Goal: Transaction & Acquisition: Purchase product/service

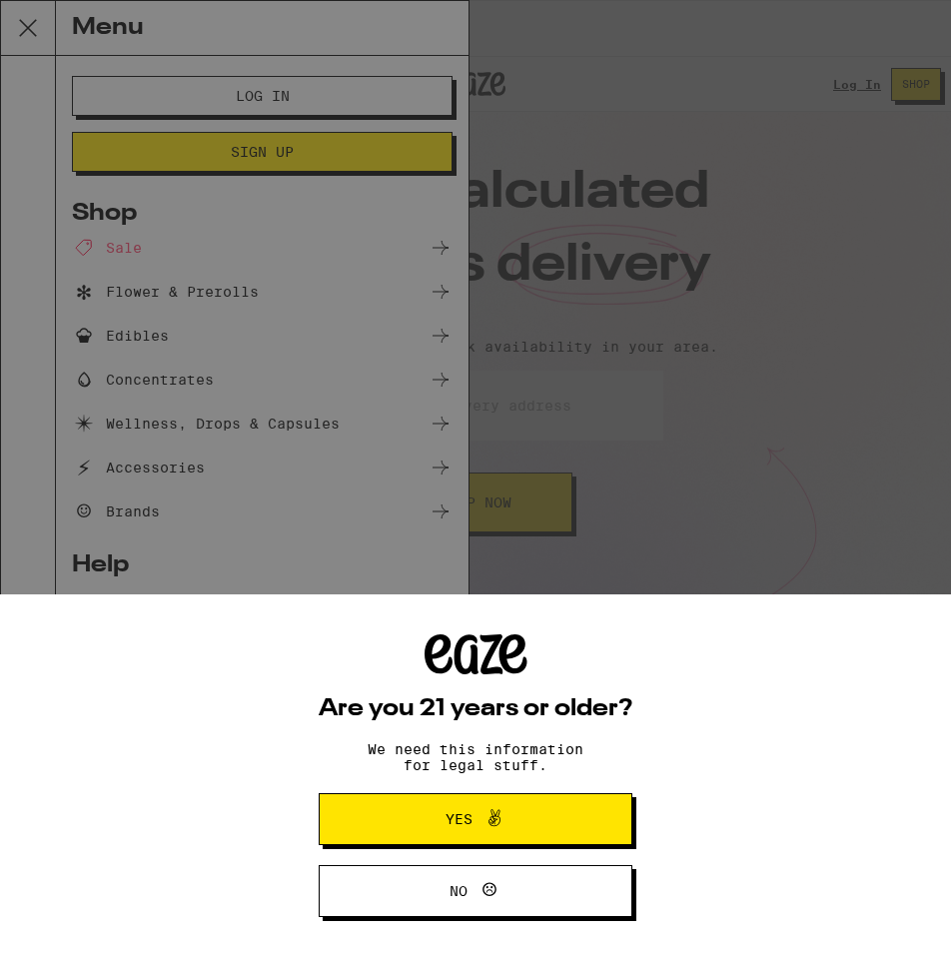
click at [490, 826] on icon at bounding box center [495, 819] width 24 height 24
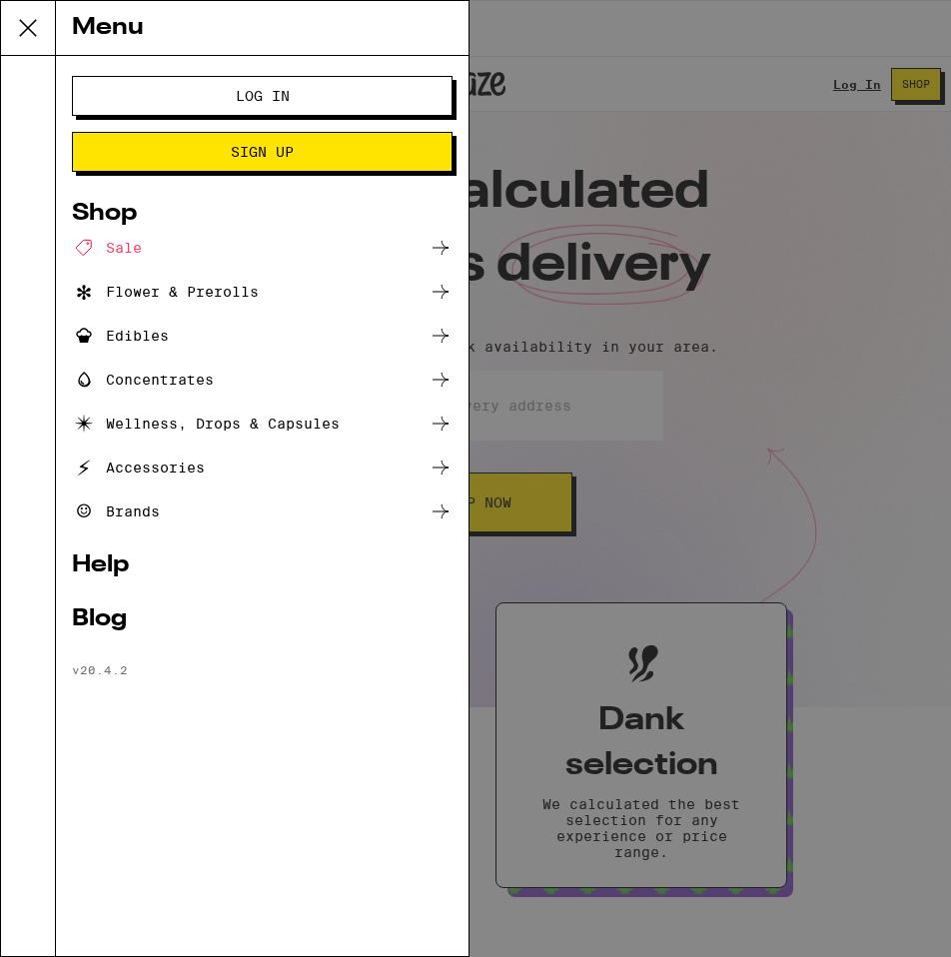
click at [285, 92] on span "Log In" at bounding box center [263, 96] width 54 height 14
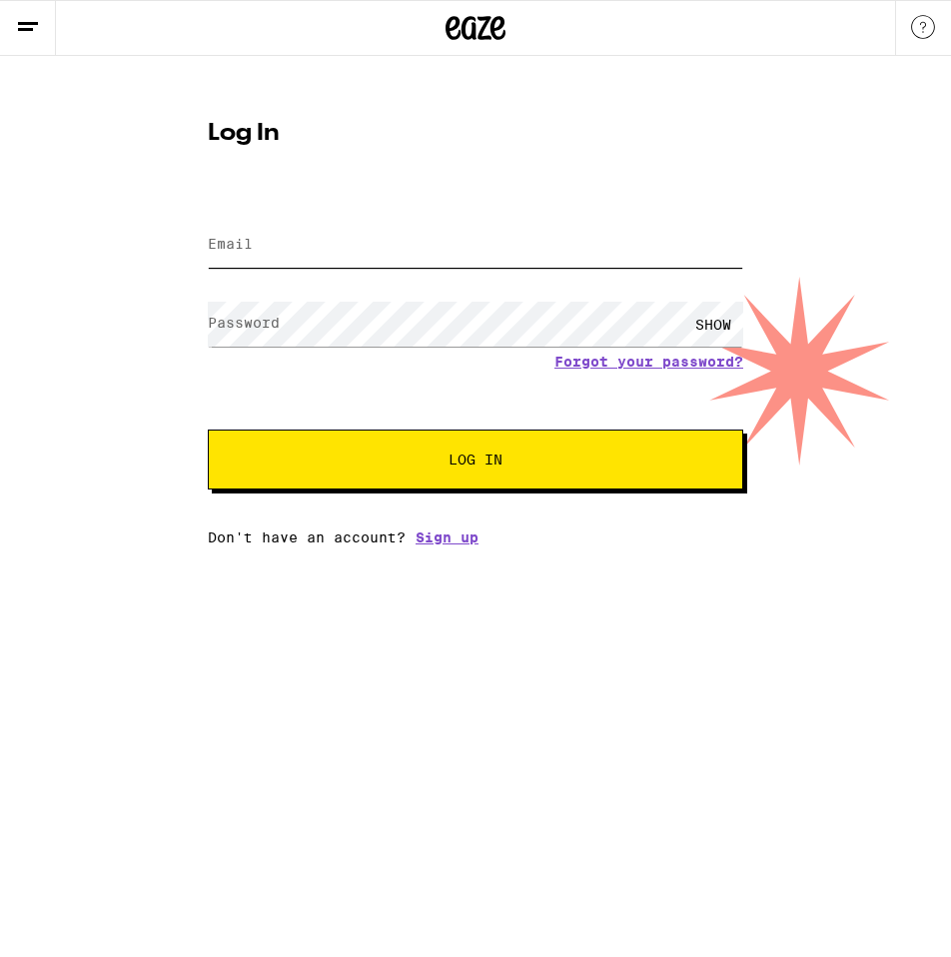
type input "[EMAIL_ADDRESS][DOMAIN_NAME]"
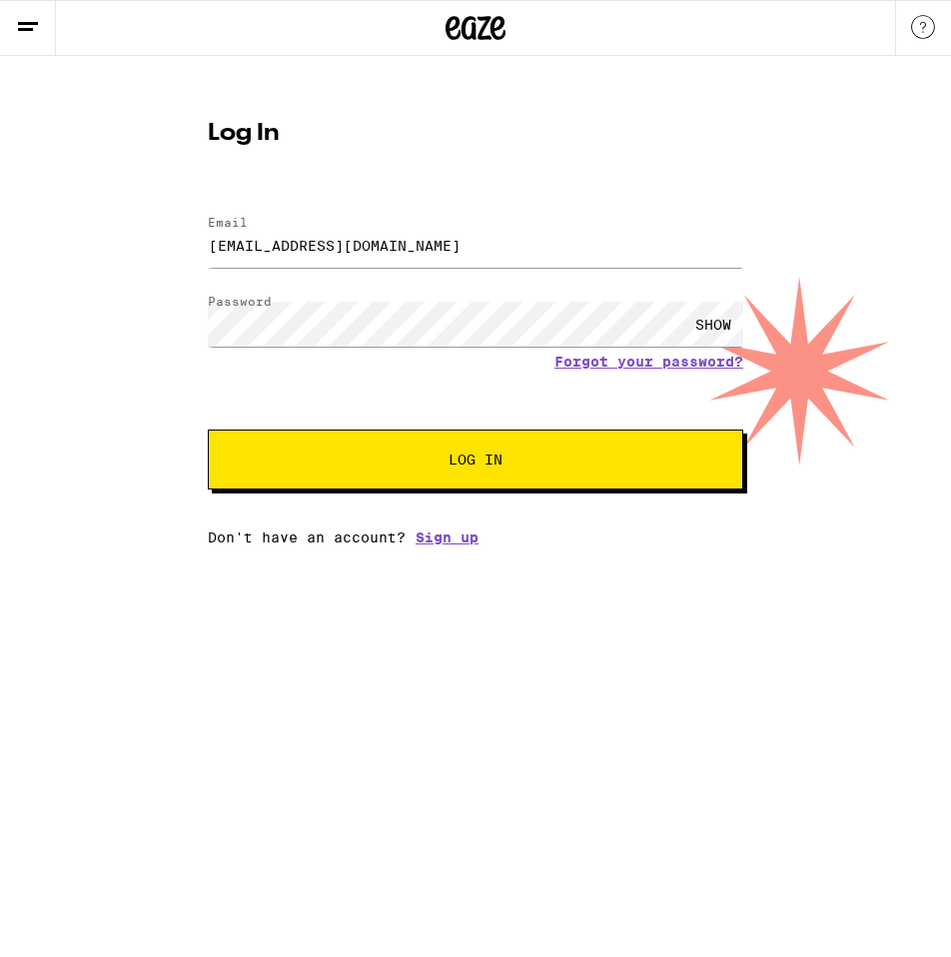
click at [454, 444] on button "Log In" at bounding box center [476, 460] width 536 height 60
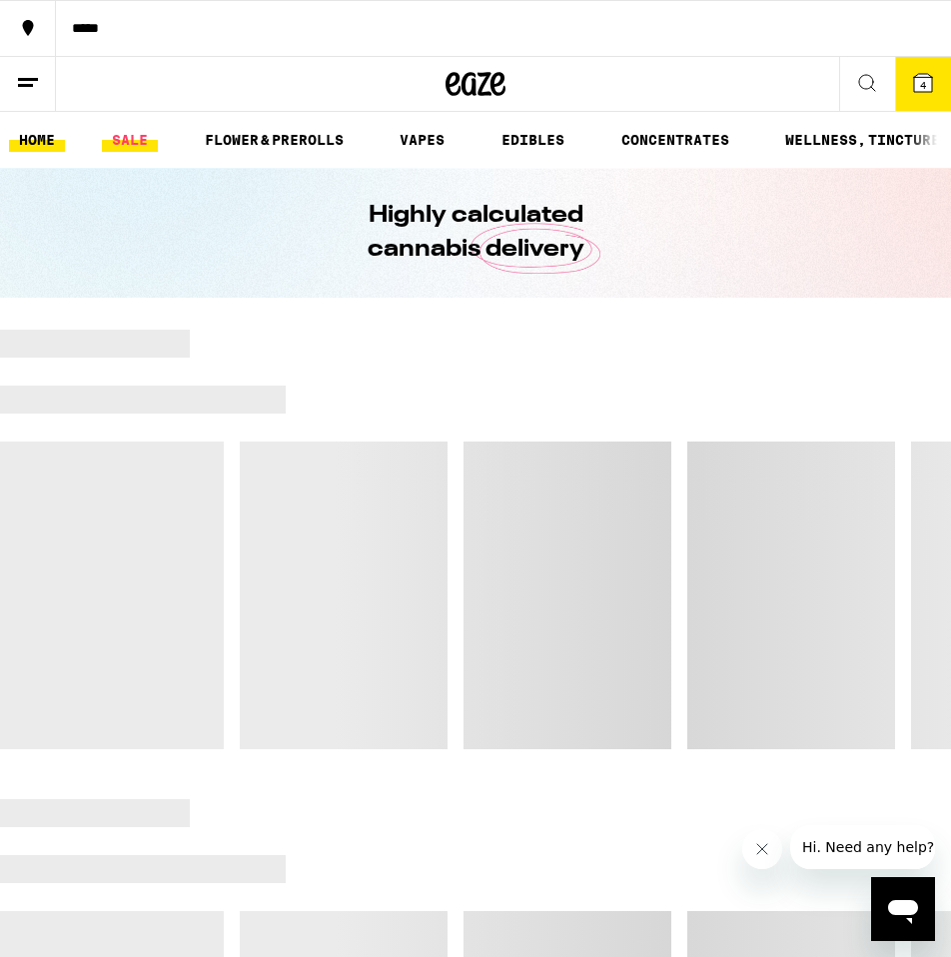
click at [132, 145] on link "SALE" at bounding box center [130, 140] width 56 height 24
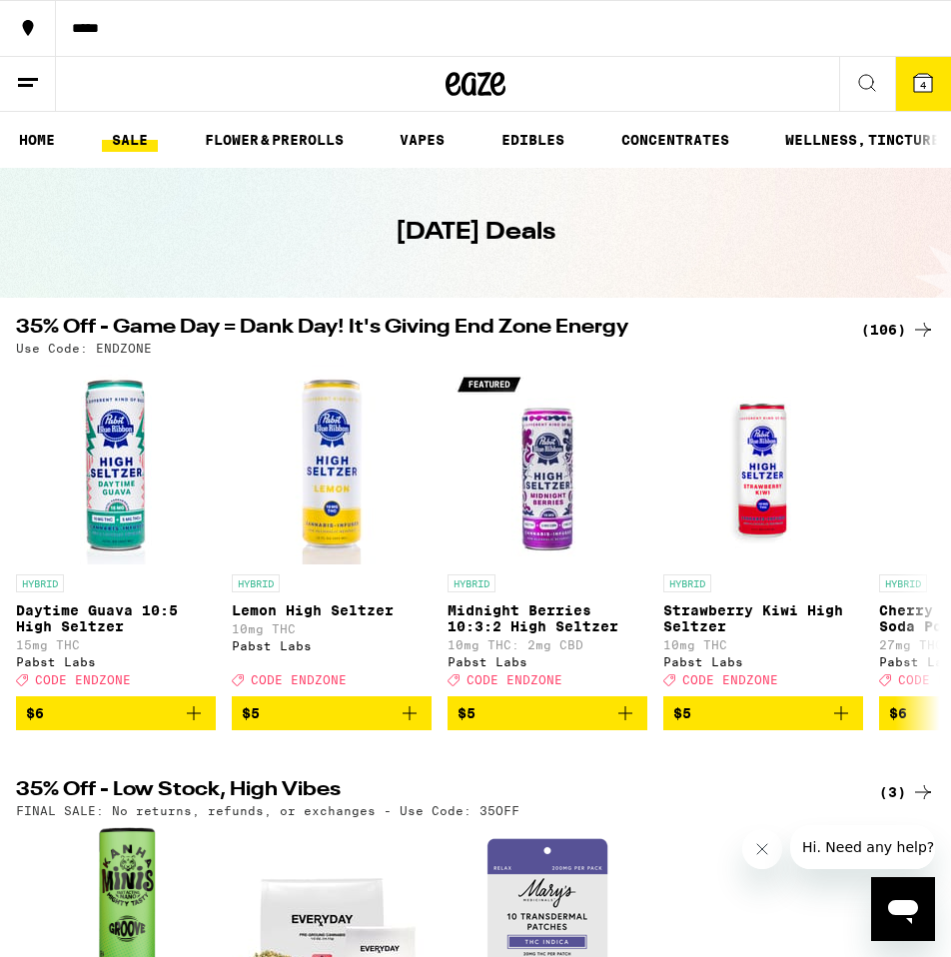
click at [19, 74] on icon at bounding box center [28, 83] width 24 height 24
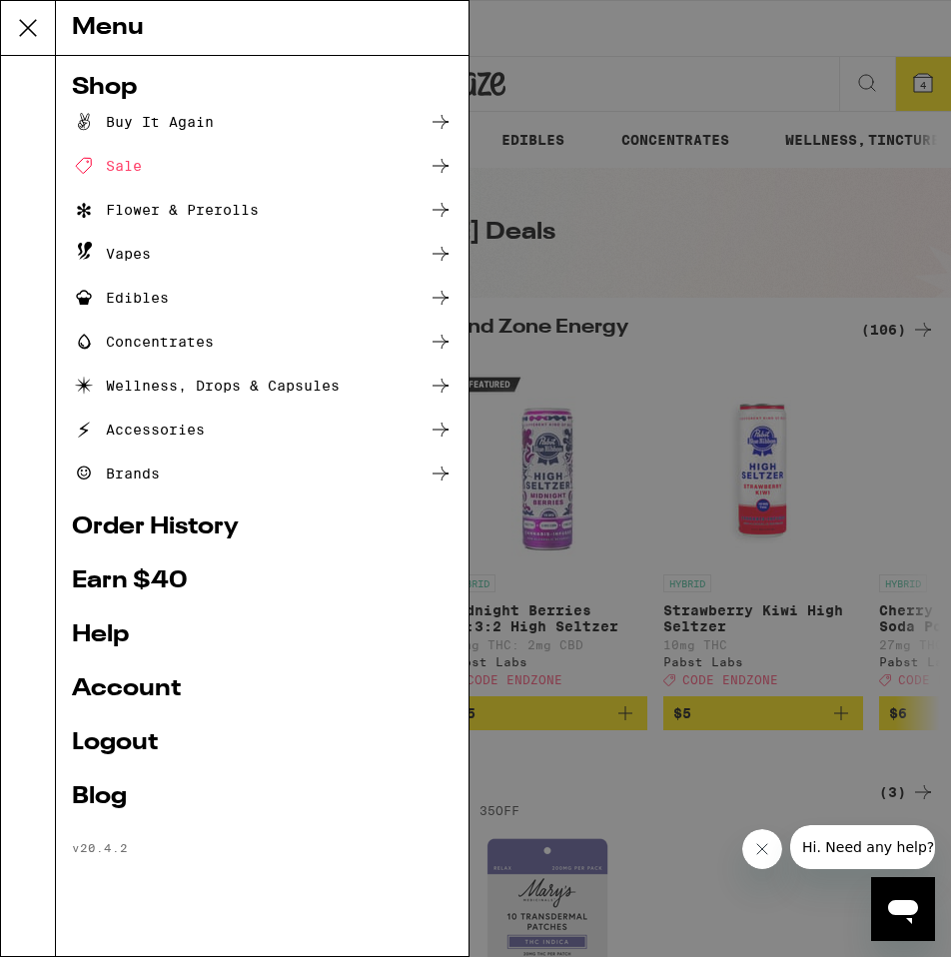
click at [147, 216] on div "Flower & Prerolls" at bounding box center [165, 210] width 187 height 24
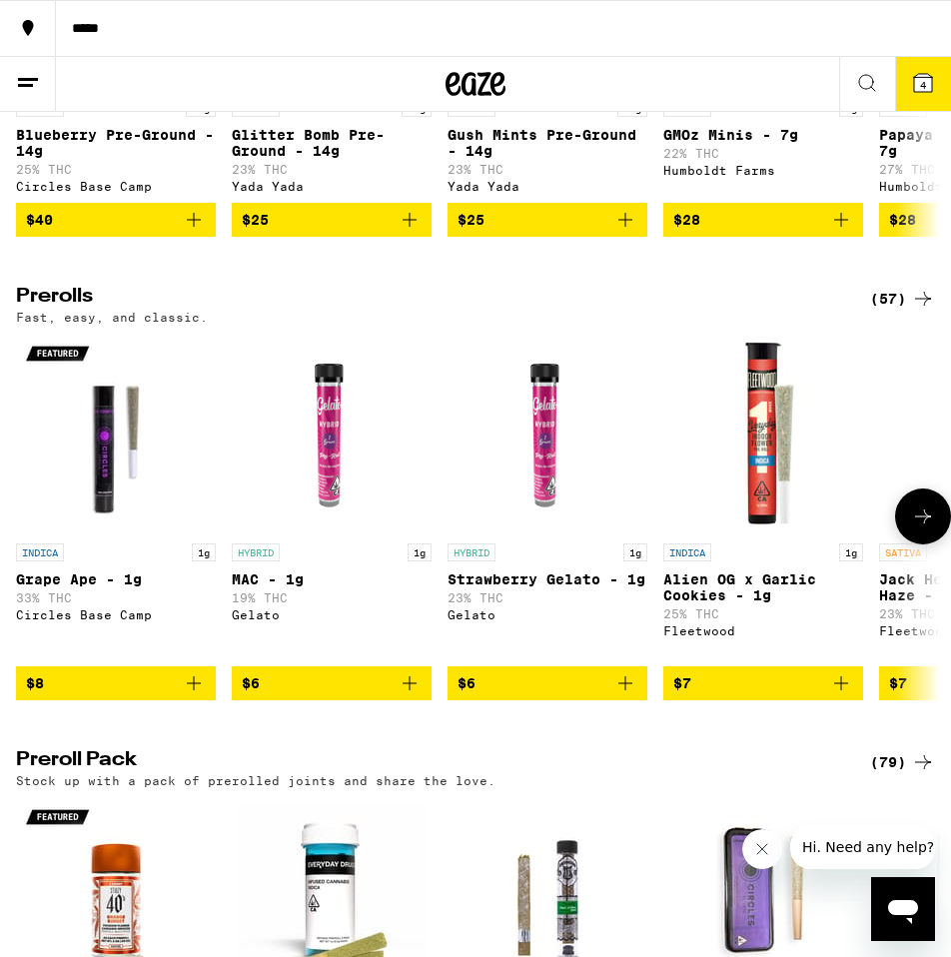
scroll to position [937, 0]
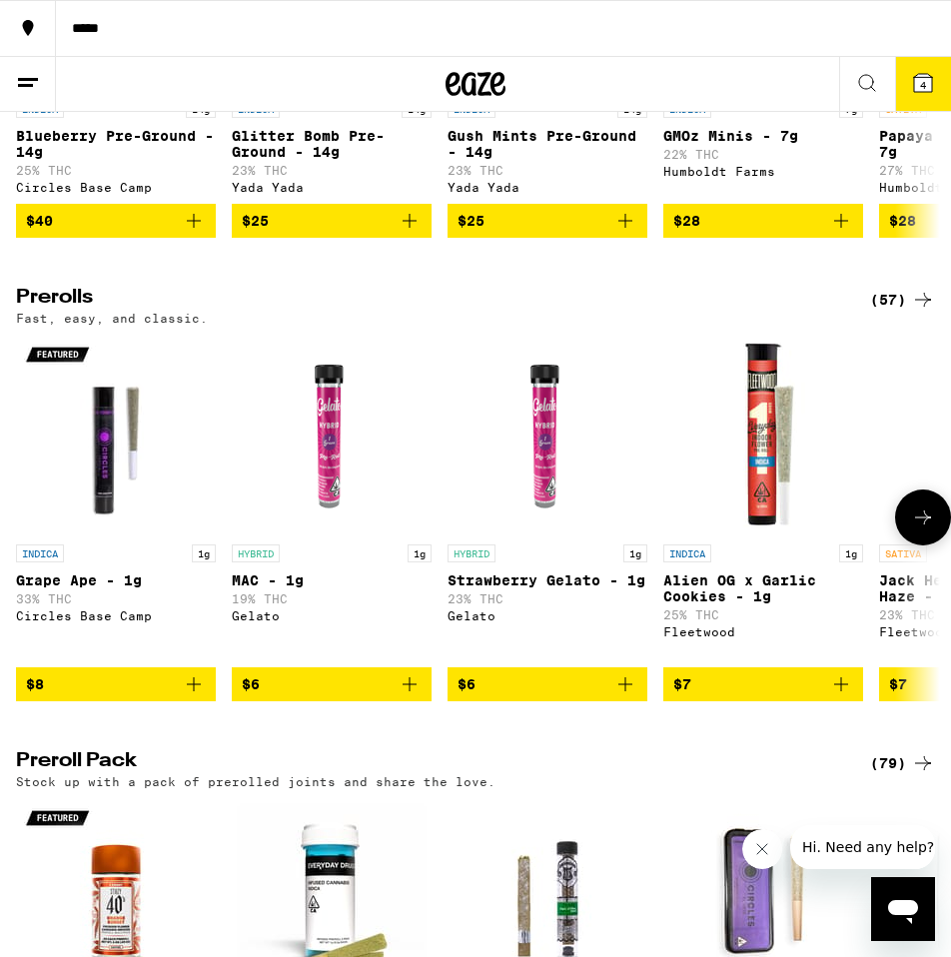
click at [918, 530] on icon at bounding box center [923, 518] width 24 height 24
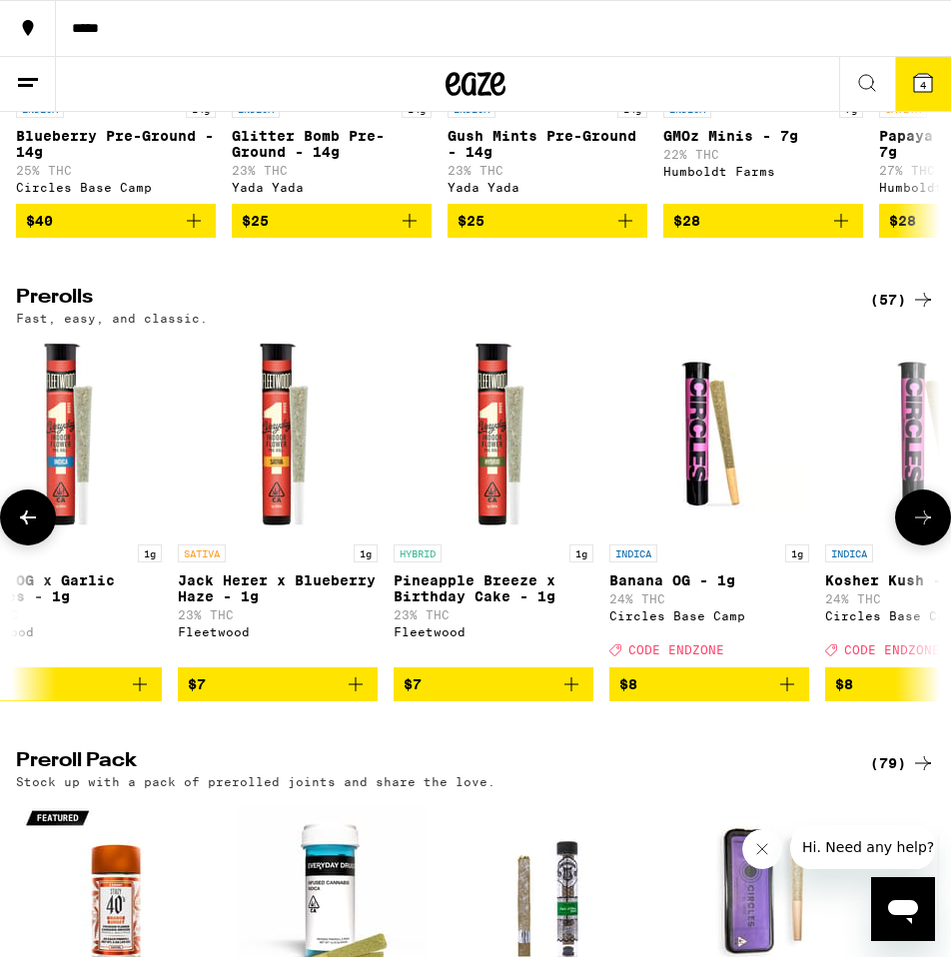
click at [918, 530] on icon at bounding box center [923, 518] width 24 height 24
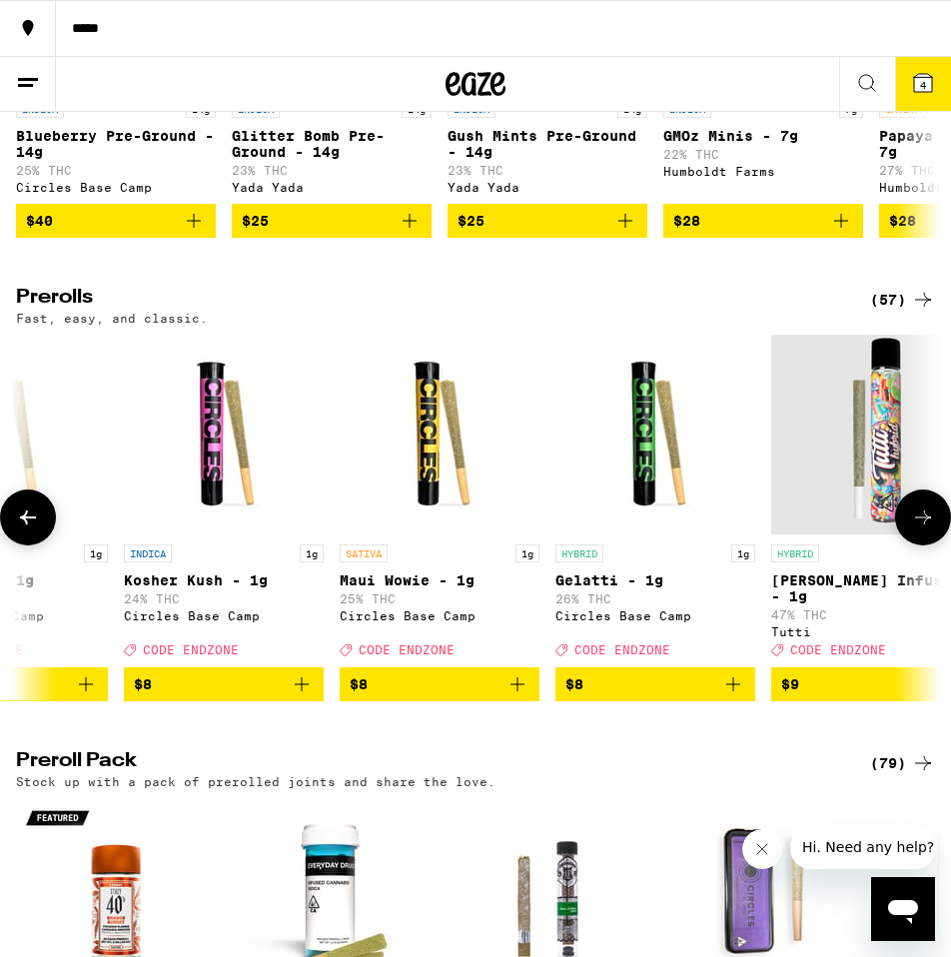
click at [918, 530] on icon at bounding box center [923, 518] width 24 height 24
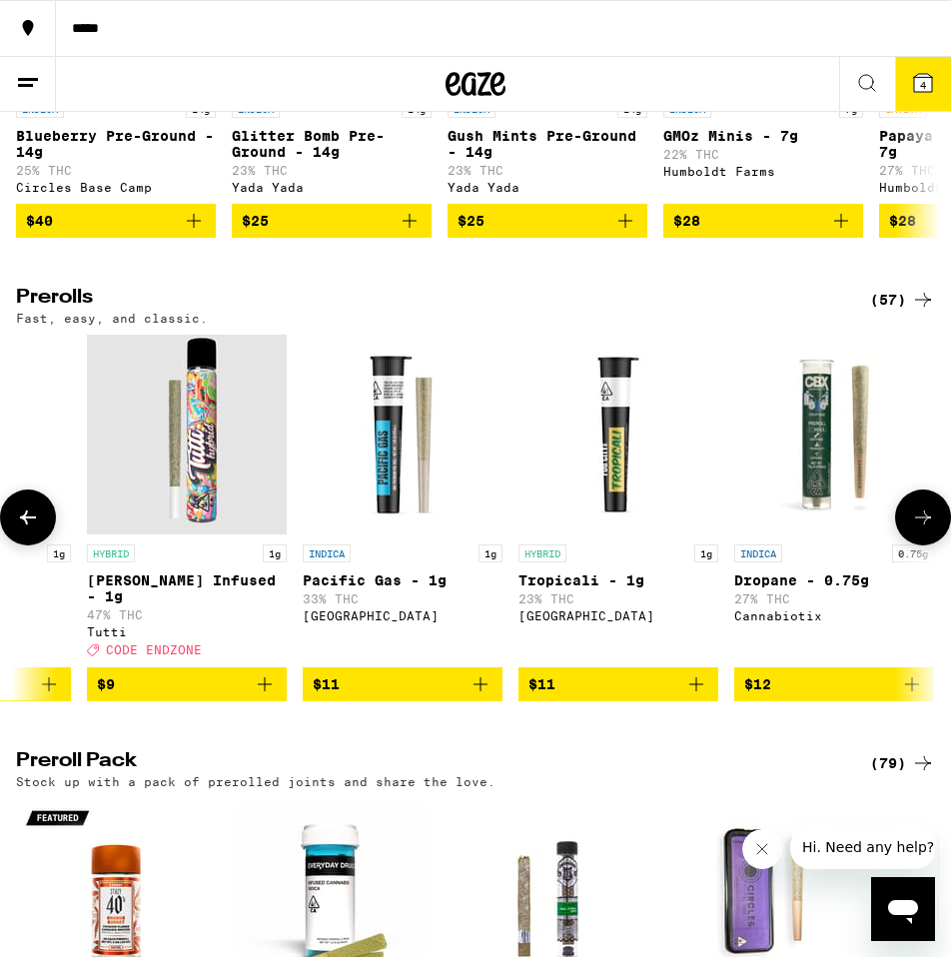
scroll to position [0, 2105]
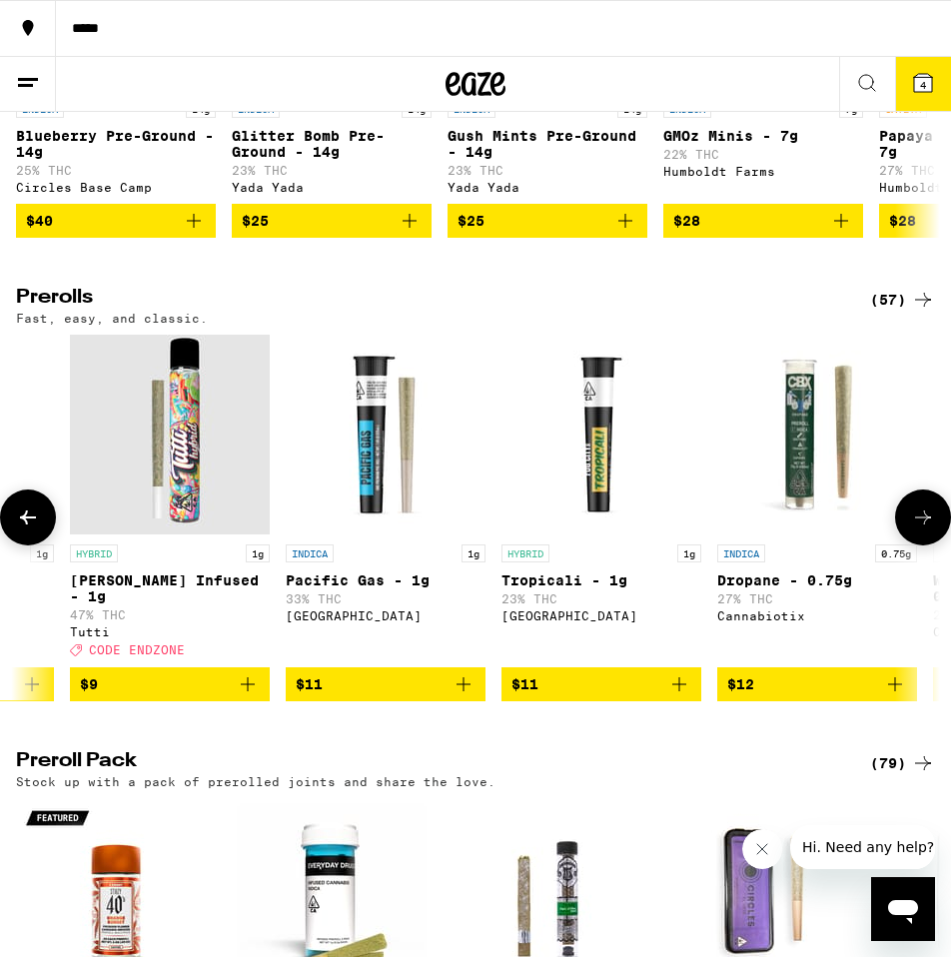
click at [918, 530] on icon at bounding box center [923, 518] width 24 height 24
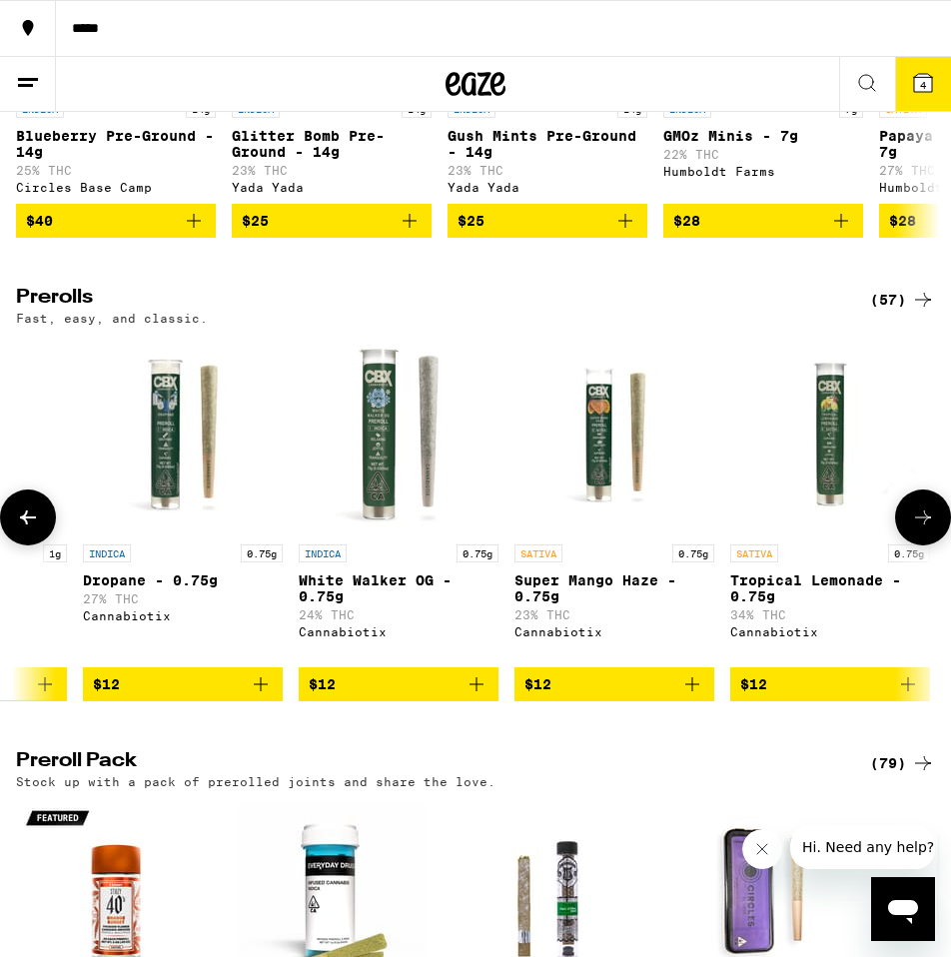
scroll to position [0, 2806]
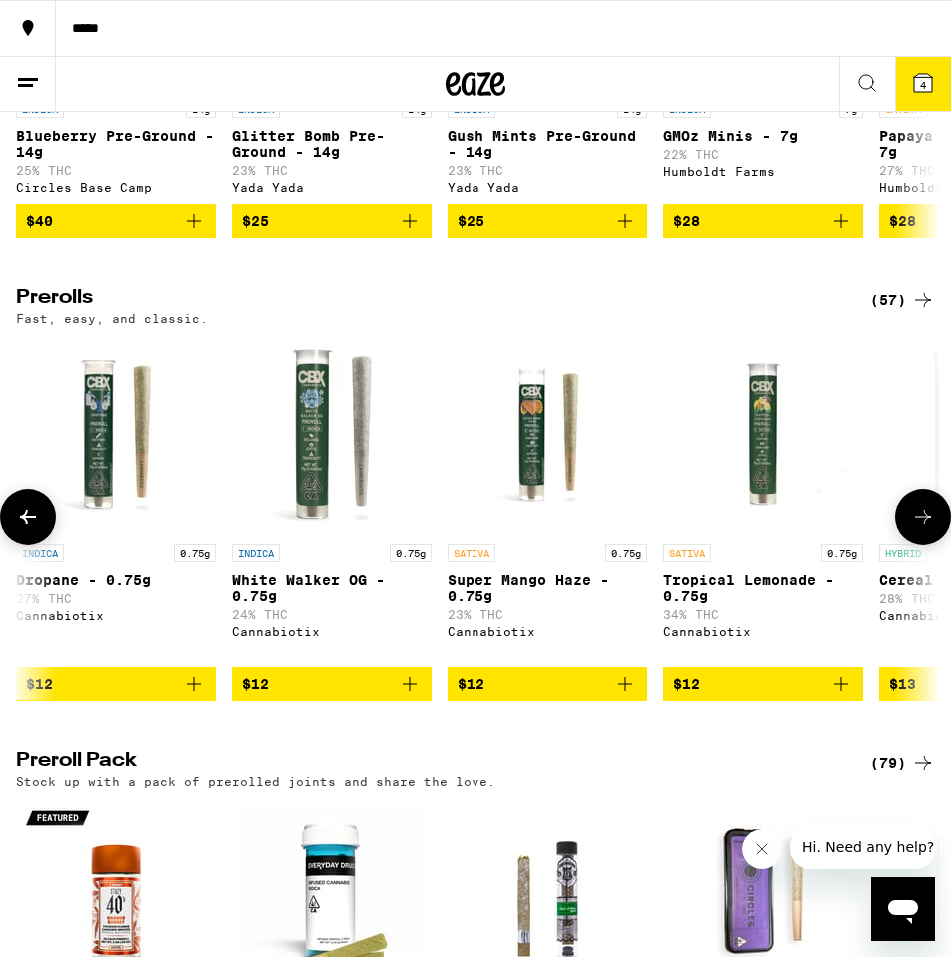
click at [918, 530] on icon at bounding box center [923, 518] width 24 height 24
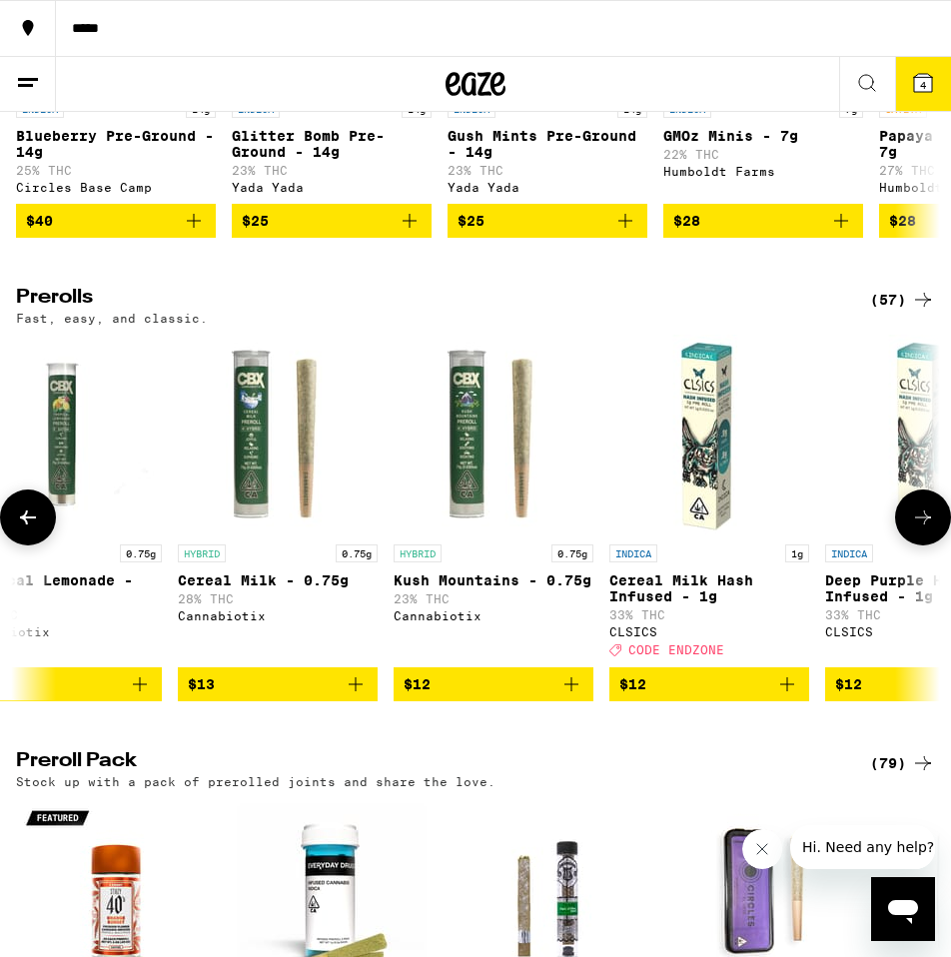
click at [918, 530] on icon at bounding box center [923, 518] width 24 height 24
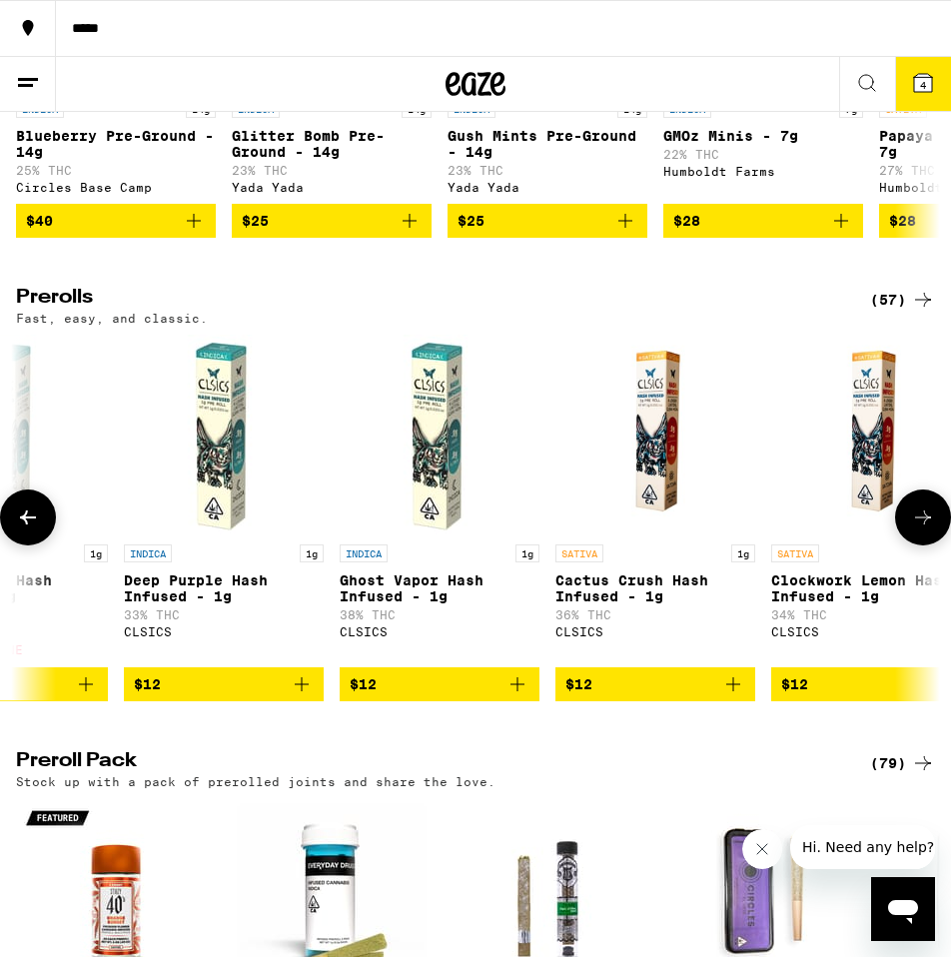
click at [922, 530] on icon at bounding box center [923, 518] width 24 height 24
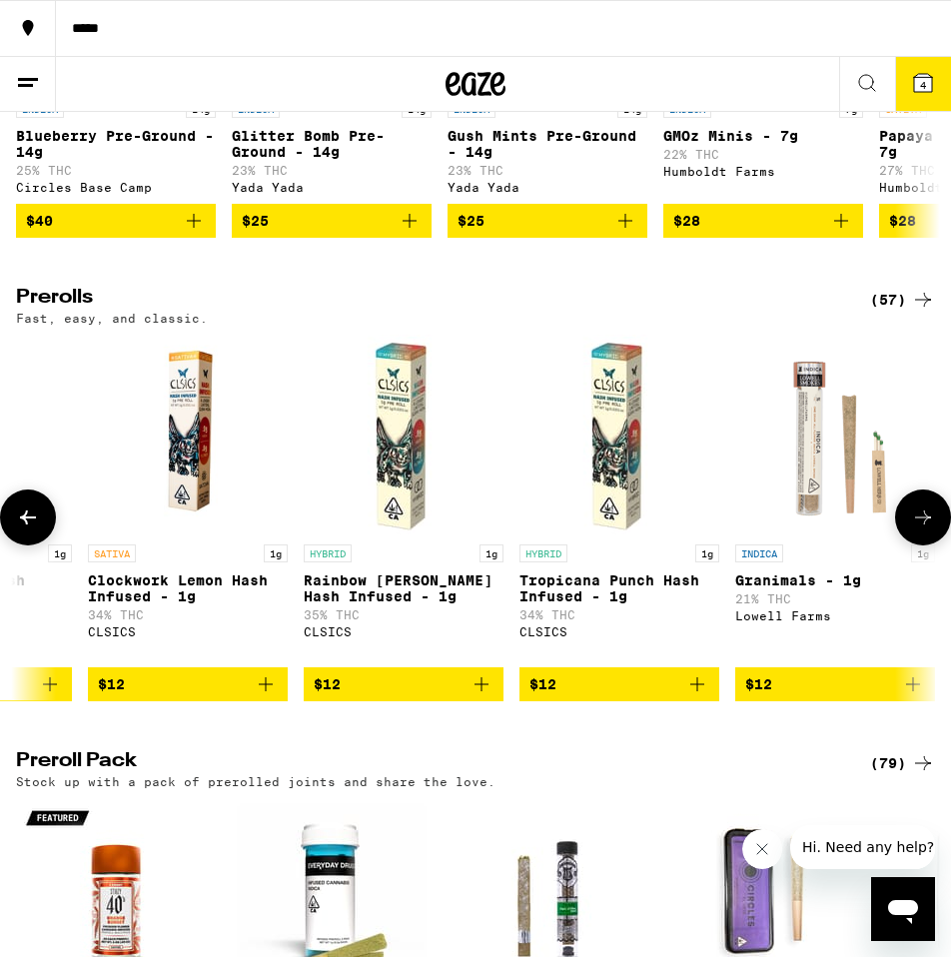
scroll to position [0, 4911]
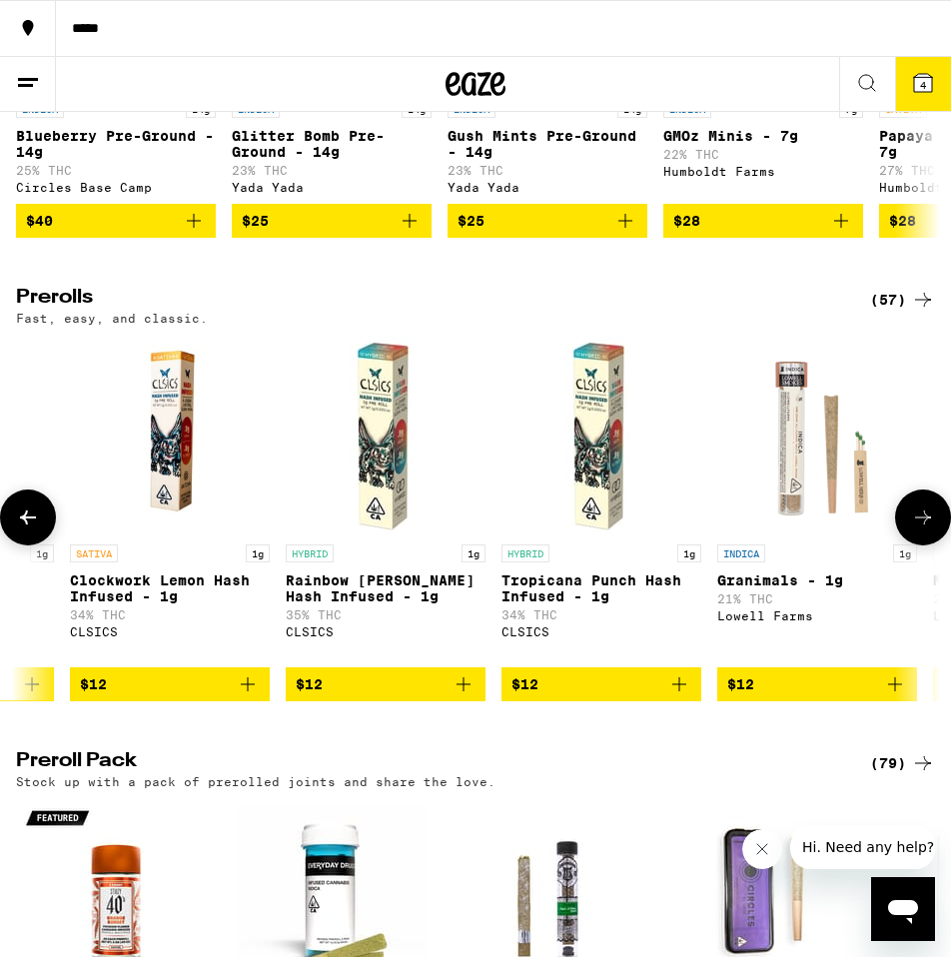
click at [922, 530] on icon at bounding box center [923, 518] width 24 height 24
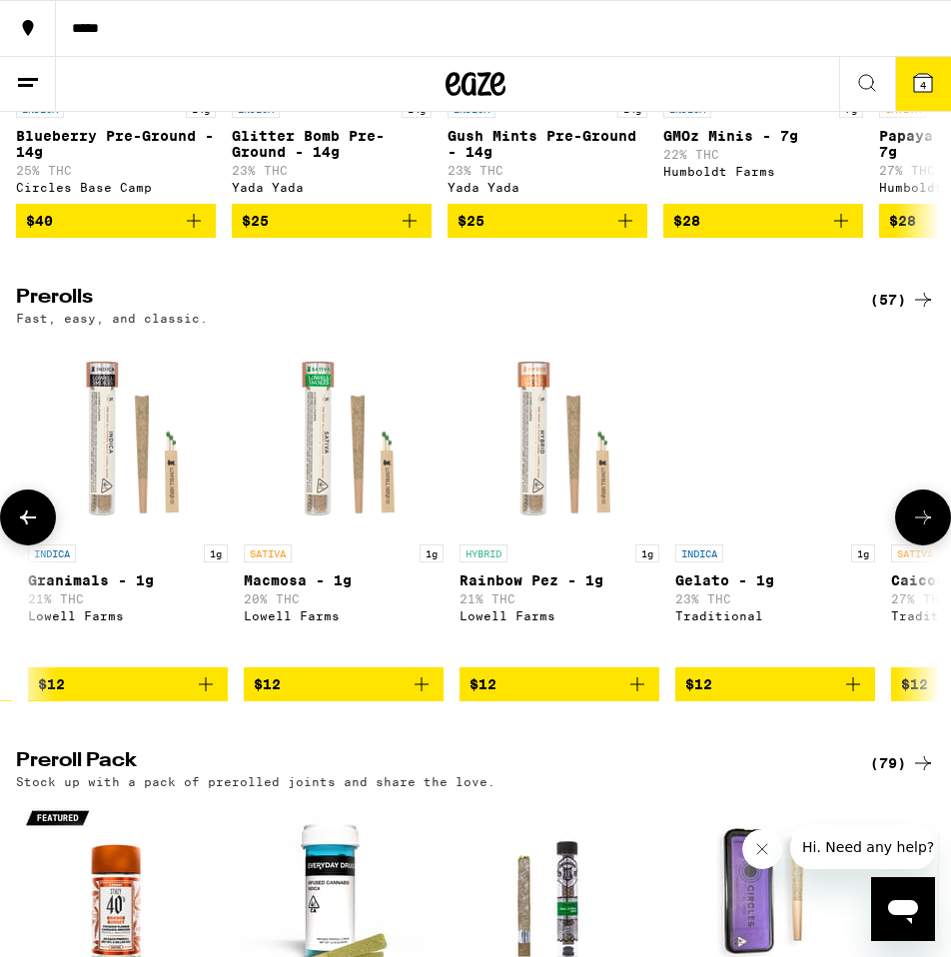
scroll to position [0, 5613]
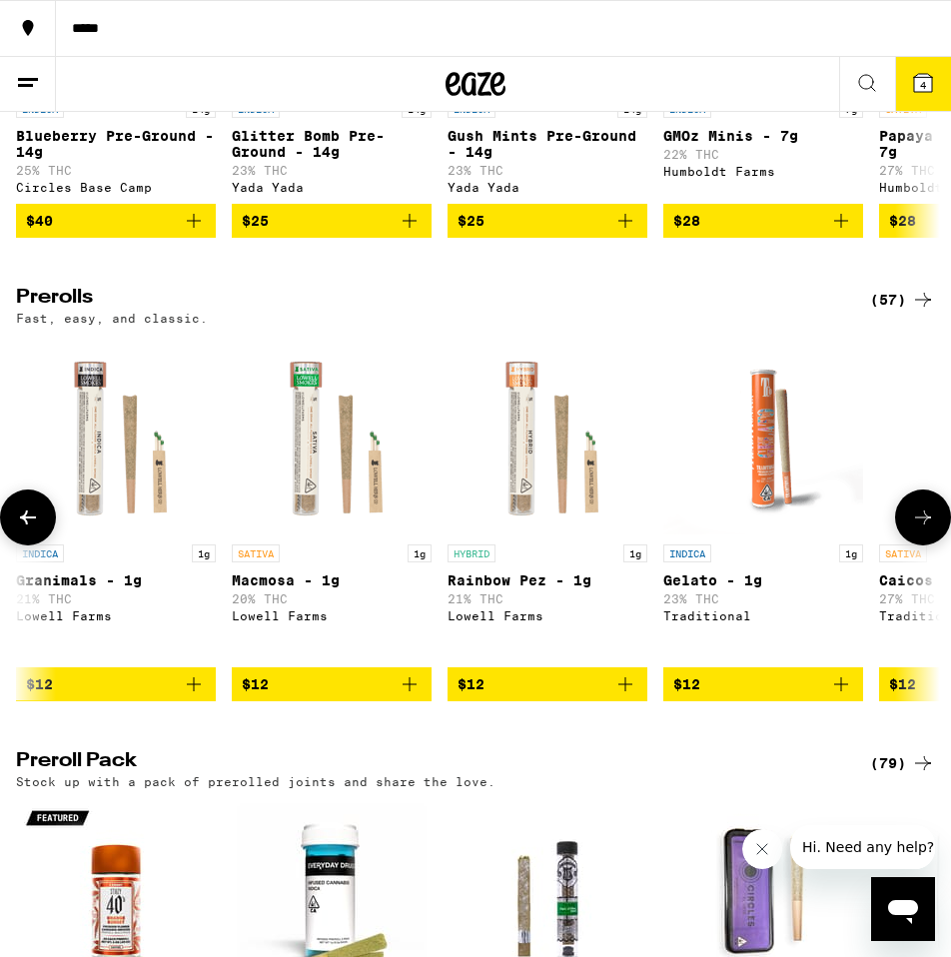
click at [922, 530] on icon at bounding box center [923, 518] width 24 height 24
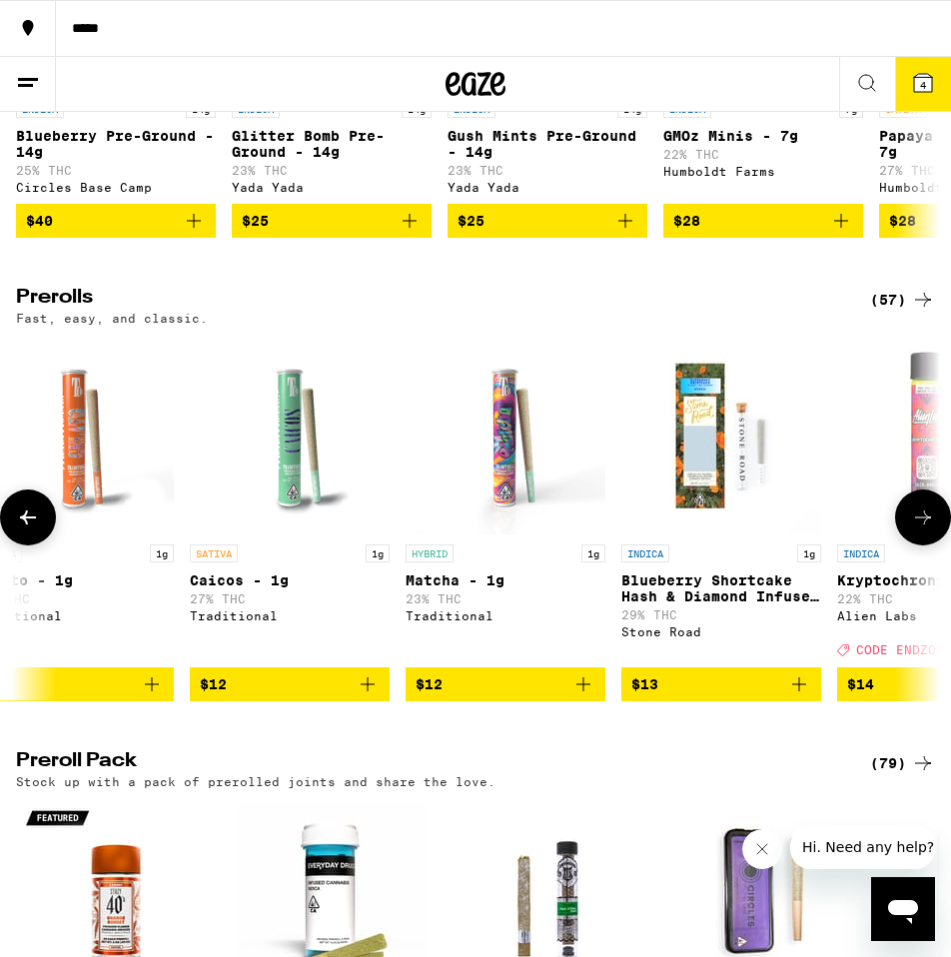
scroll to position [0, 6314]
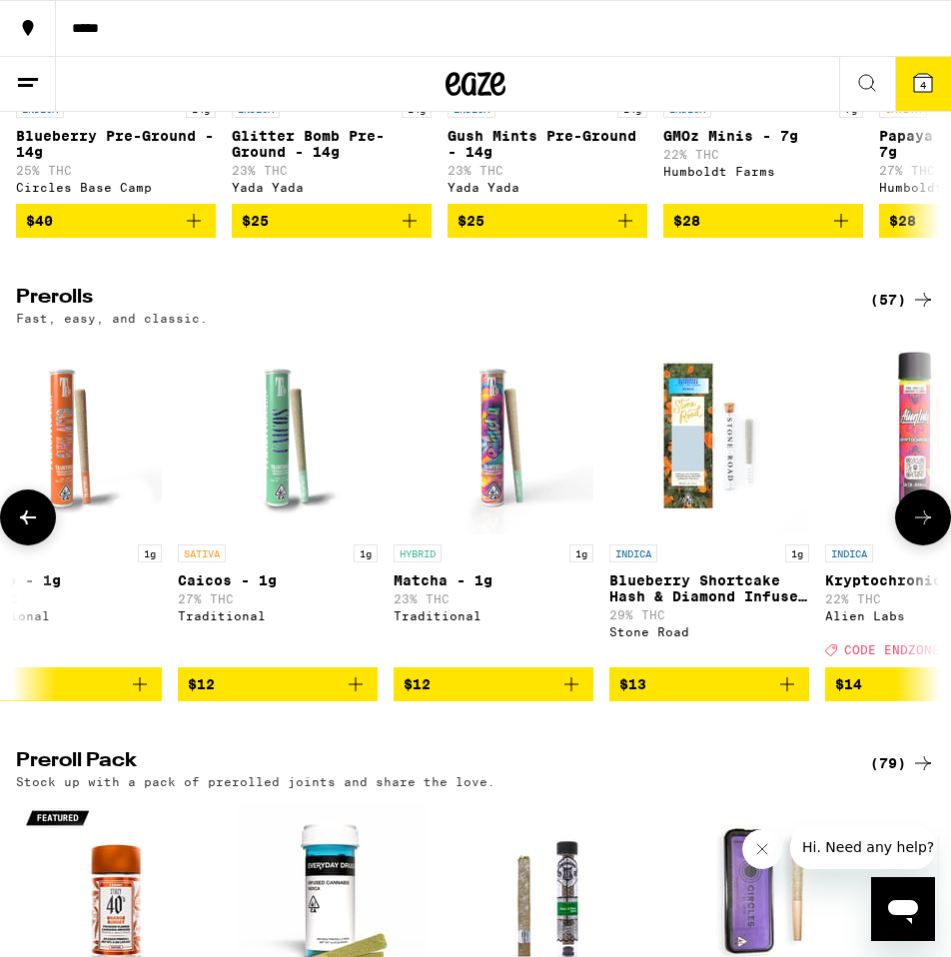
click at [922, 530] on icon at bounding box center [923, 518] width 24 height 24
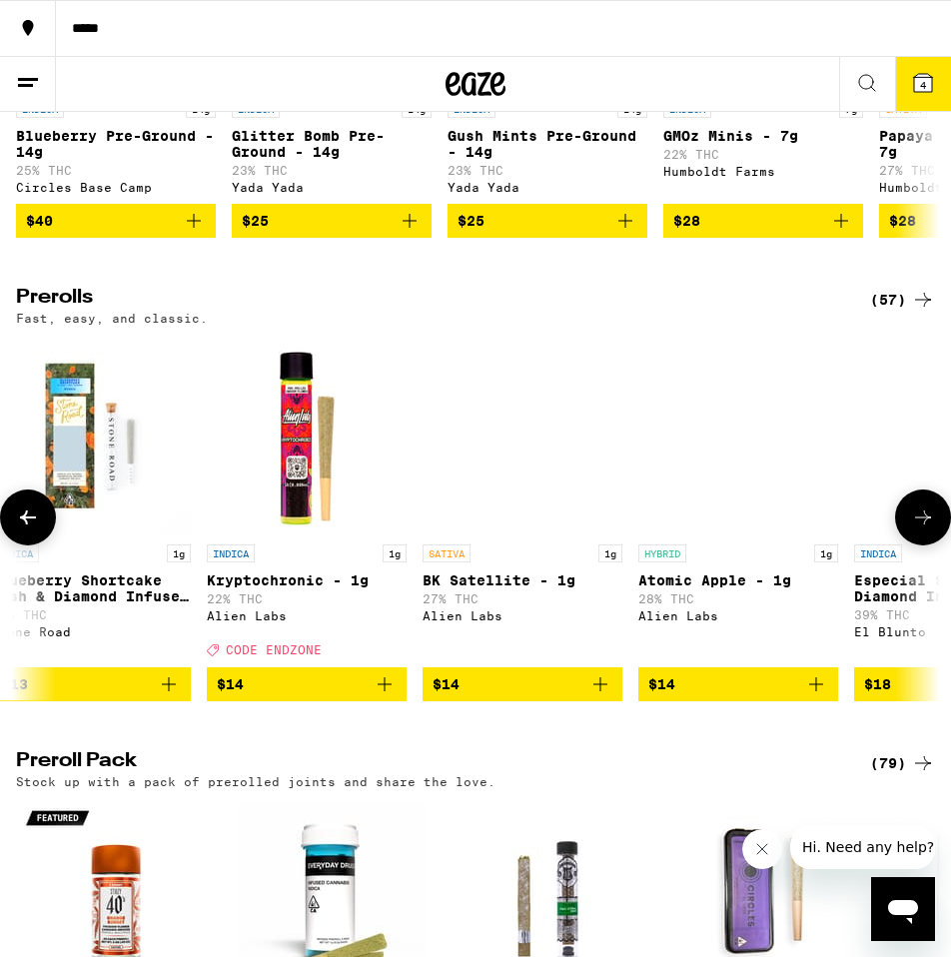
scroll to position [0, 7016]
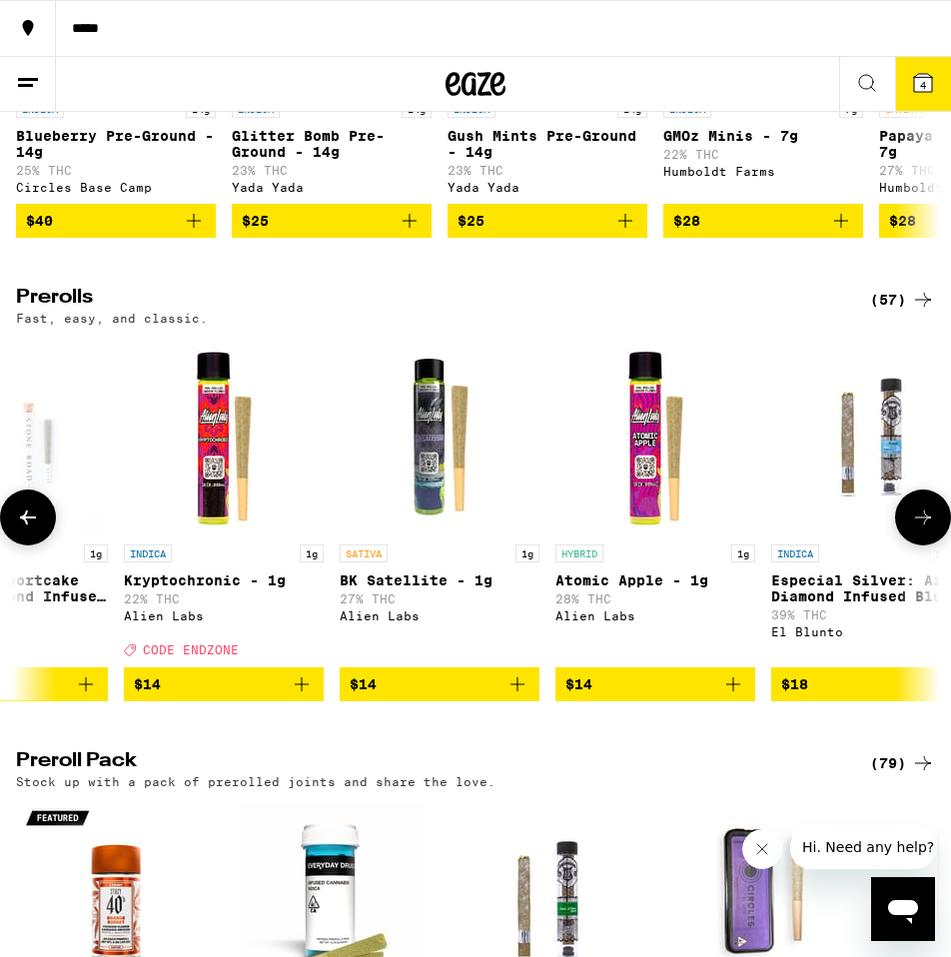
click at [922, 530] on icon at bounding box center [923, 518] width 24 height 24
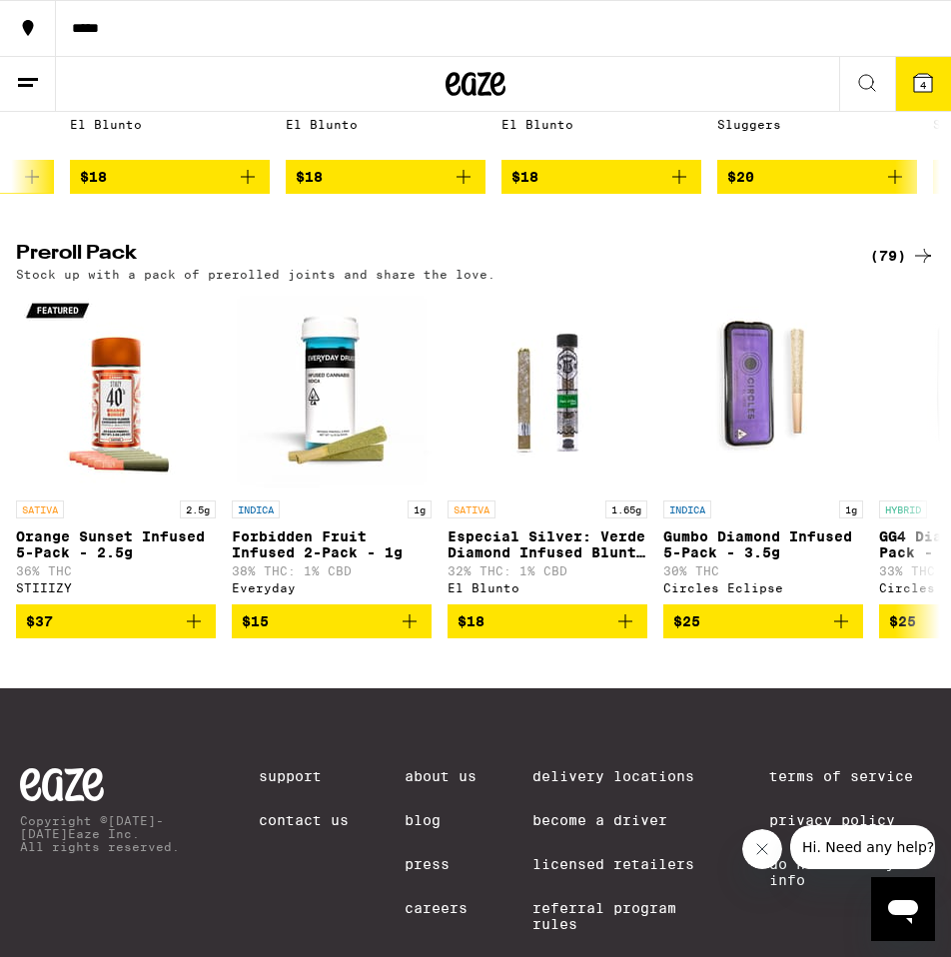
scroll to position [1448, 0]
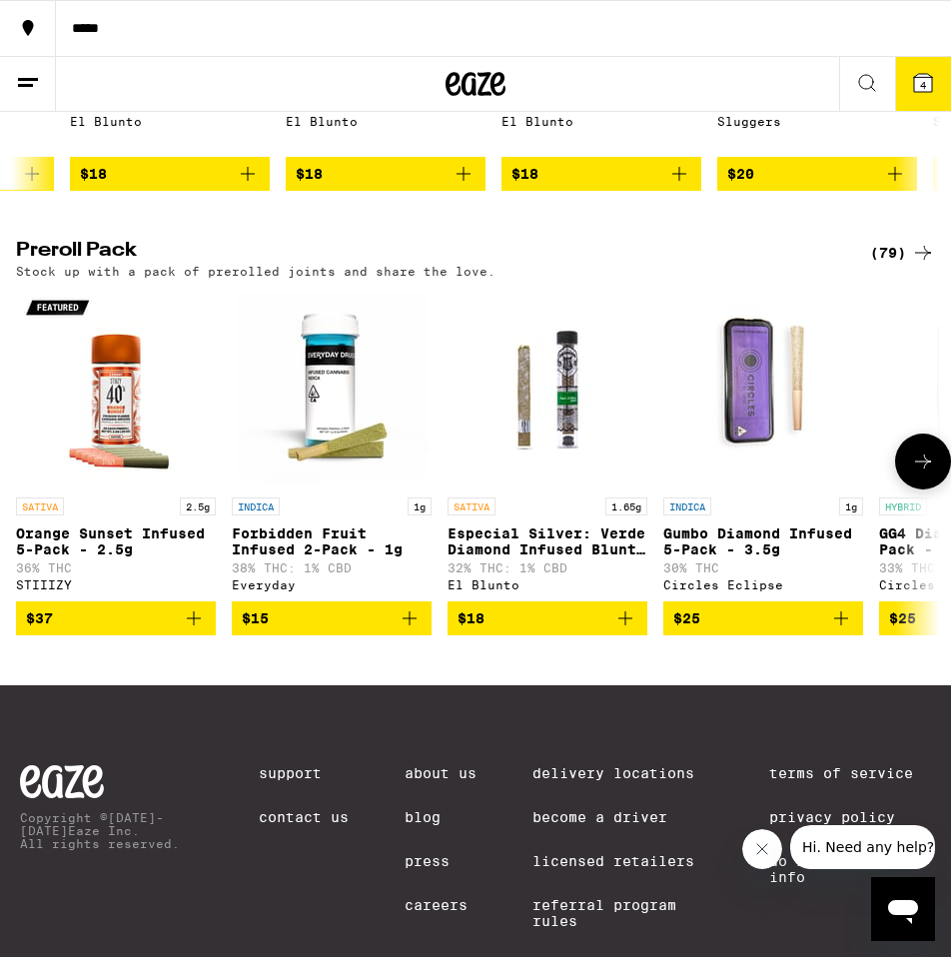
click at [918, 474] on icon at bounding box center [923, 462] width 24 height 24
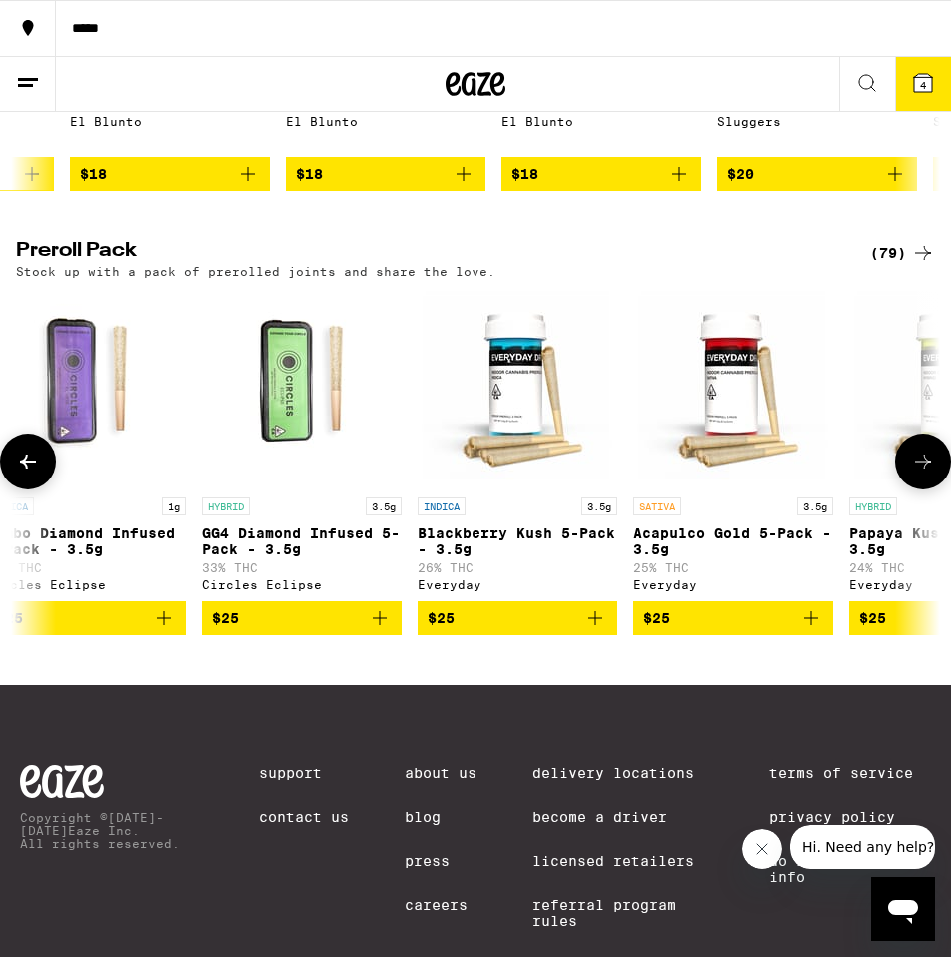
scroll to position [0, 702]
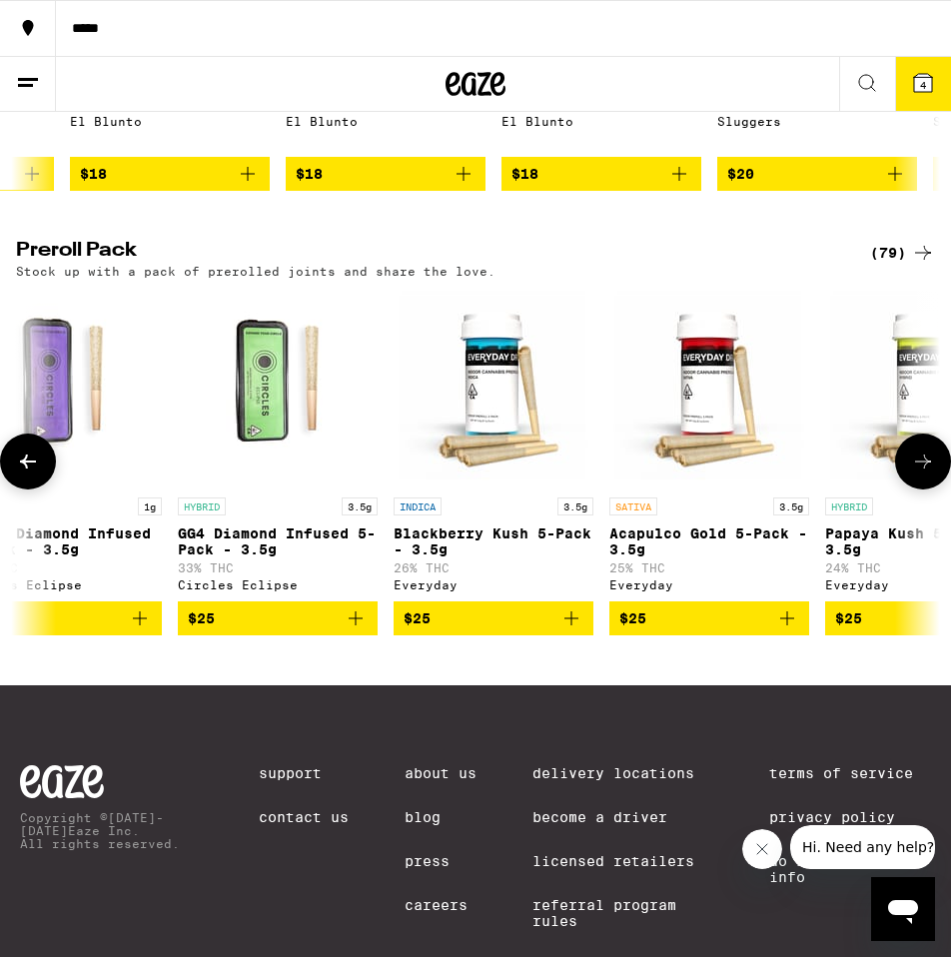
click at [918, 474] on icon at bounding box center [923, 462] width 24 height 24
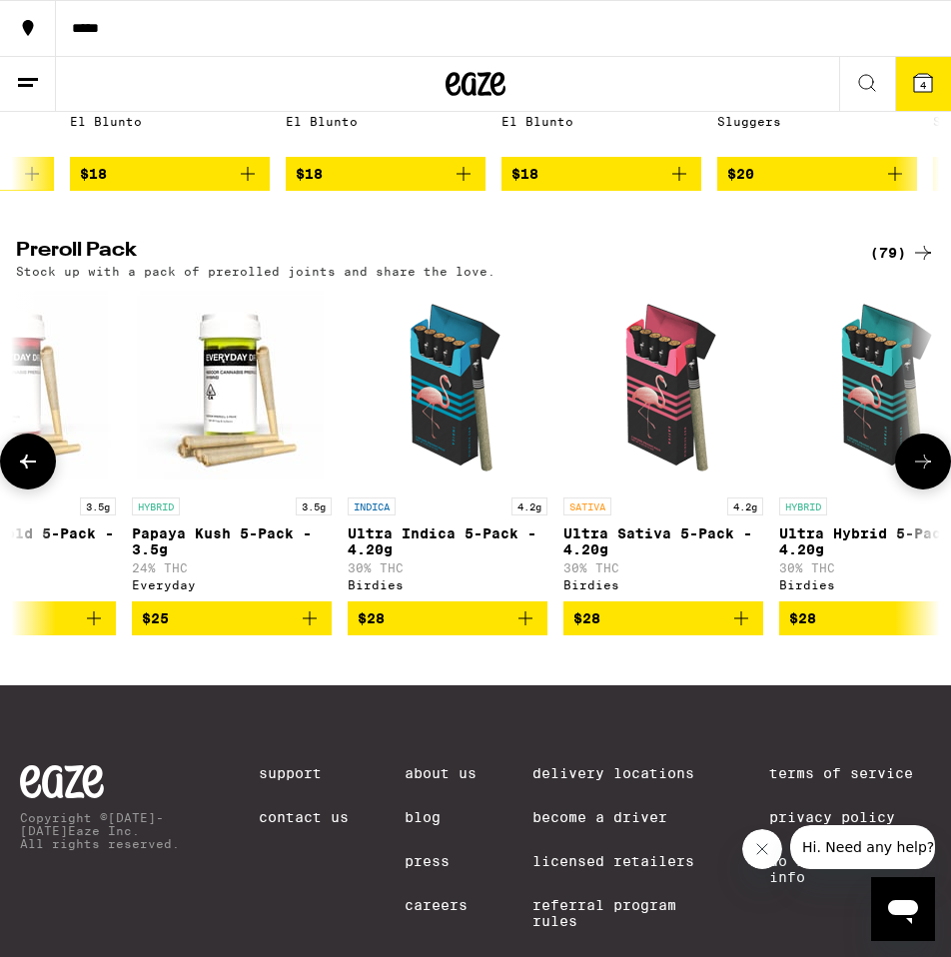
scroll to position [0, 1403]
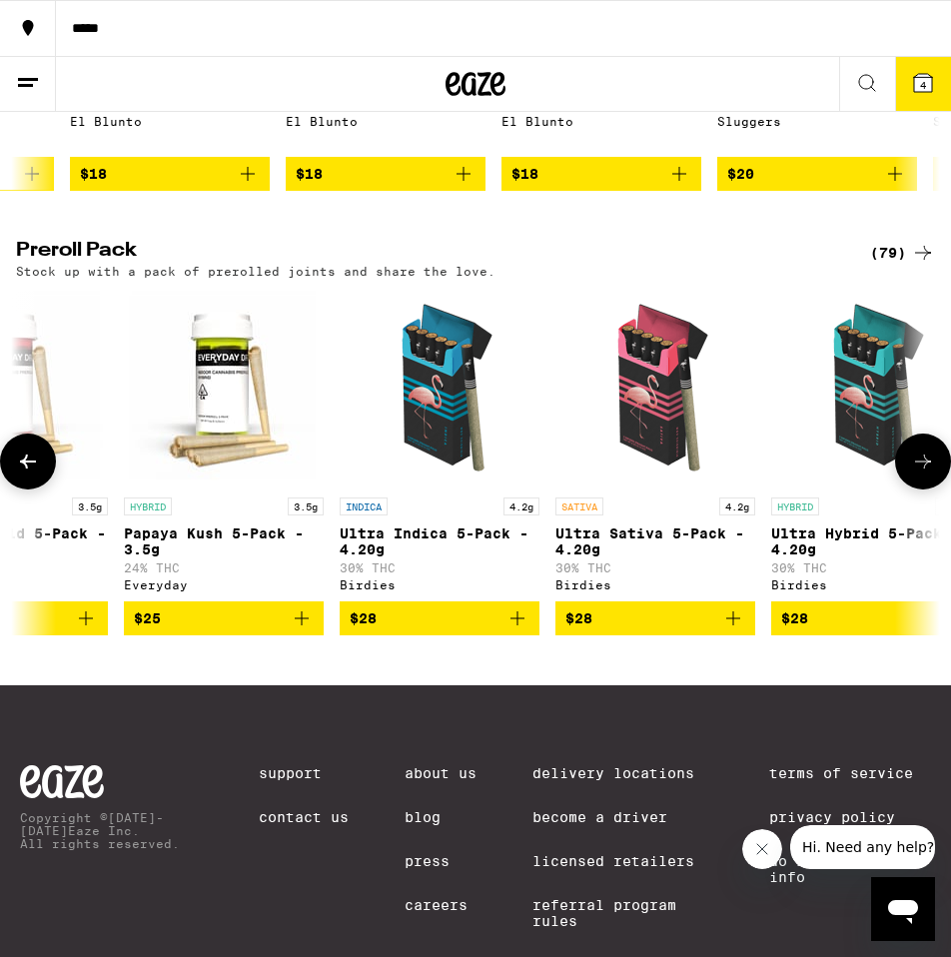
click at [921, 474] on icon at bounding box center [923, 462] width 24 height 24
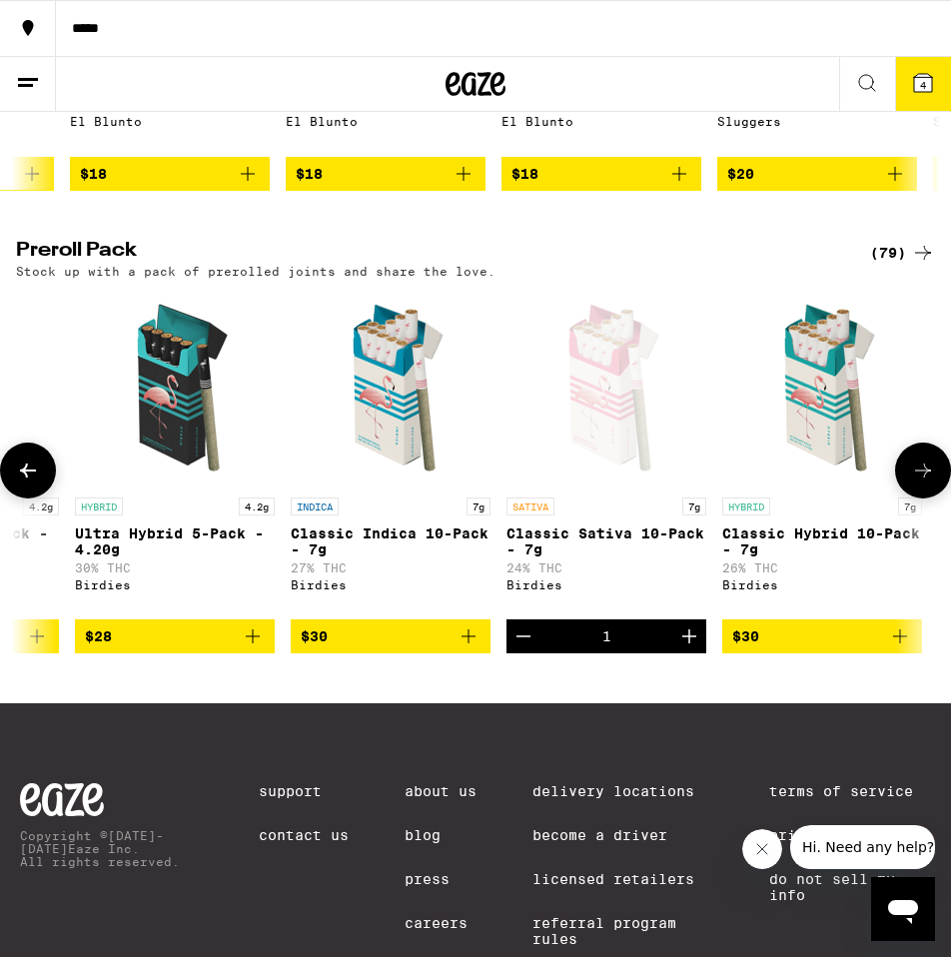
scroll to position [0, 2105]
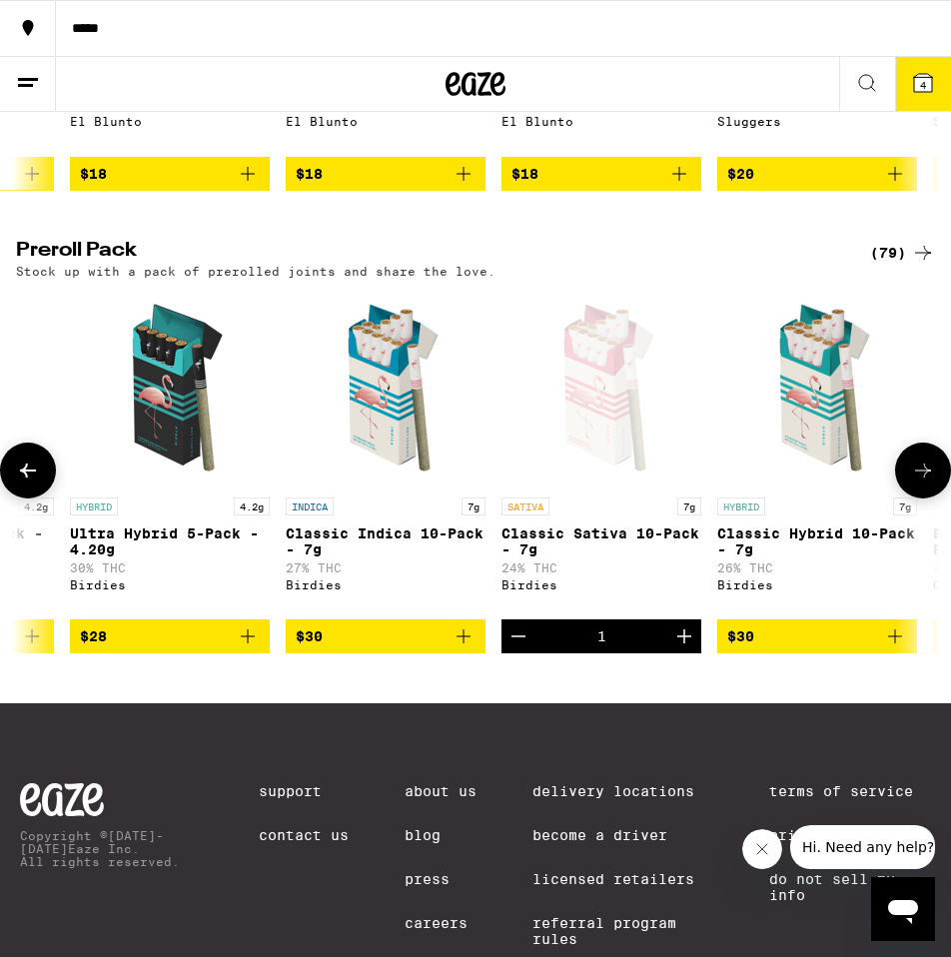
click at [921, 499] on button at bounding box center [923, 471] width 56 height 56
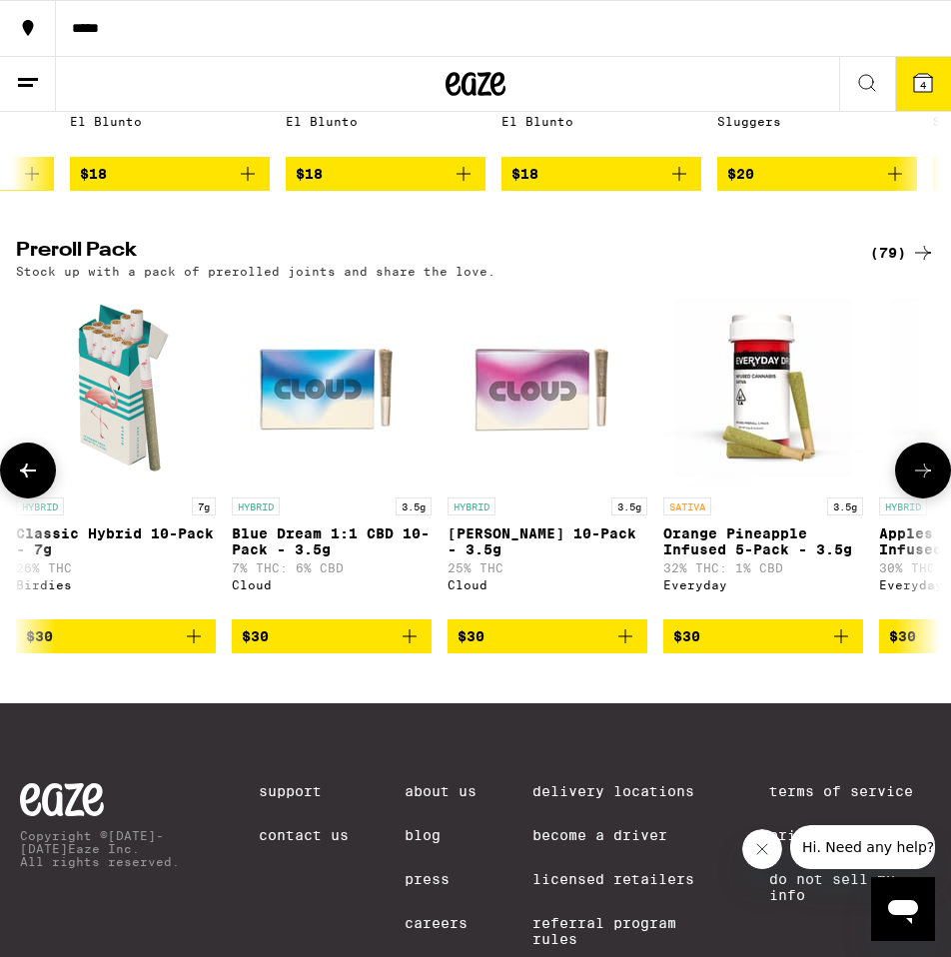
click at [921, 499] on button at bounding box center [923, 471] width 56 height 56
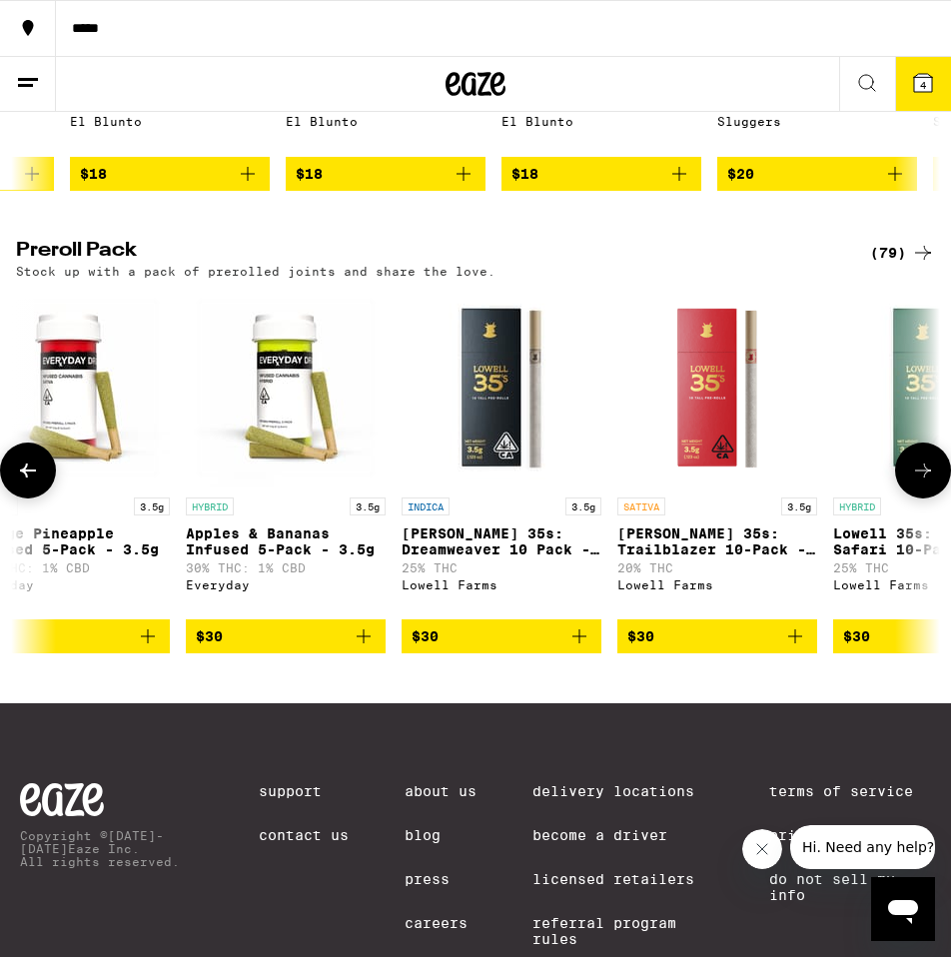
scroll to position [0, 3508]
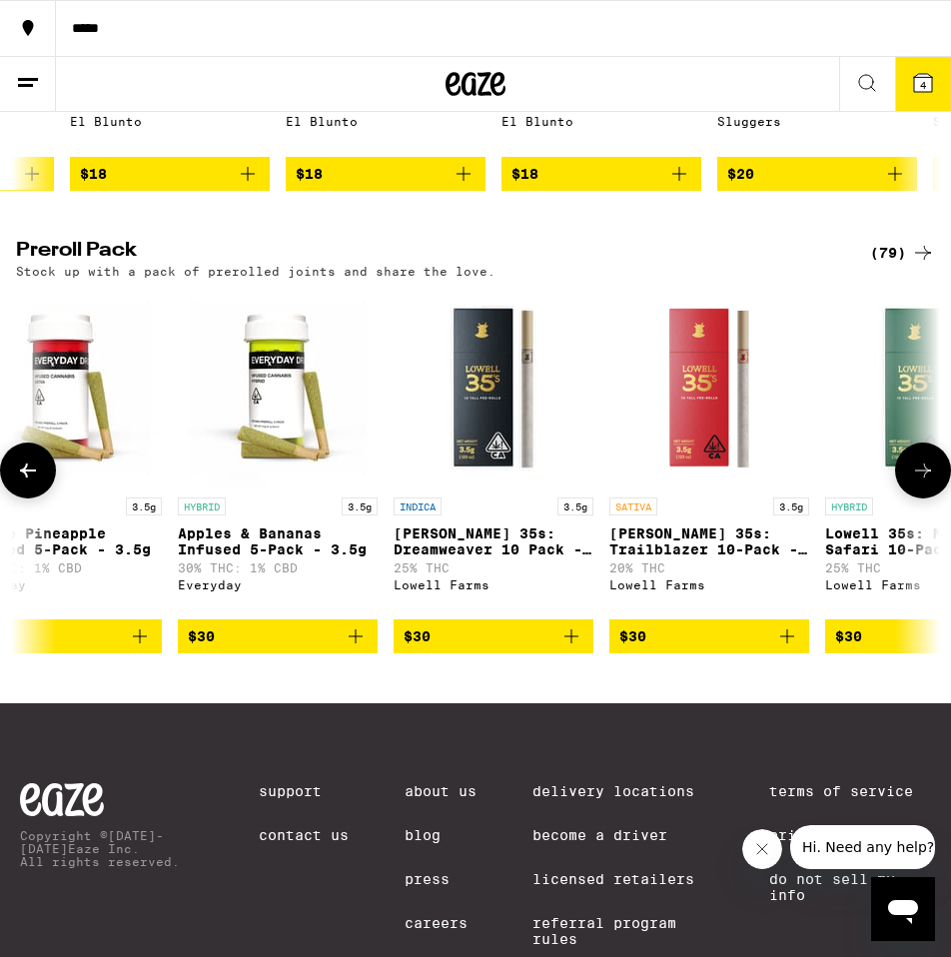
click at [922, 483] on icon at bounding box center [923, 471] width 24 height 24
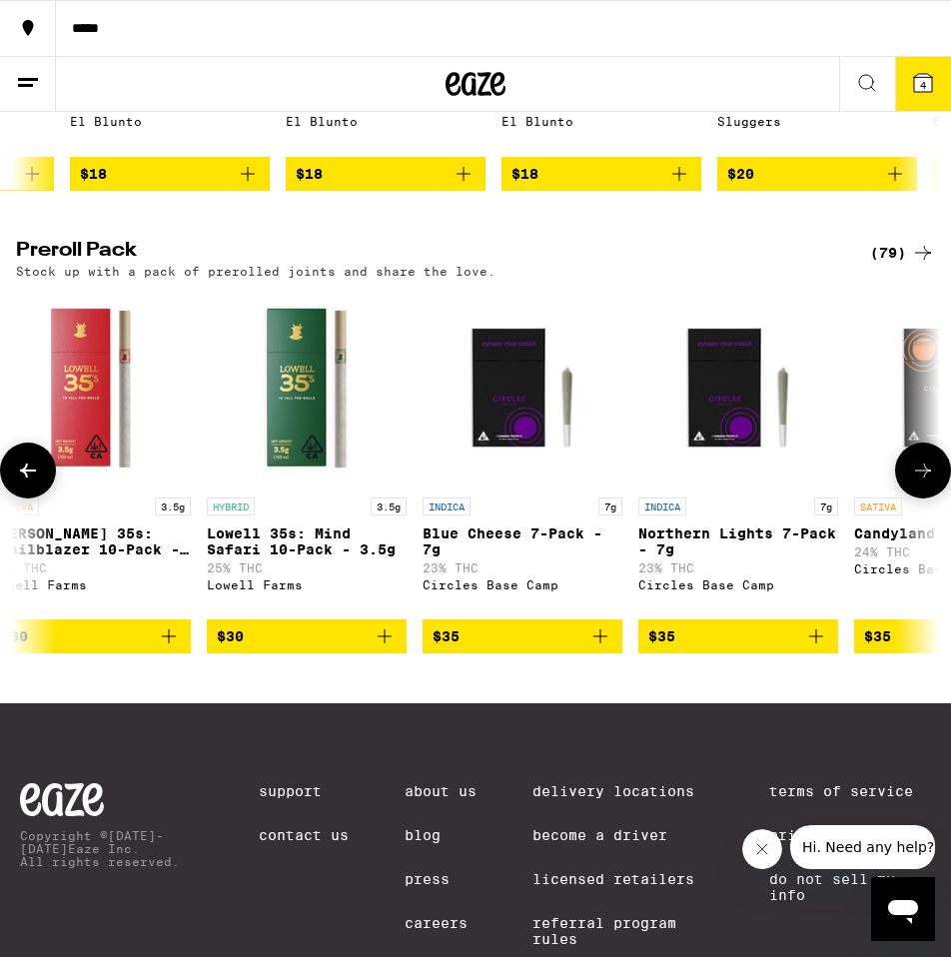
scroll to position [0, 4210]
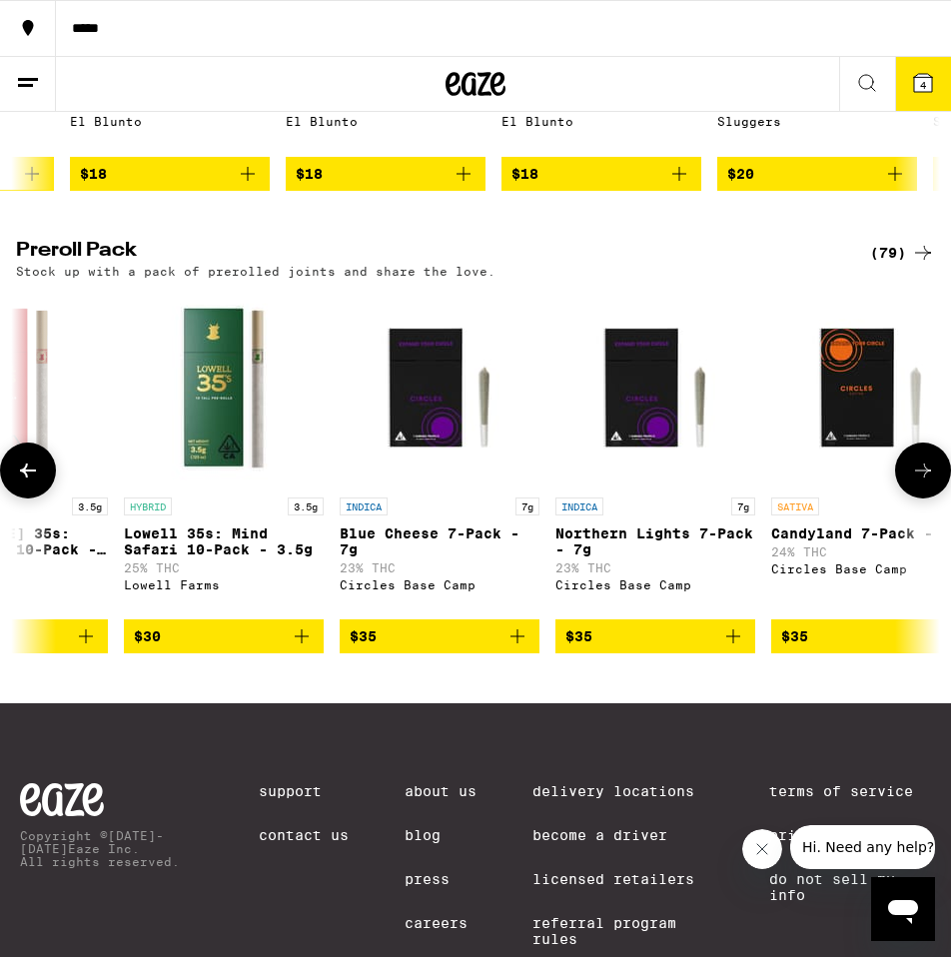
click at [35, 483] on icon at bounding box center [28, 471] width 24 height 24
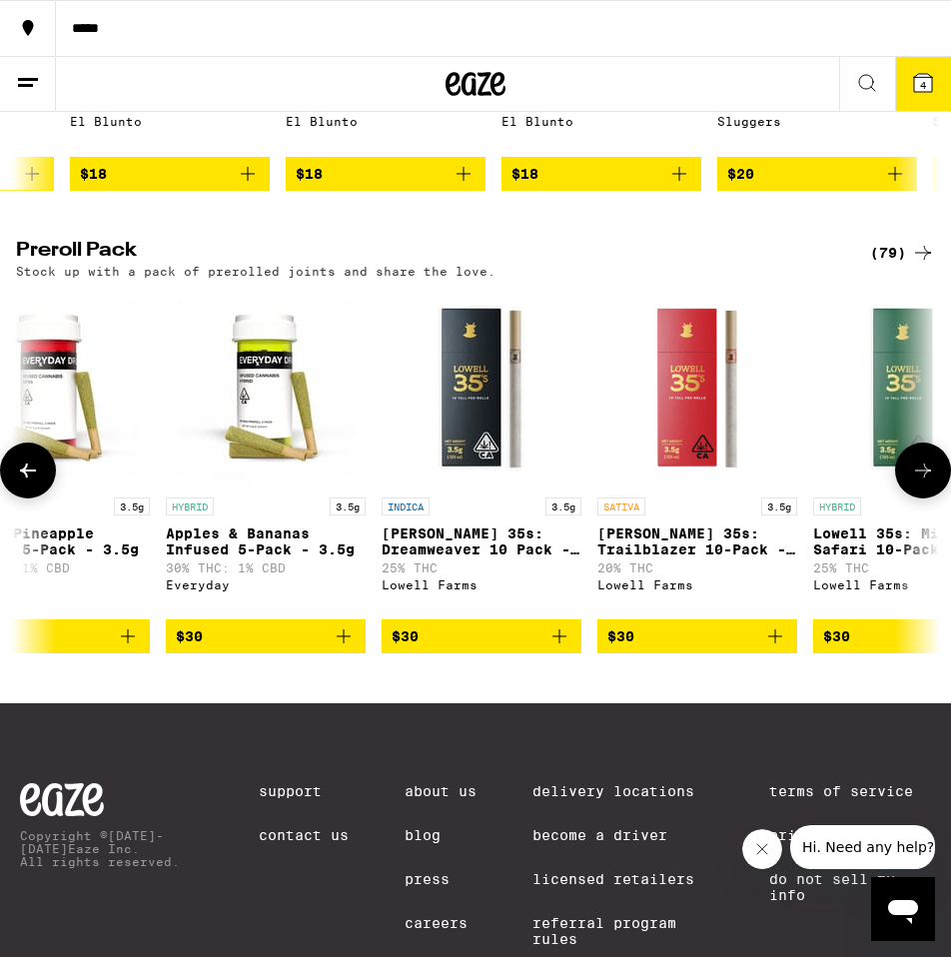
scroll to position [0, 3508]
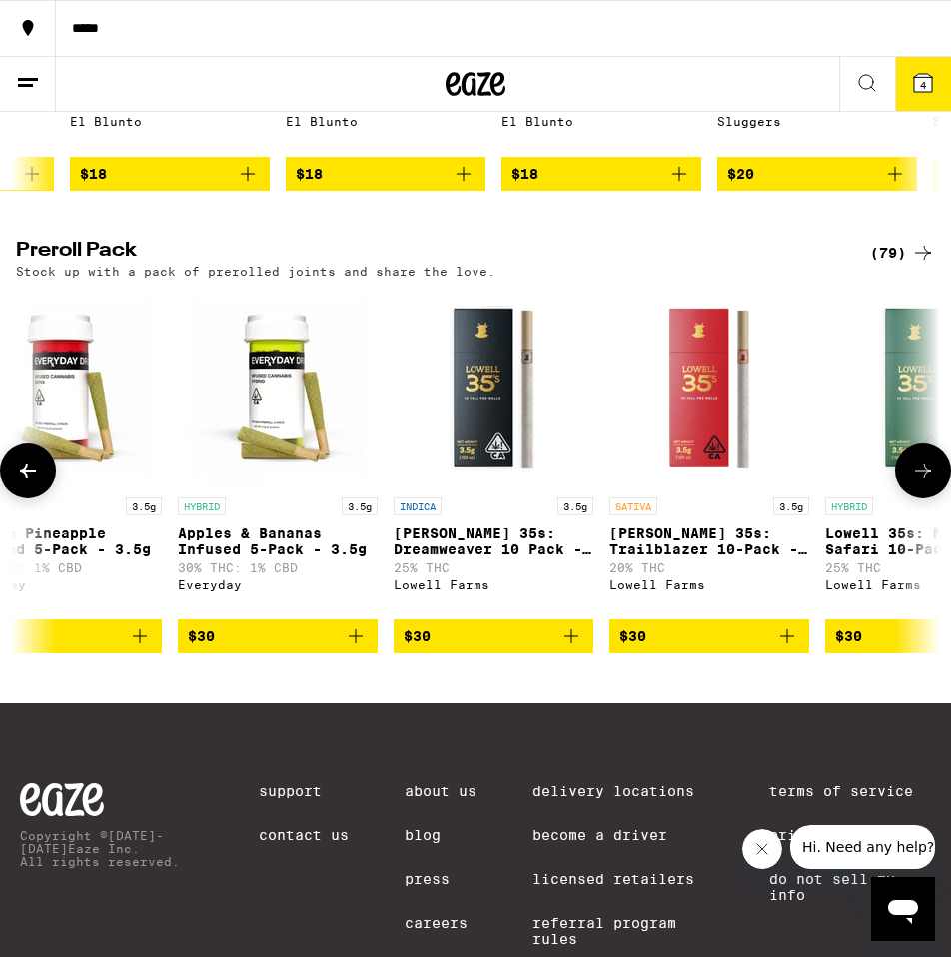
click at [928, 499] on button at bounding box center [923, 471] width 56 height 56
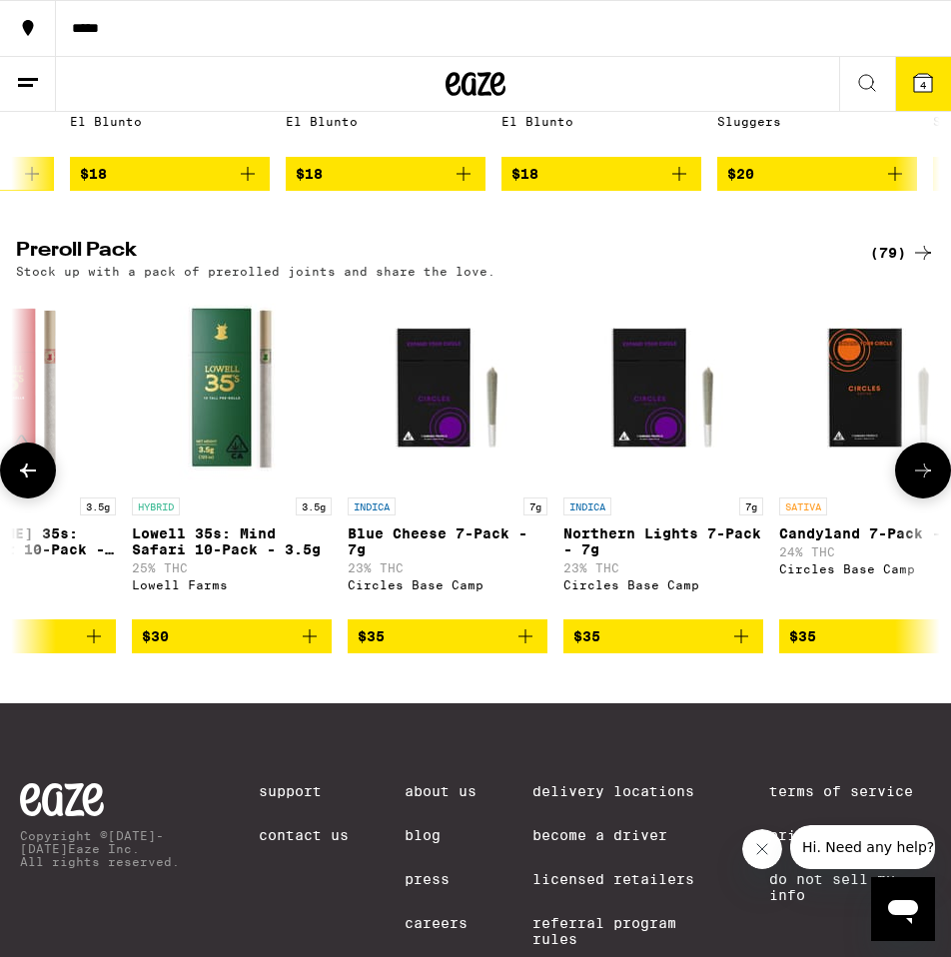
scroll to position [0, 4210]
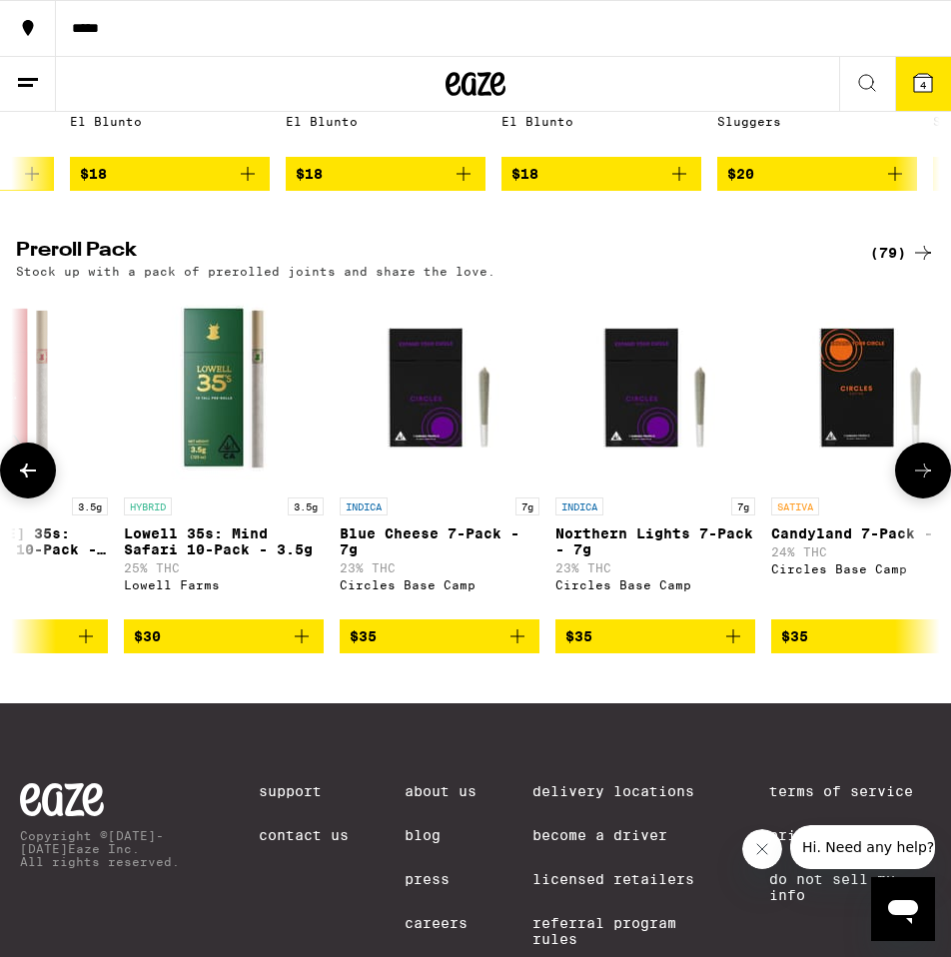
click at [304, 649] on icon "Add to bag" at bounding box center [302, 637] width 24 height 24
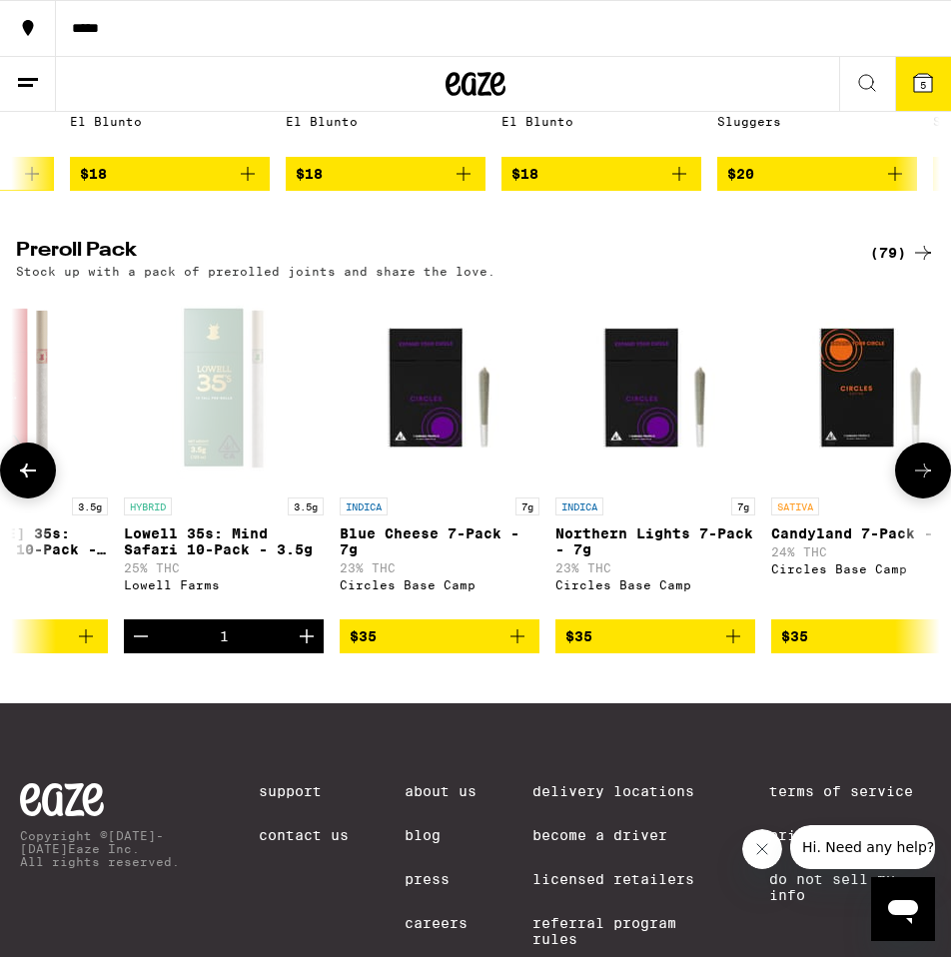
click at [912, 483] on icon at bounding box center [923, 471] width 24 height 24
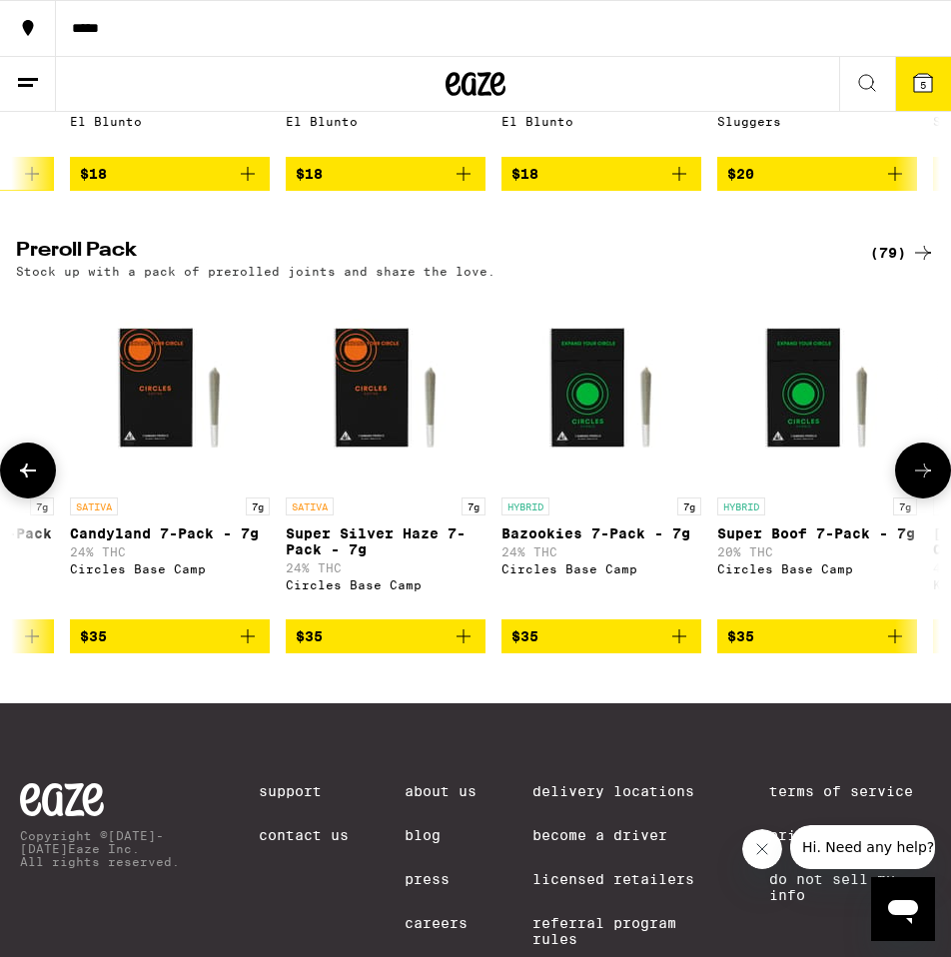
click at [920, 483] on icon at bounding box center [923, 471] width 24 height 24
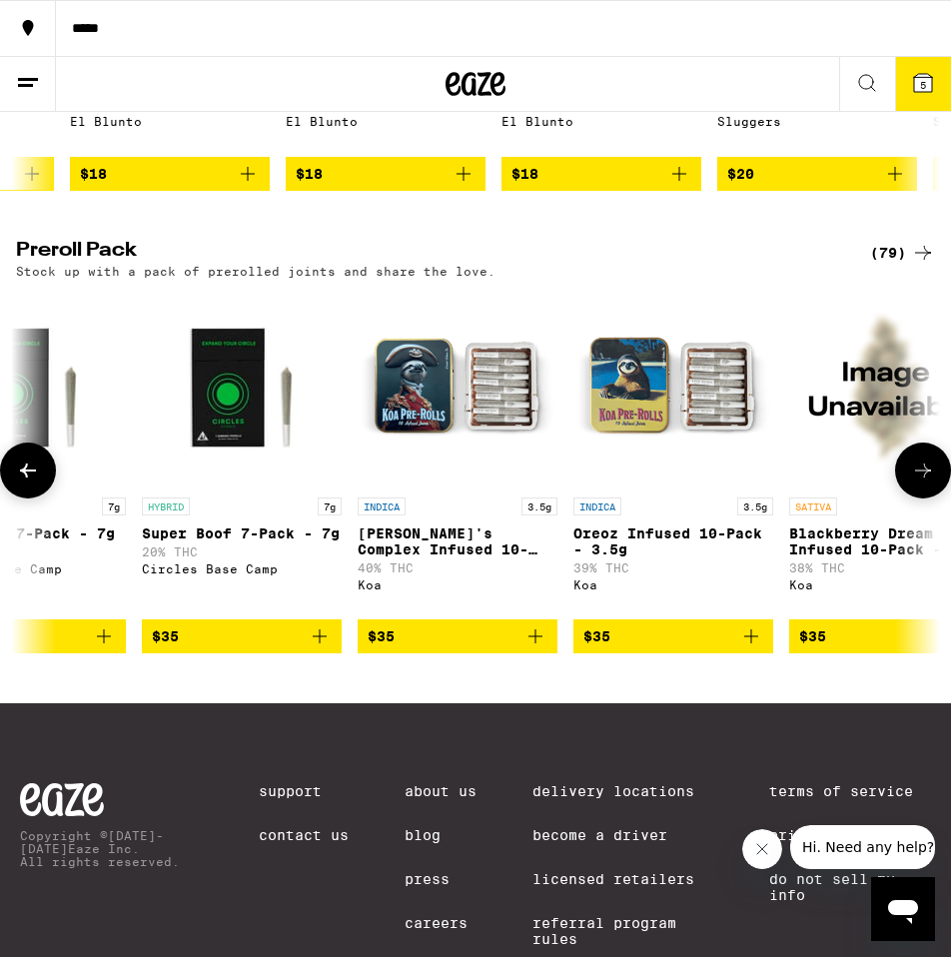
scroll to position [0, 5613]
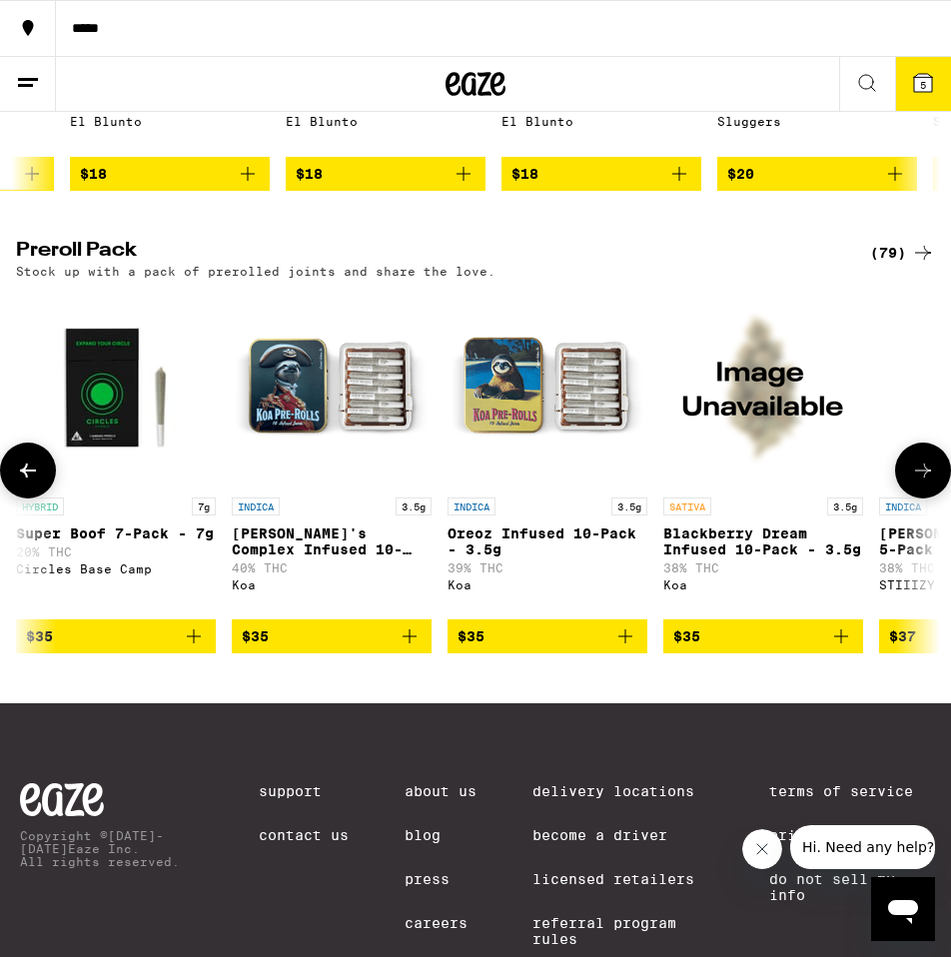
click at [922, 483] on icon at bounding box center [923, 471] width 24 height 24
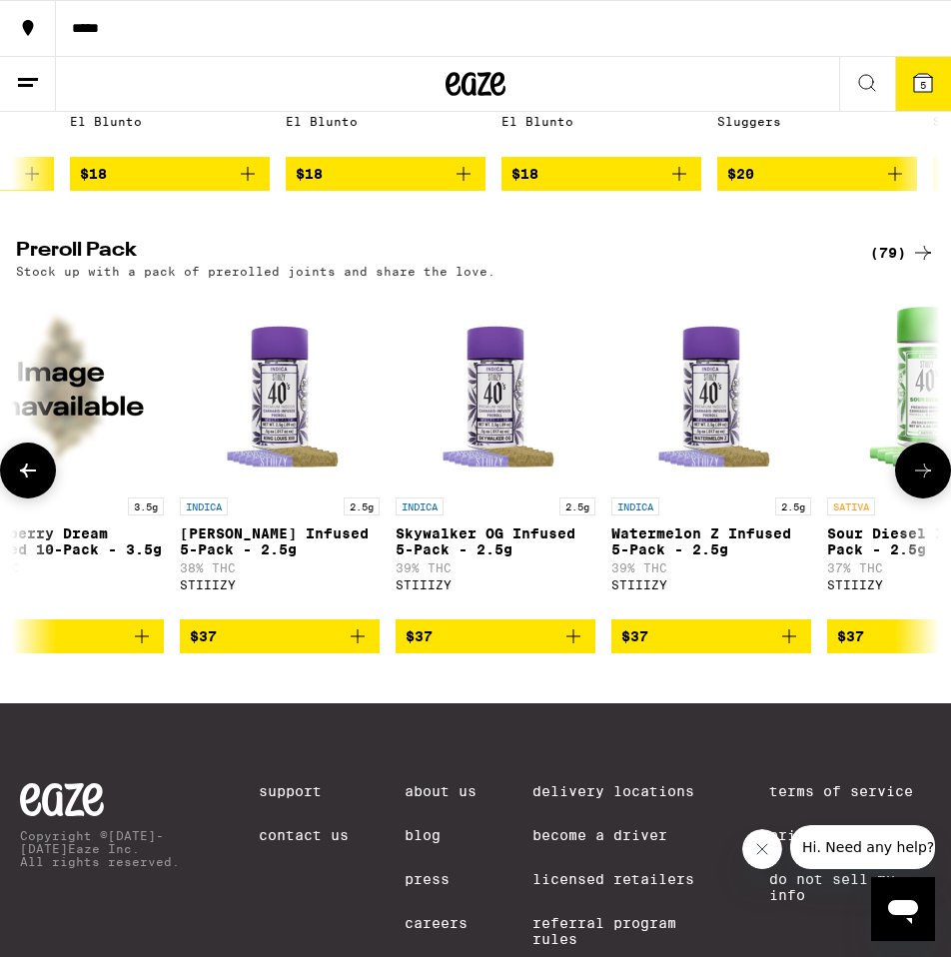
scroll to position [0, 6314]
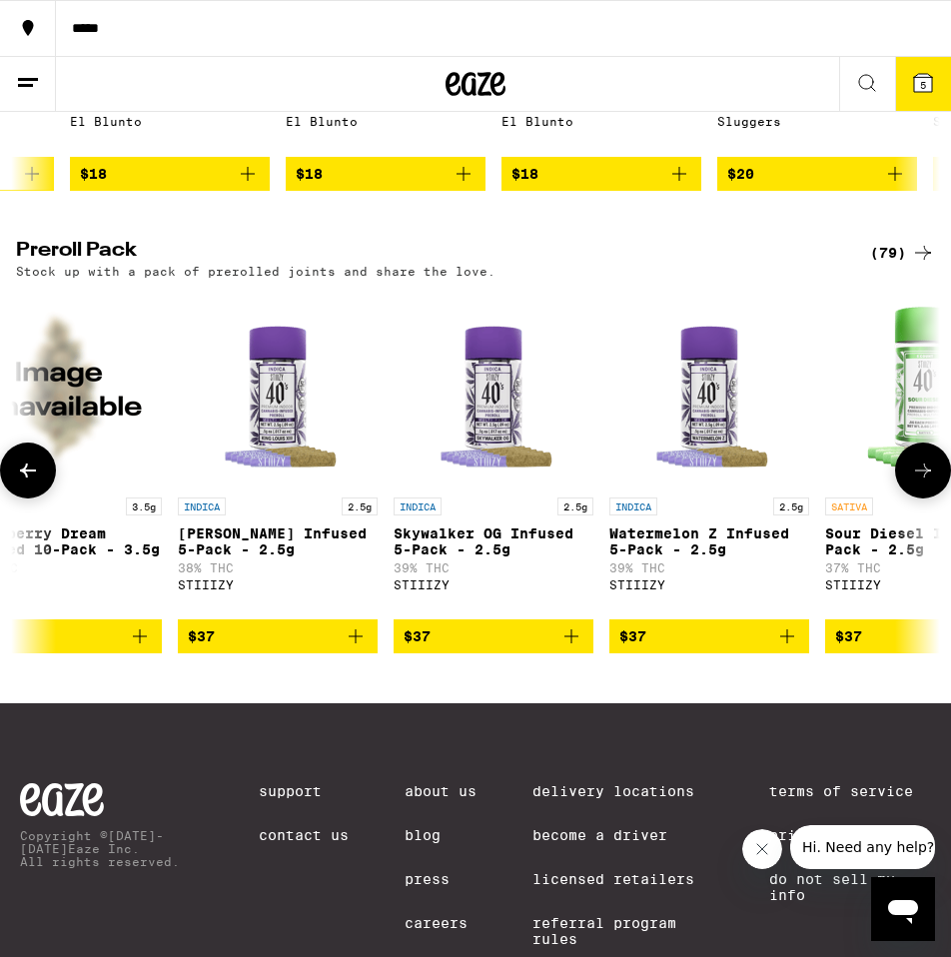
click at [922, 483] on icon at bounding box center [923, 471] width 24 height 24
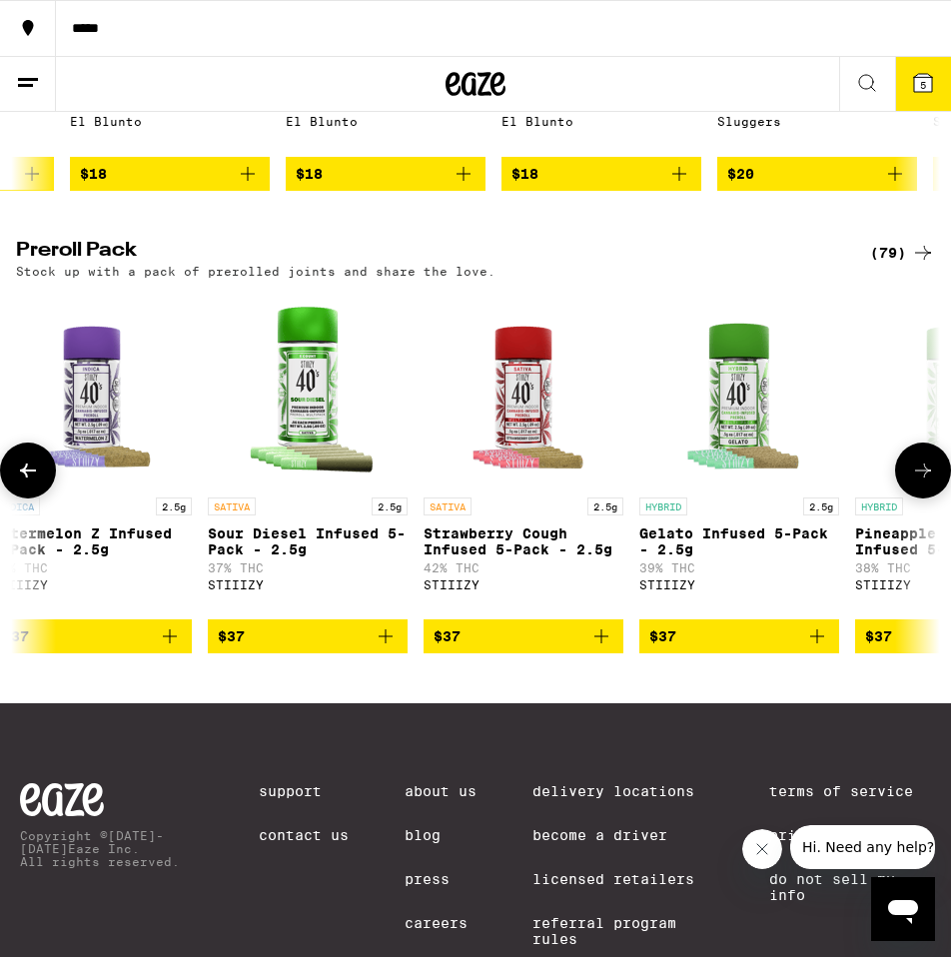
scroll to position [0, 7016]
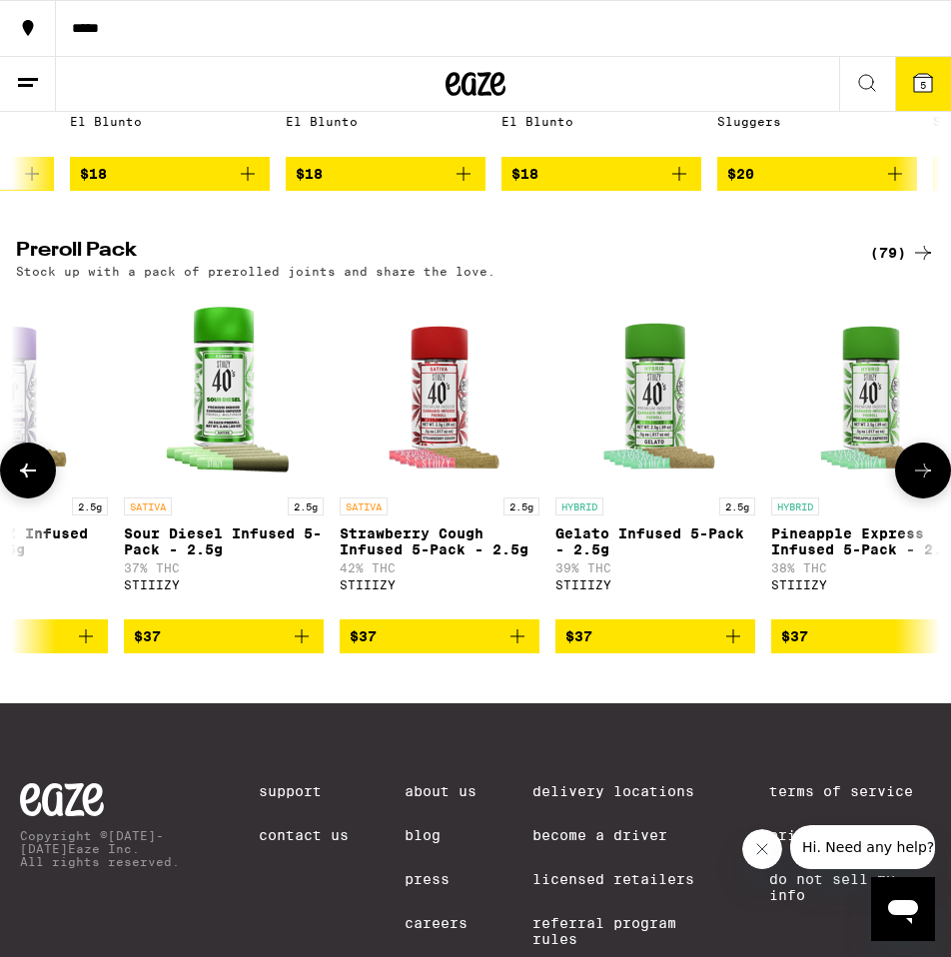
click at [921, 483] on icon at bounding box center [923, 471] width 24 height 24
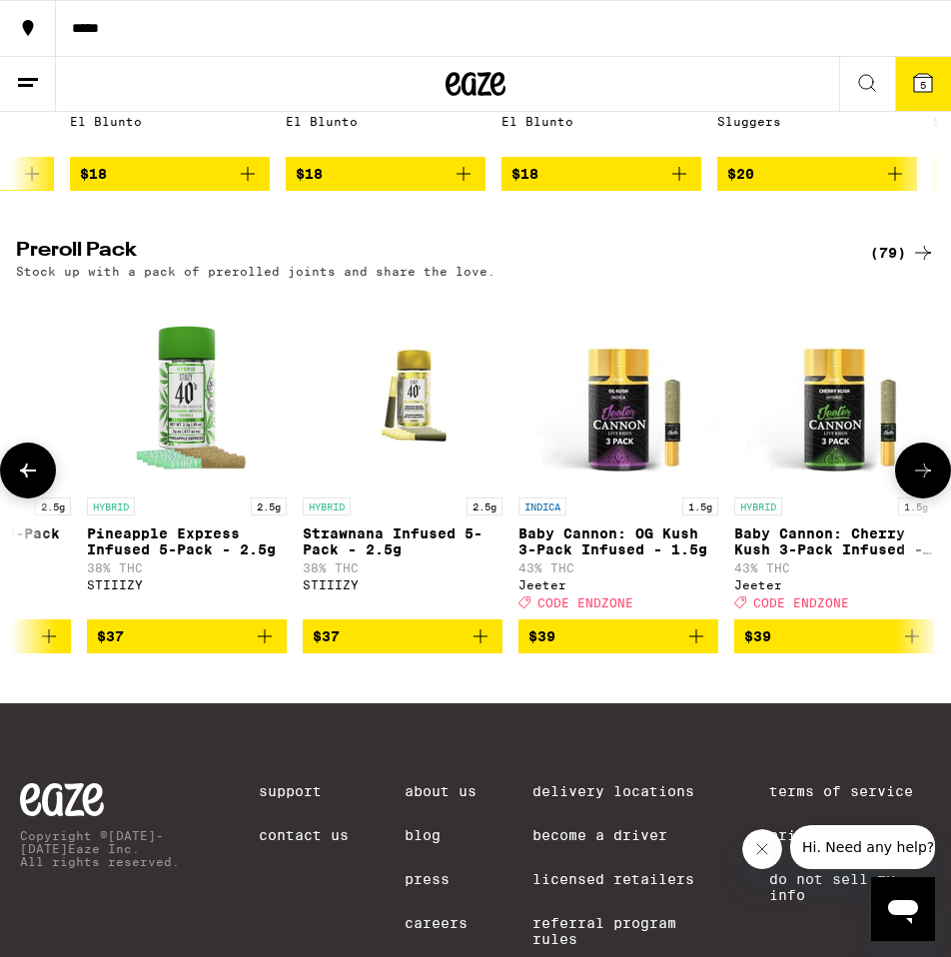
scroll to position [0, 7717]
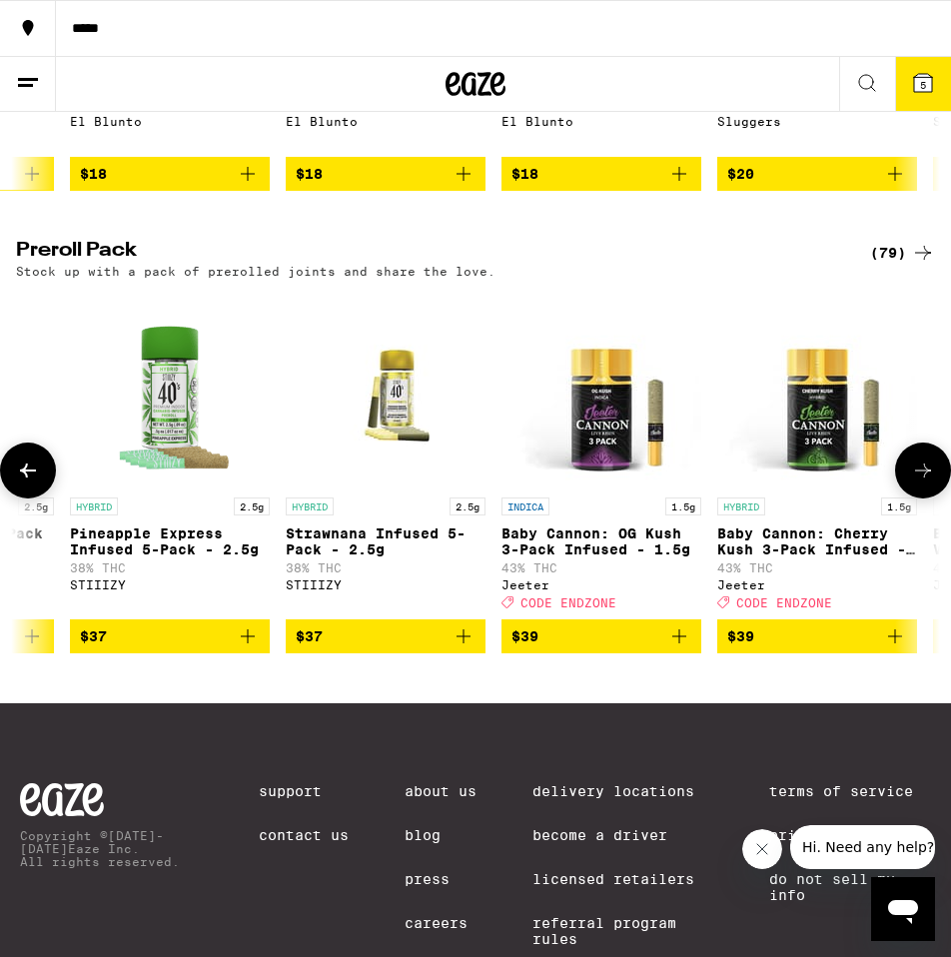
click at [924, 483] on icon at bounding box center [923, 471] width 24 height 24
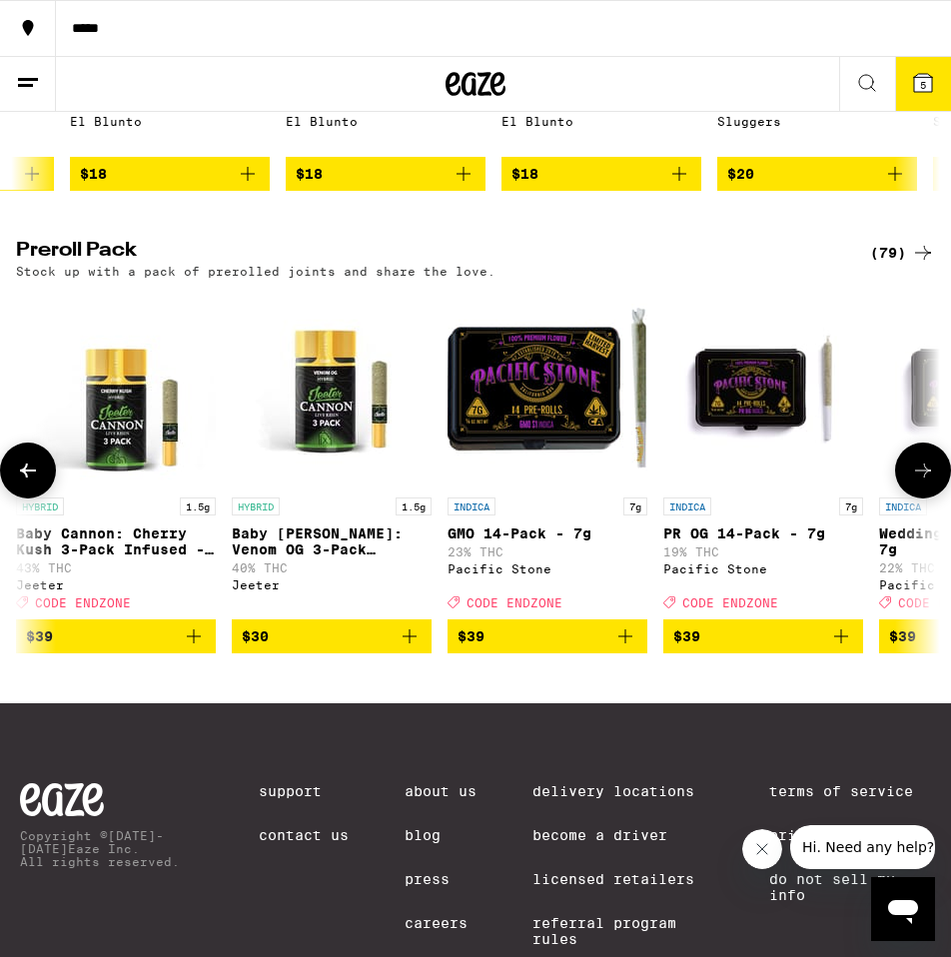
click at [924, 483] on icon at bounding box center [923, 471] width 24 height 24
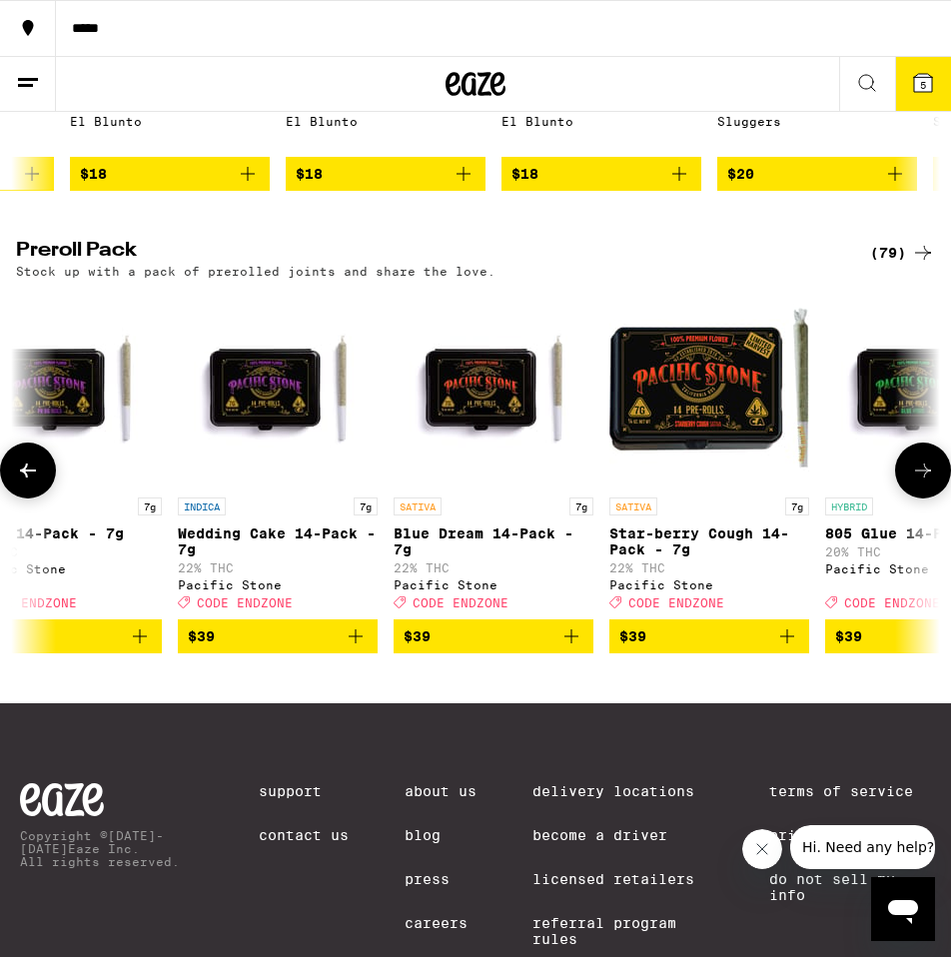
click at [924, 483] on icon at bounding box center [923, 471] width 24 height 24
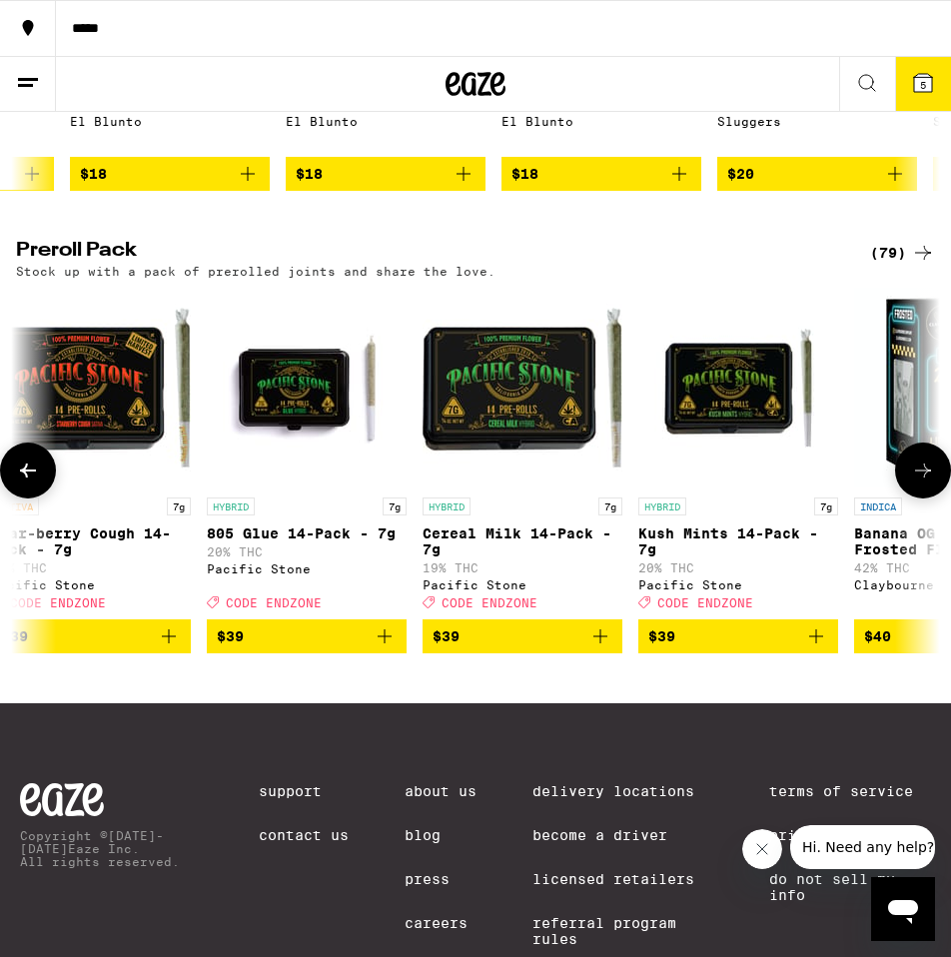
scroll to position [0, 9822]
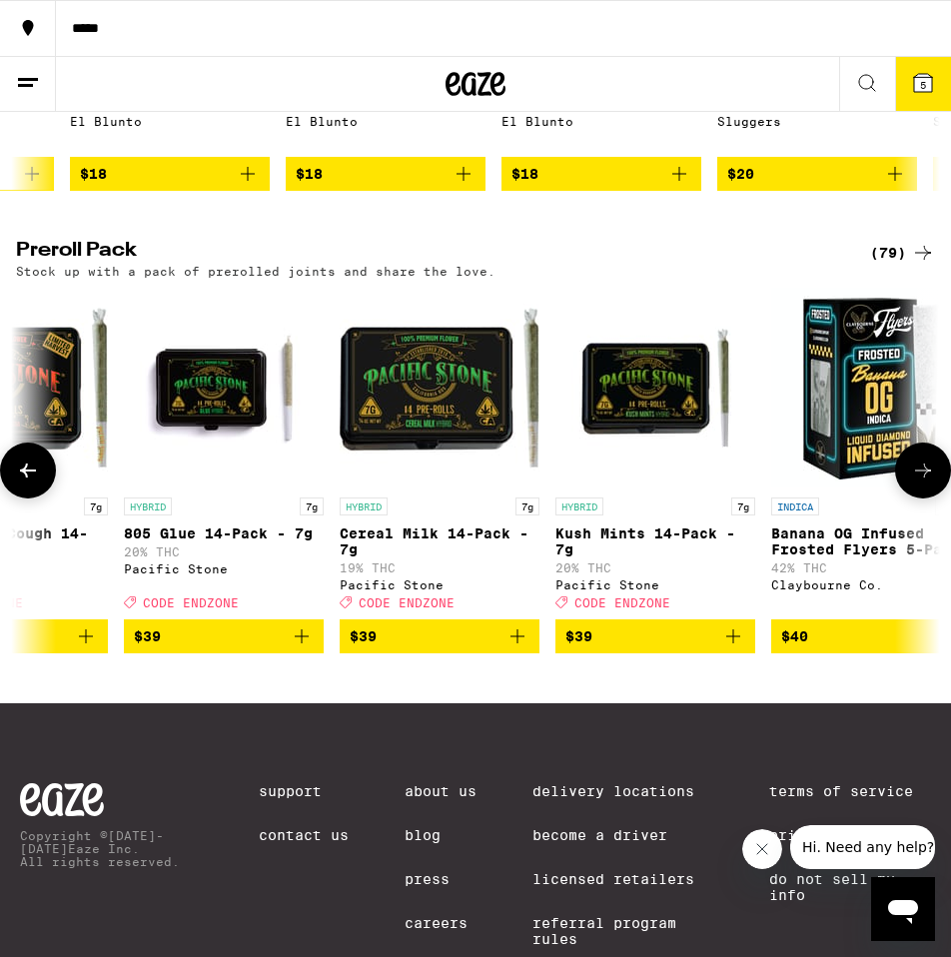
click at [924, 478] on icon at bounding box center [923, 471] width 16 height 14
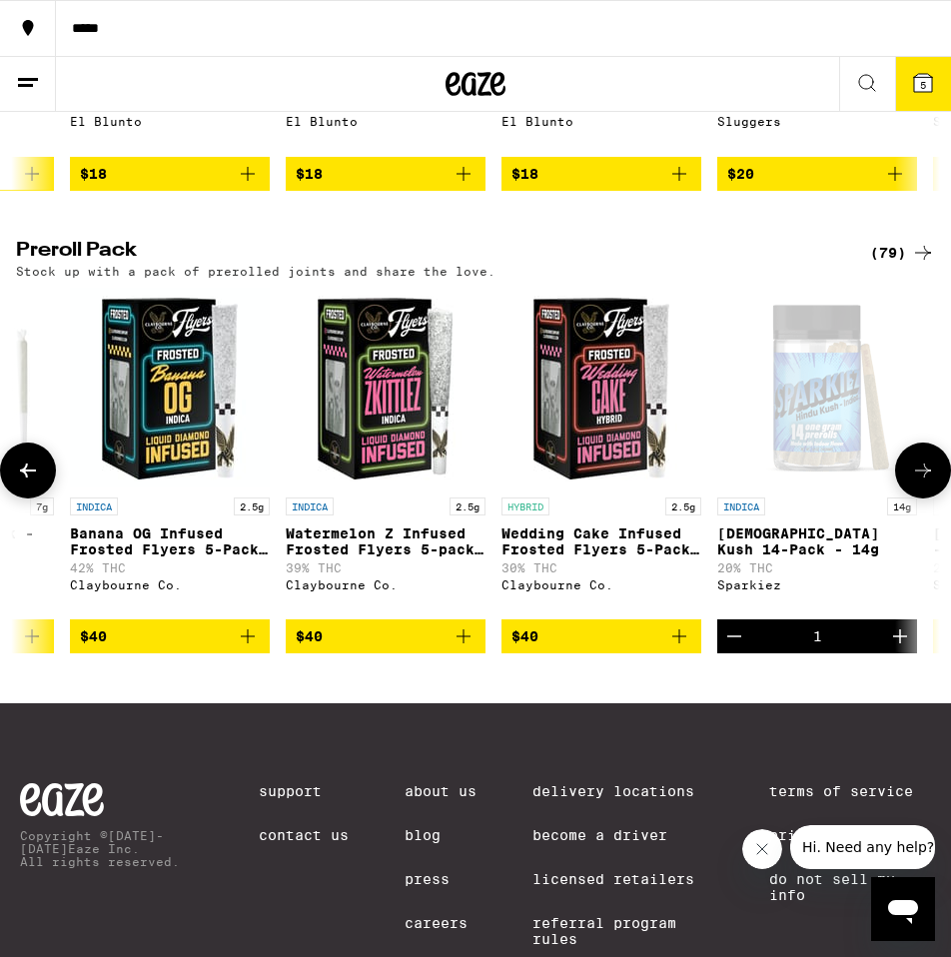
click at [924, 478] on icon at bounding box center [923, 471] width 16 height 14
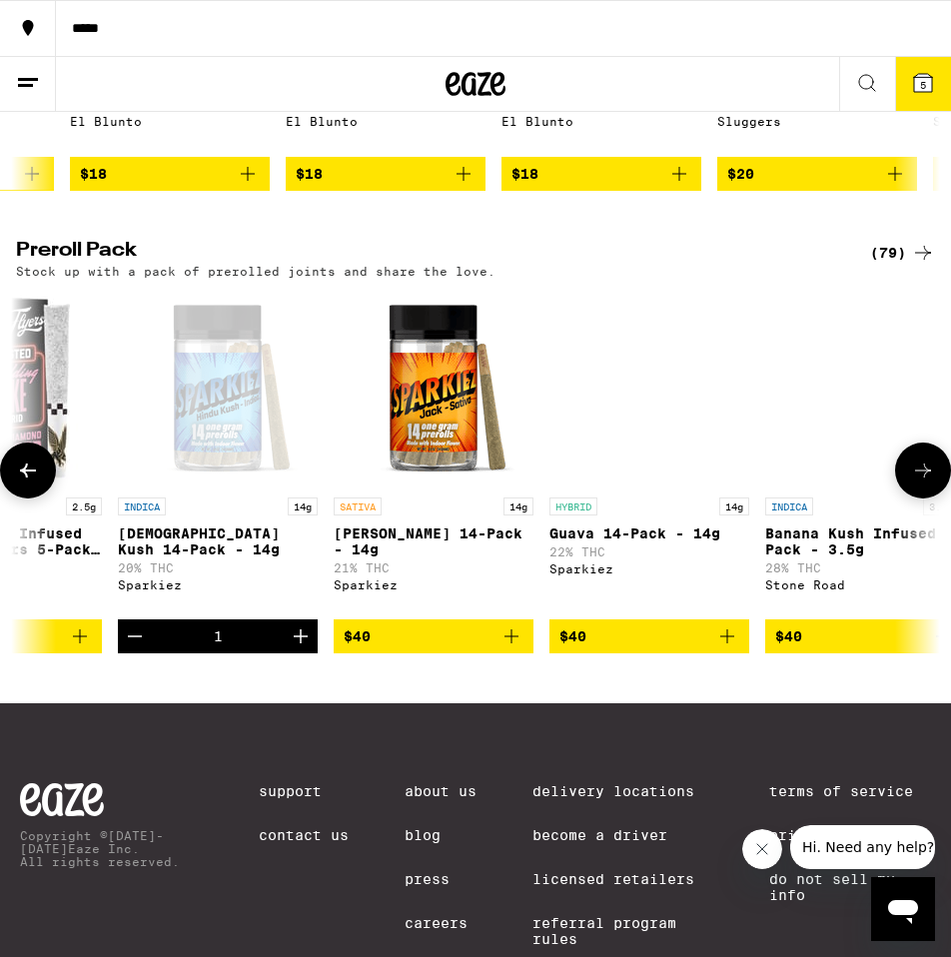
scroll to position [0, 11225]
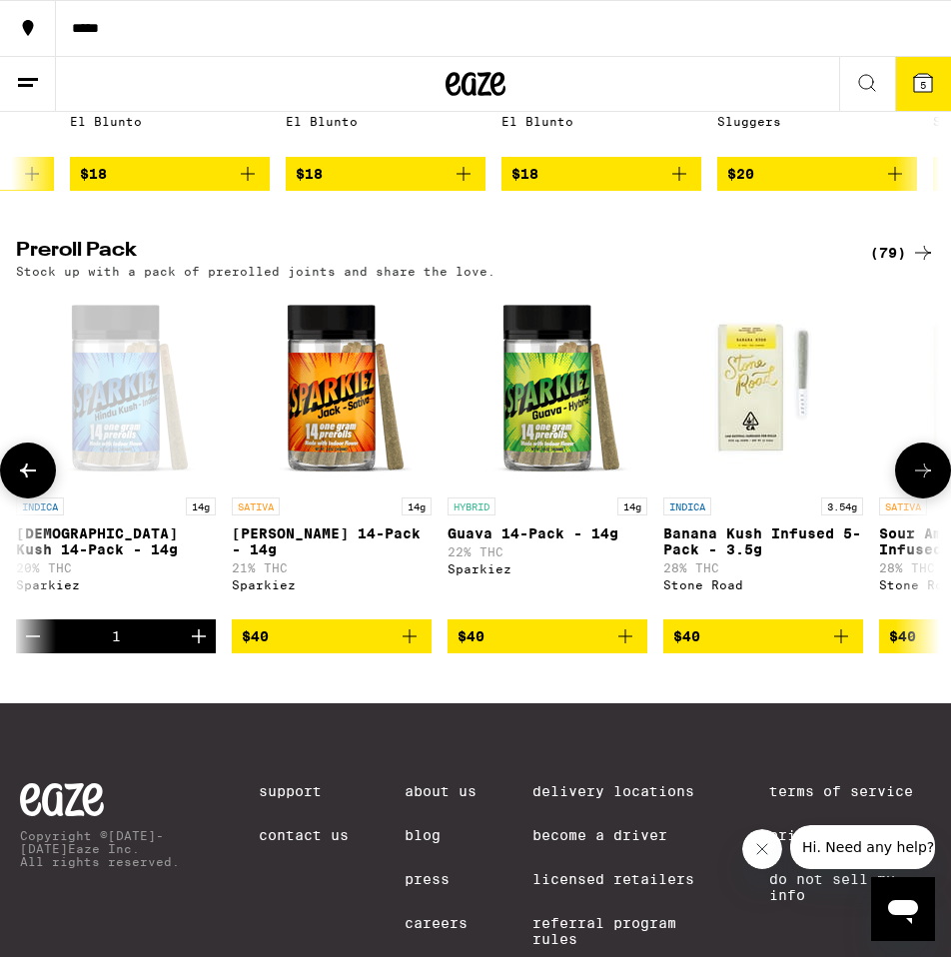
click at [924, 478] on icon at bounding box center [923, 471] width 16 height 14
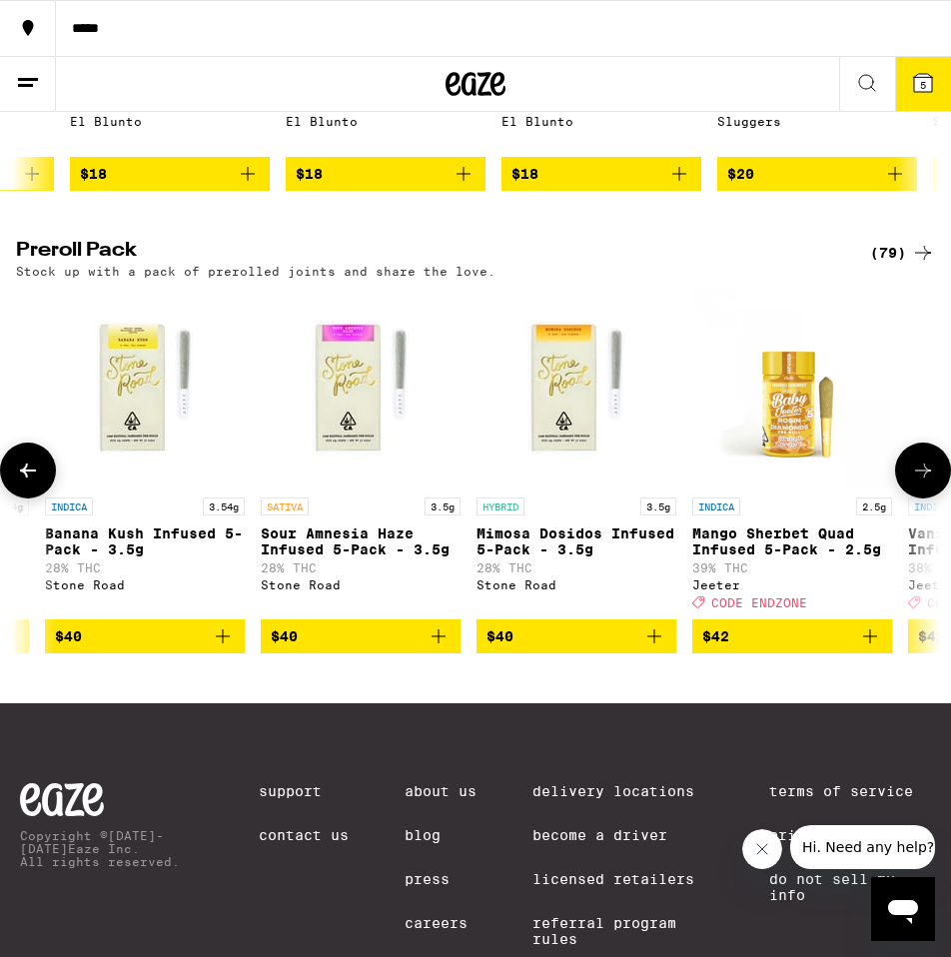
scroll to position [0, 11927]
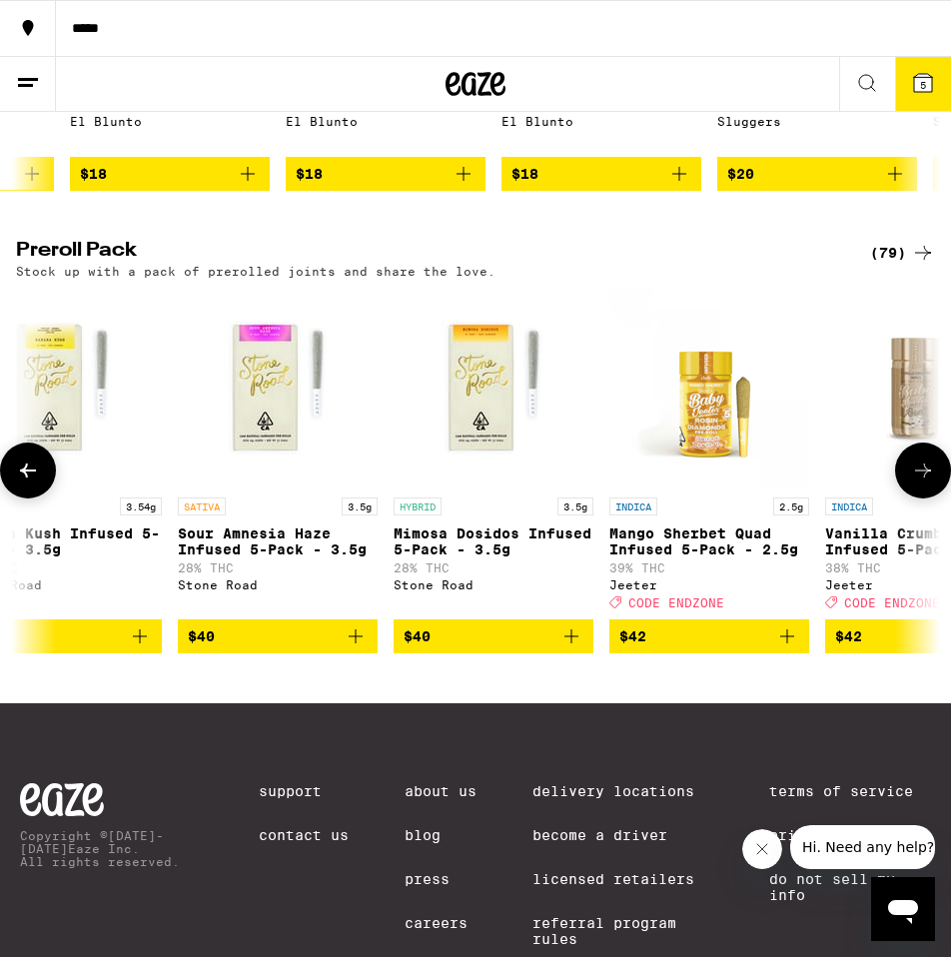
click at [924, 478] on icon at bounding box center [923, 471] width 16 height 14
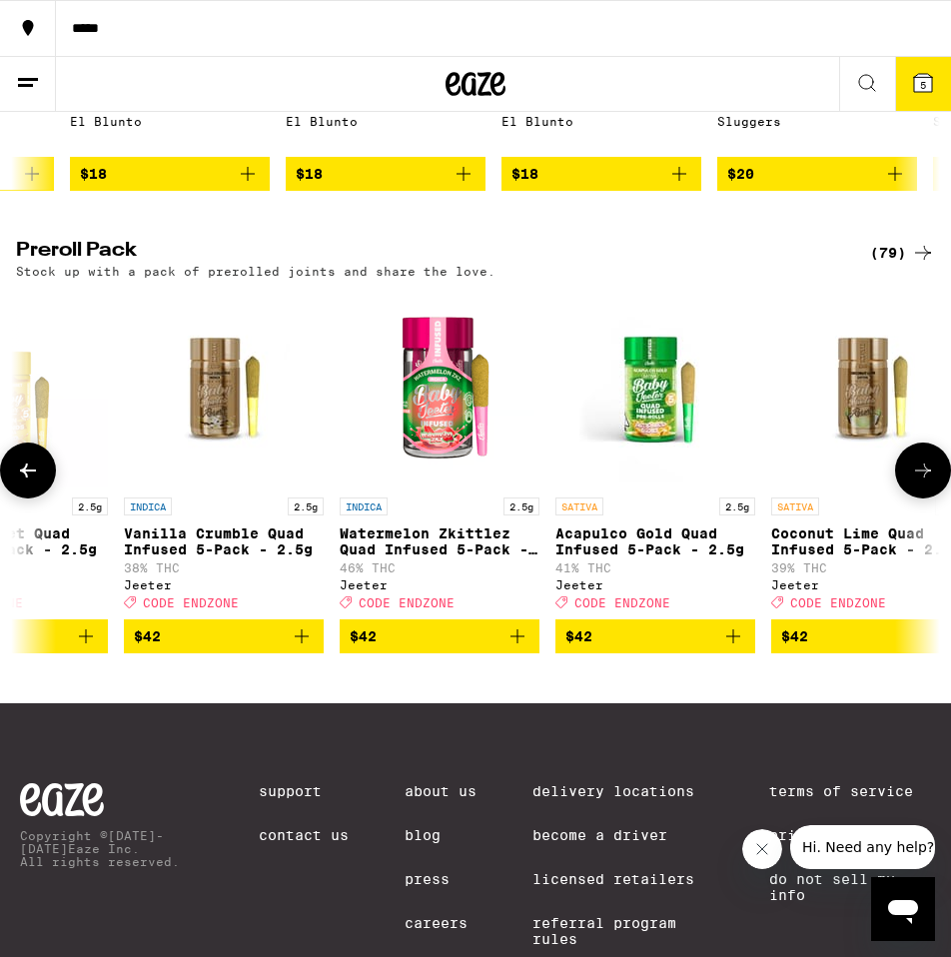
click at [924, 478] on icon at bounding box center [923, 471] width 16 height 14
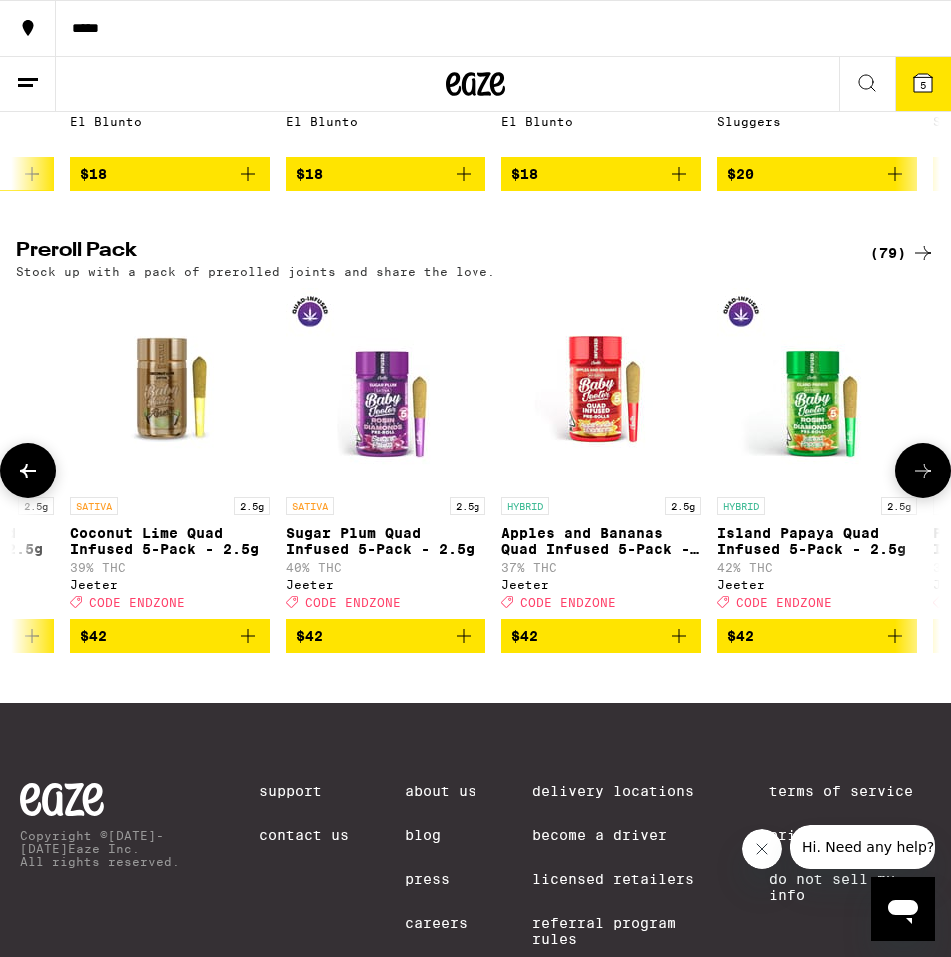
click at [924, 478] on icon at bounding box center [923, 471] width 16 height 14
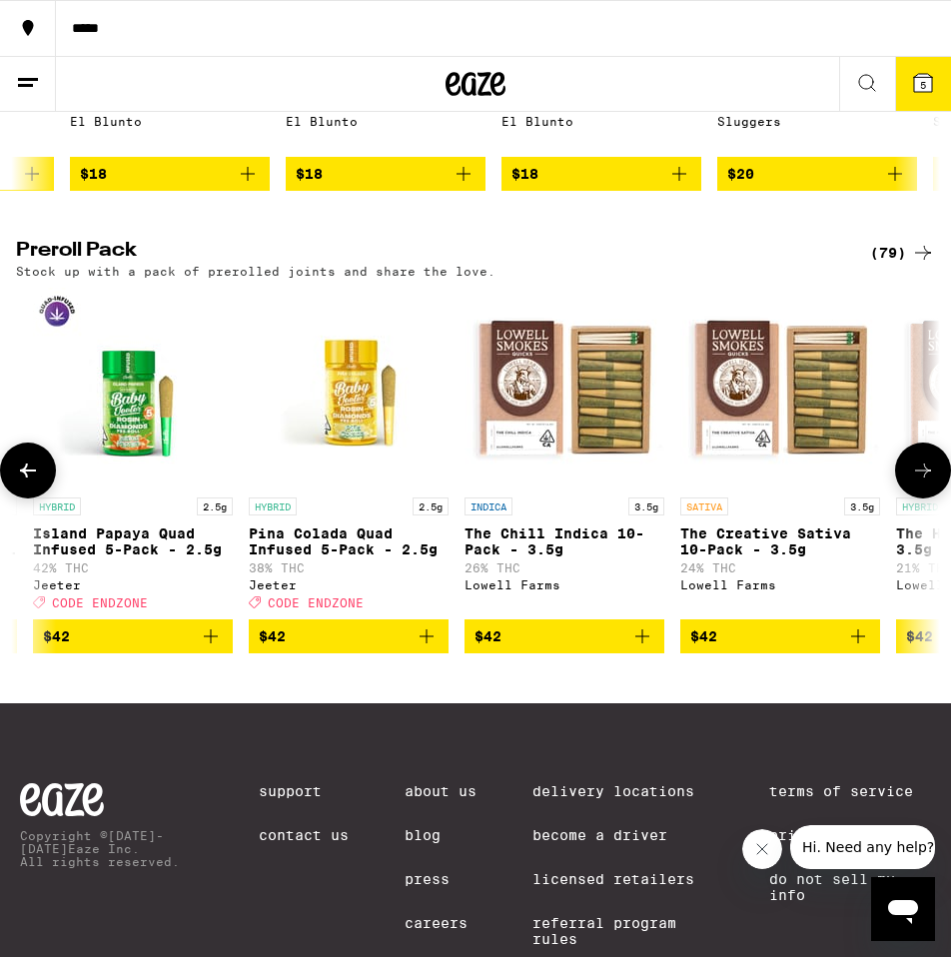
scroll to position [0, 14032]
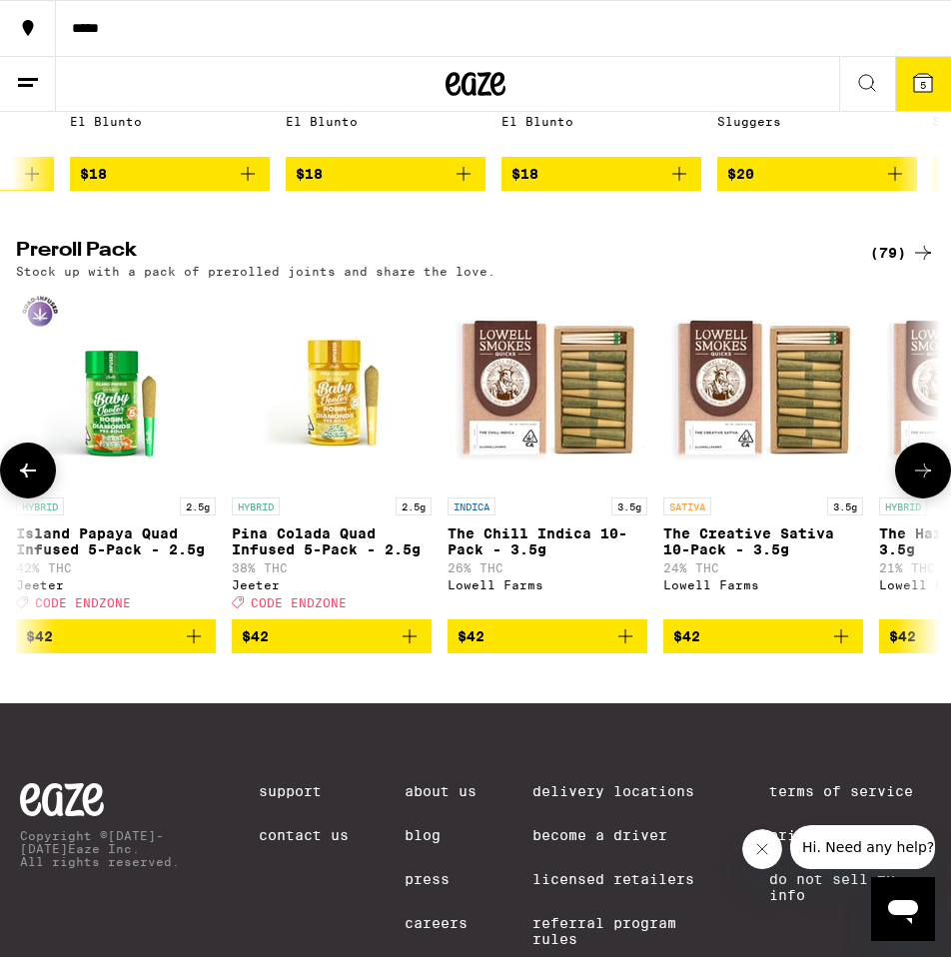
click at [924, 483] on icon at bounding box center [923, 471] width 24 height 24
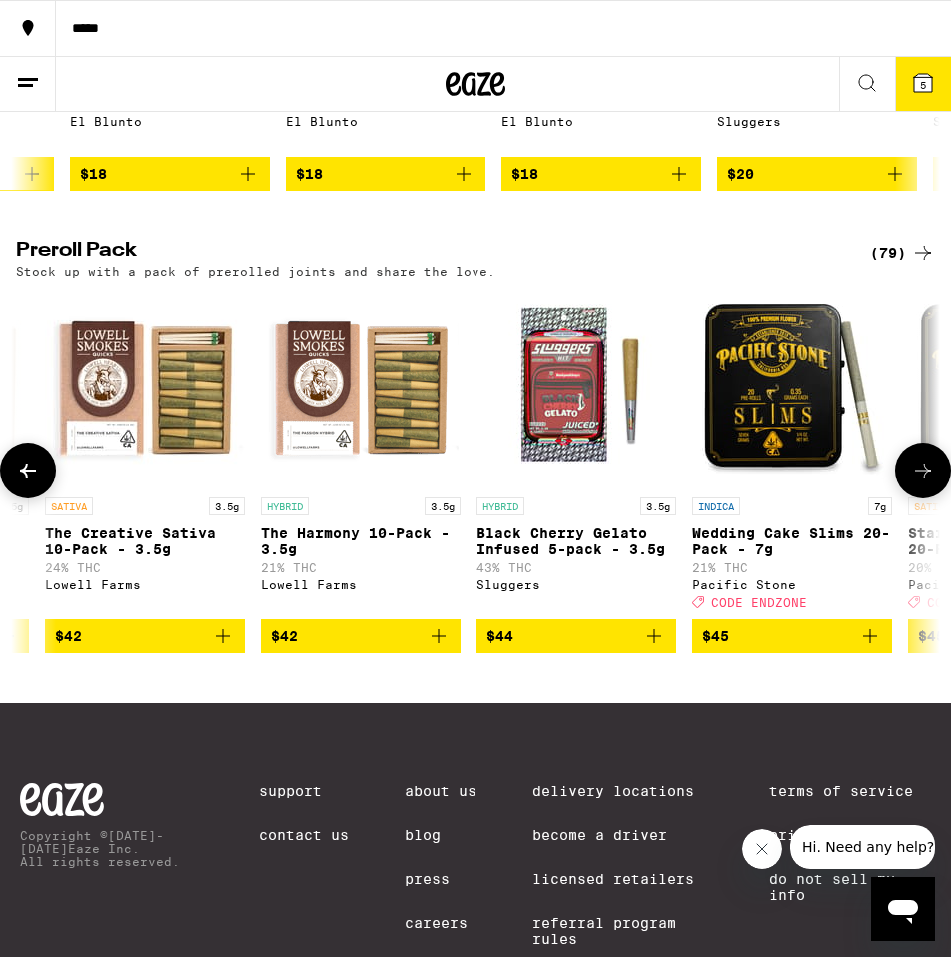
scroll to position [0, 14733]
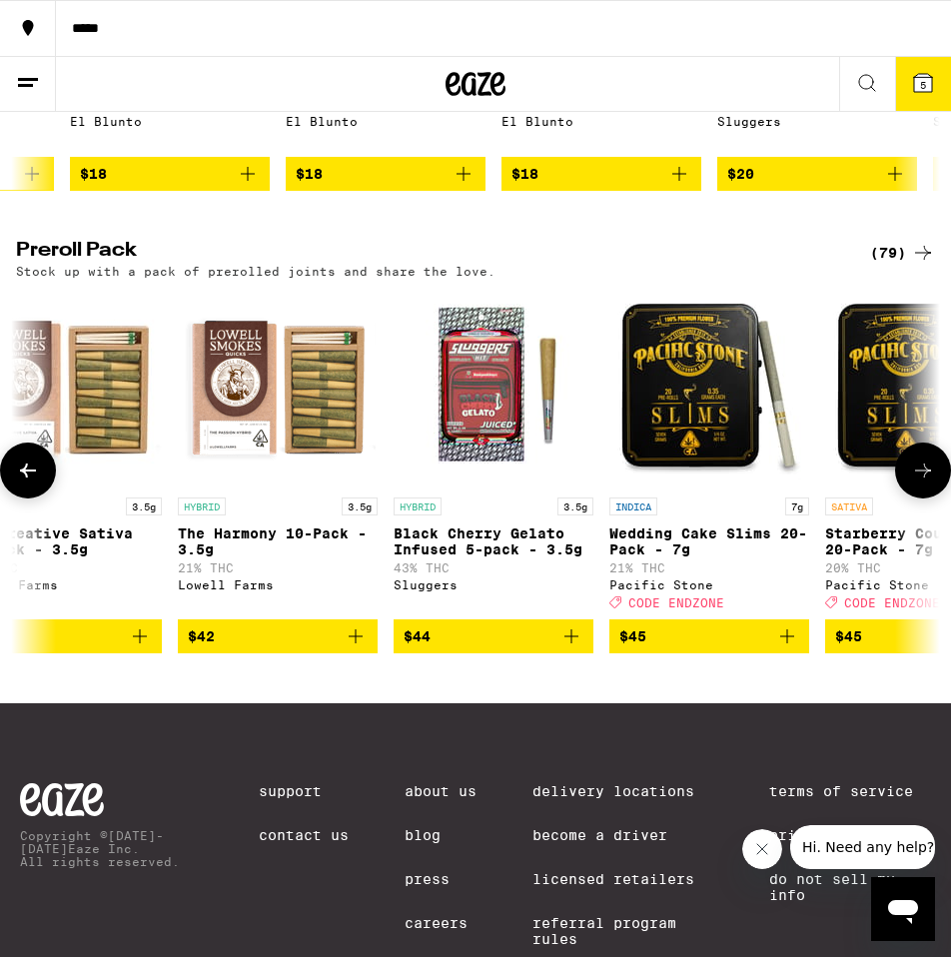
click at [924, 483] on icon at bounding box center [923, 471] width 24 height 24
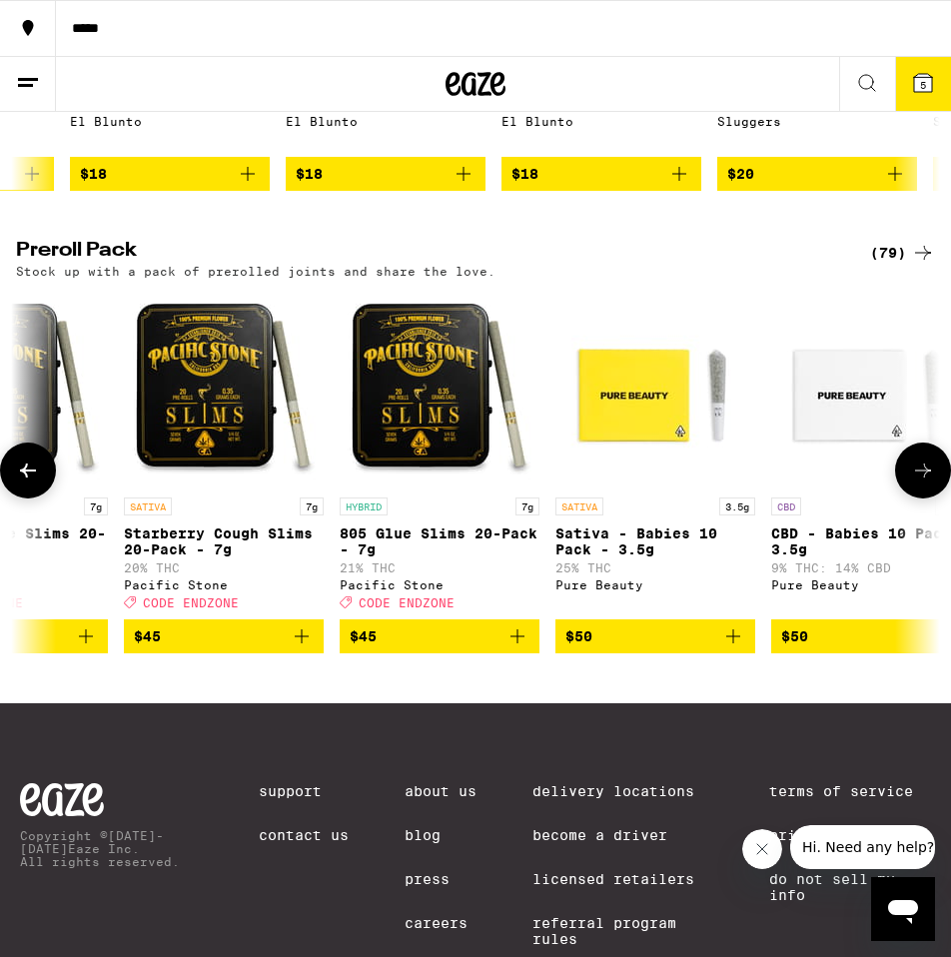
click at [924, 483] on icon at bounding box center [923, 471] width 24 height 24
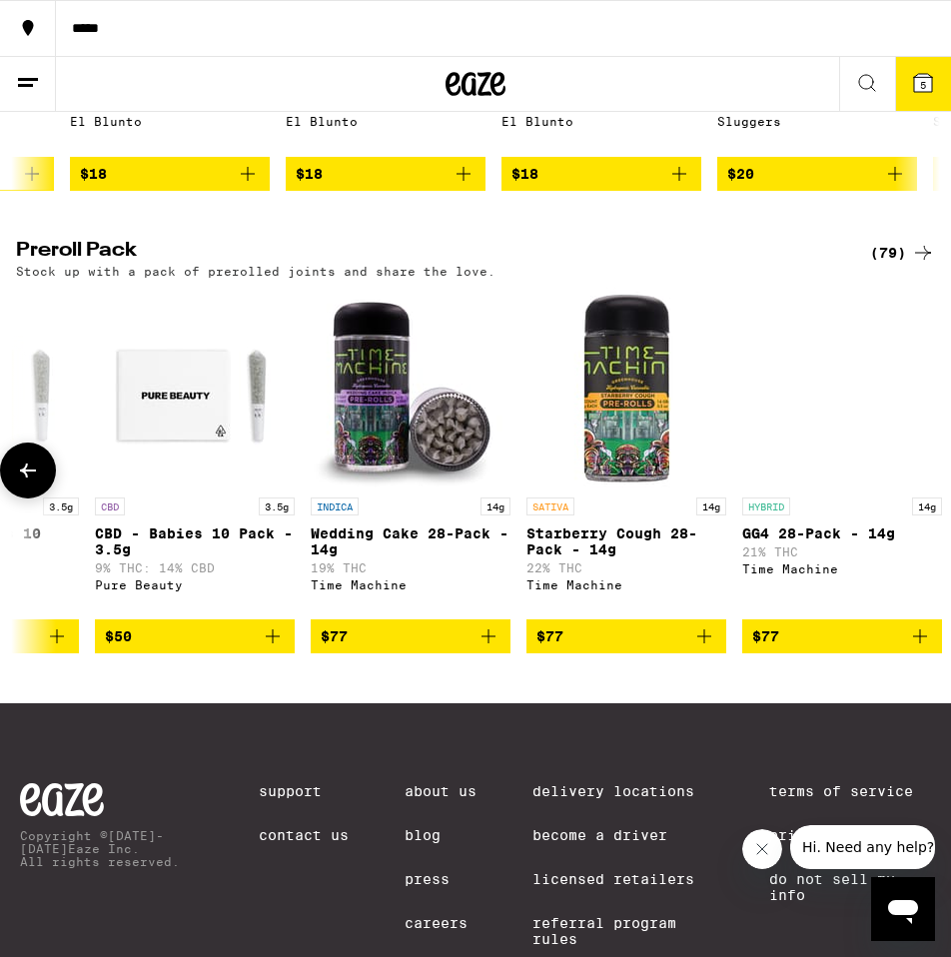
scroll to position [0, 16134]
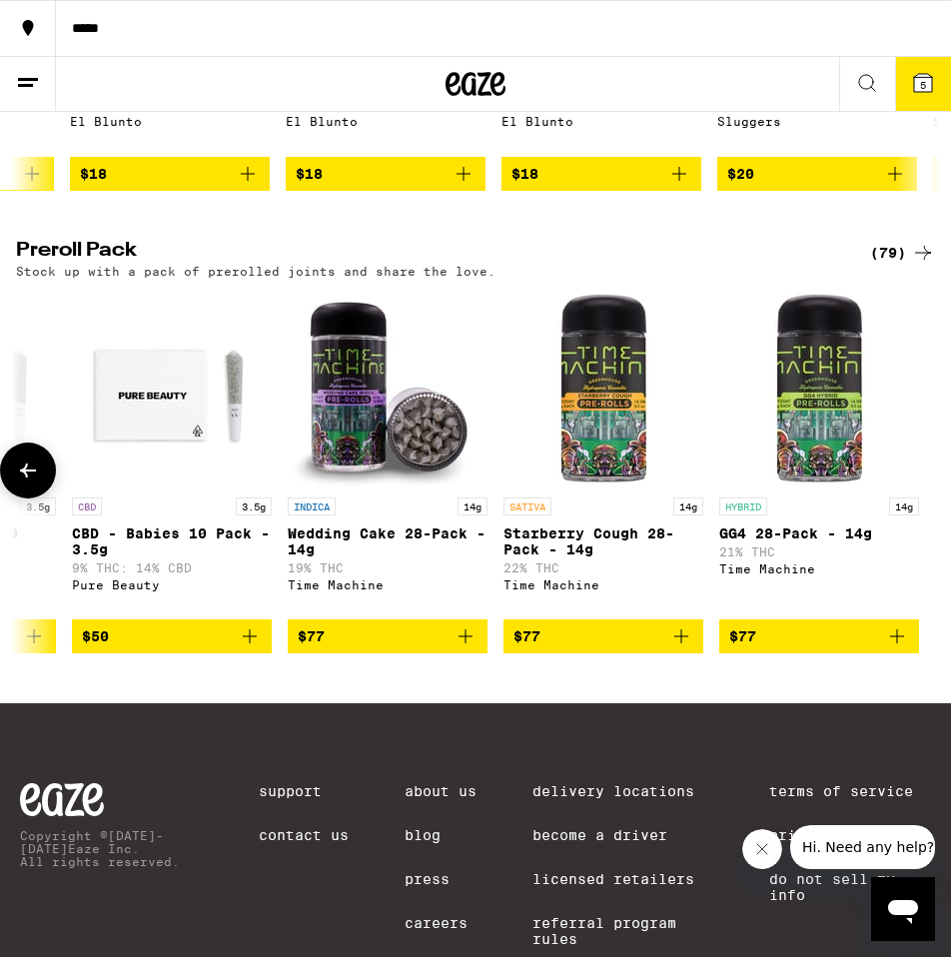
click at [924, 499] on div at bounding box center [923, 471] width 56 height 56
click at [919, 99] on button "5" at bounding box center [923, 84] width 56 height 54
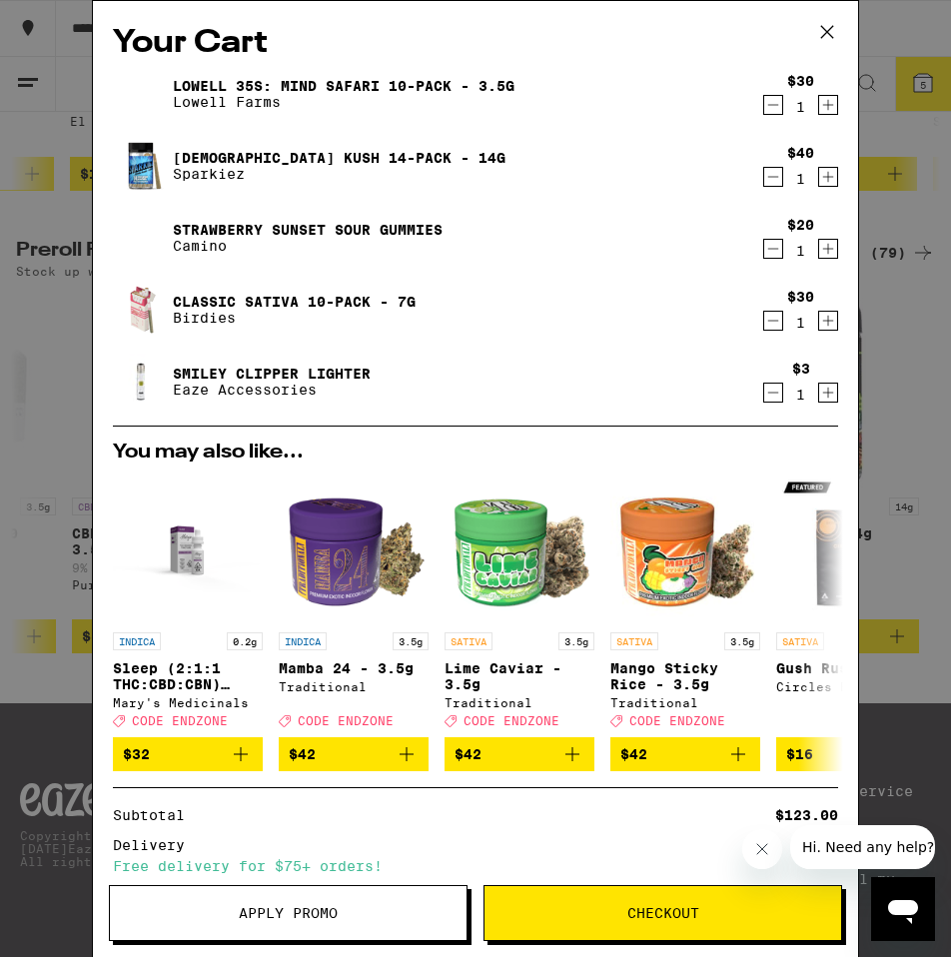
click at [770, 184] on icon "Decrement" at bounding box center [774, 177] width 18 height 24
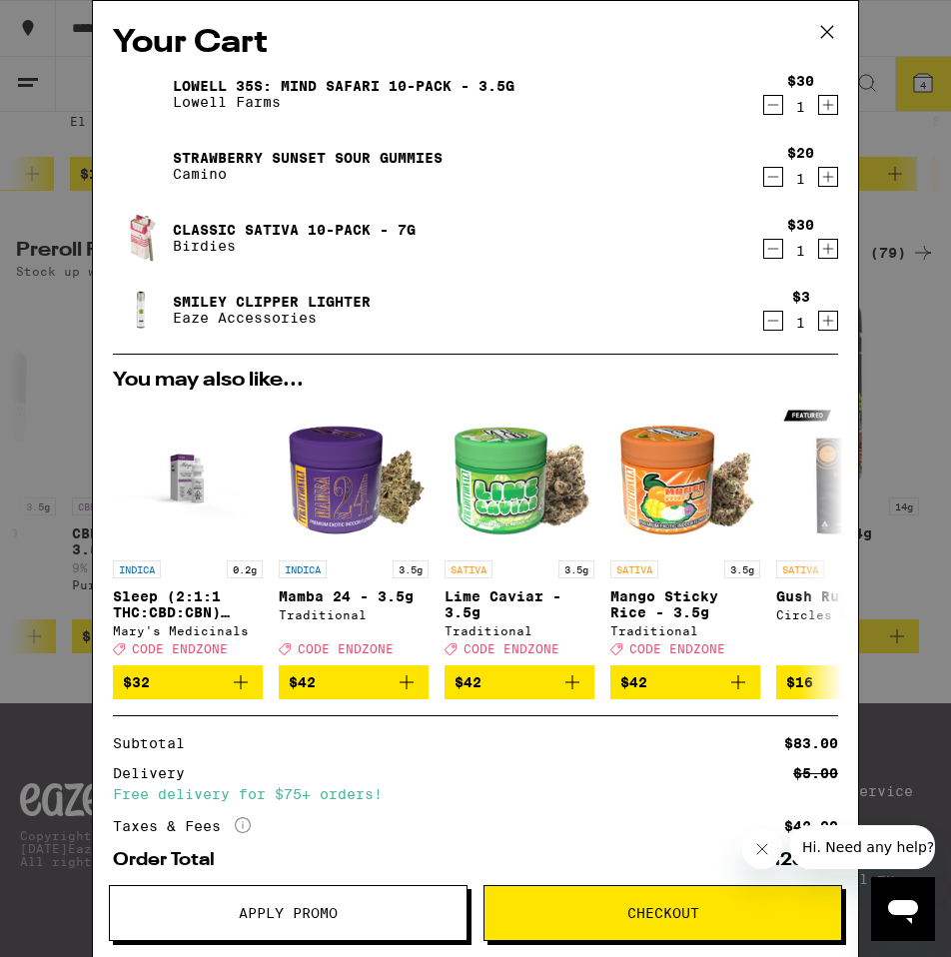
click at [781, 107] on icon "Decrement" at bounding box center [774, 105] width 18 height 24
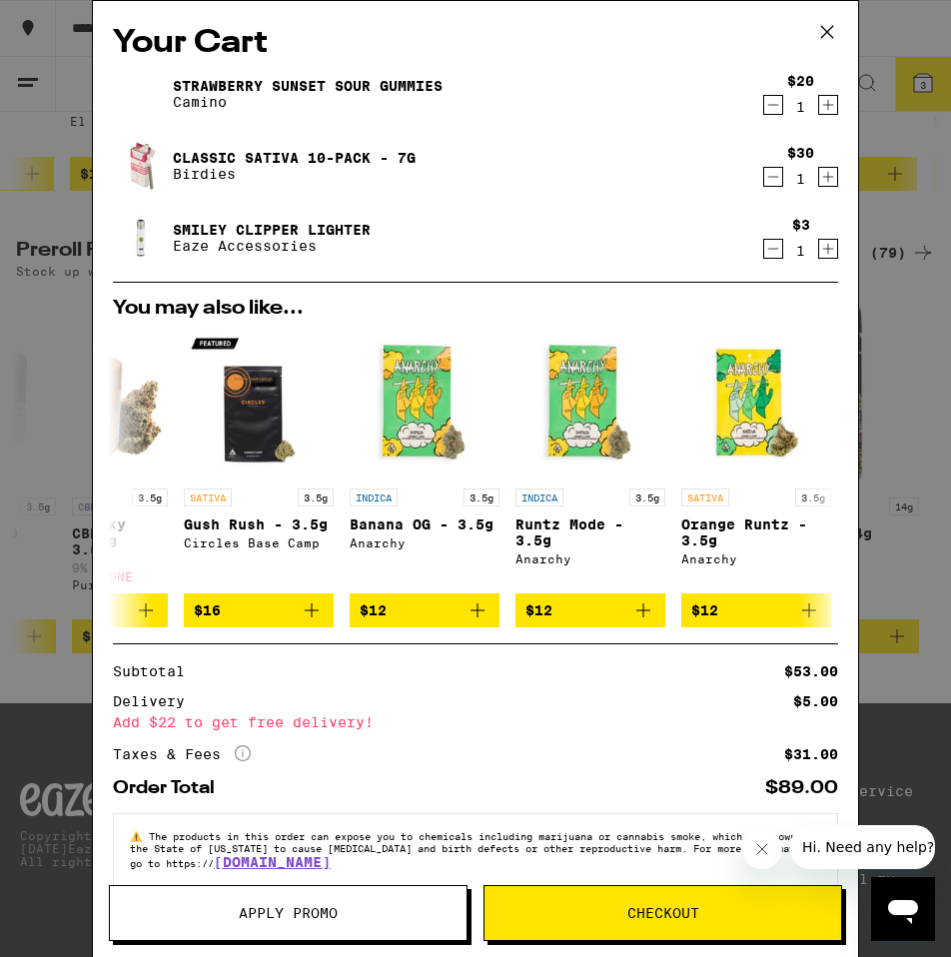
click at [299, 81] on link "Strawberry Sunset Sour Gummies" at bounding box center [308, 86] width 270 height 16
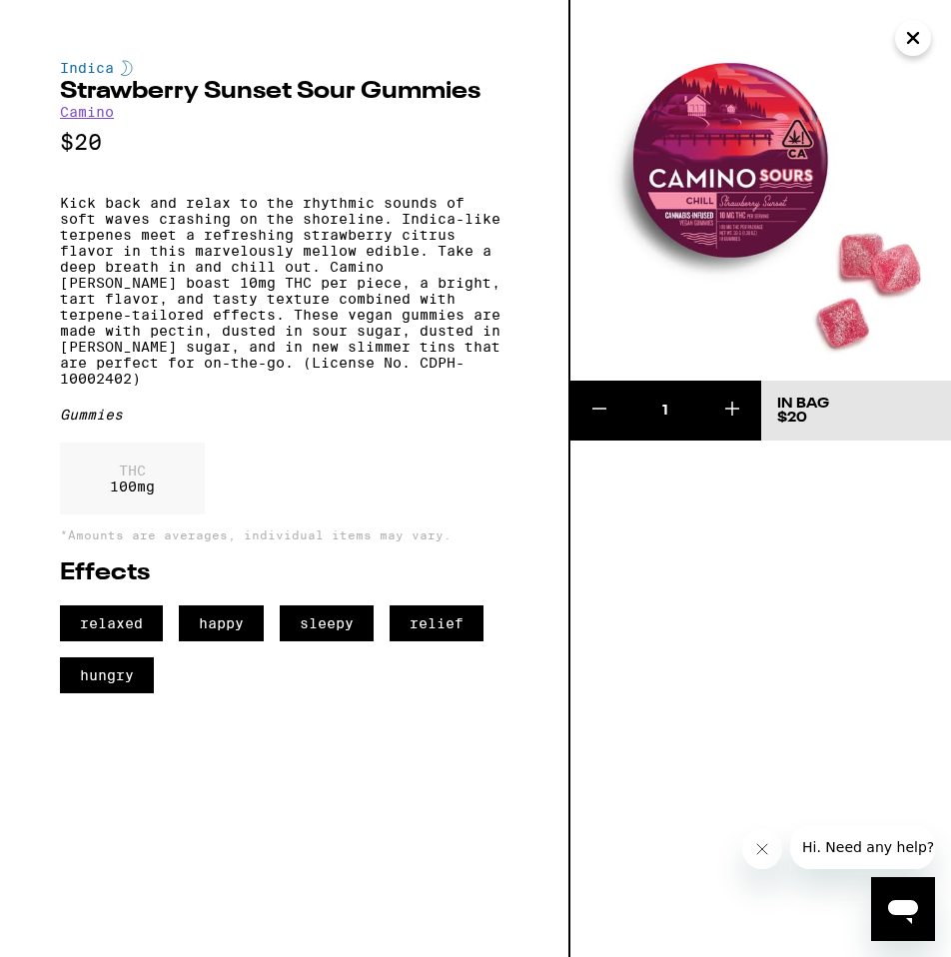
click at [921, 35] on icon "Close" at bounding box center [913, 38] width 24 height 30
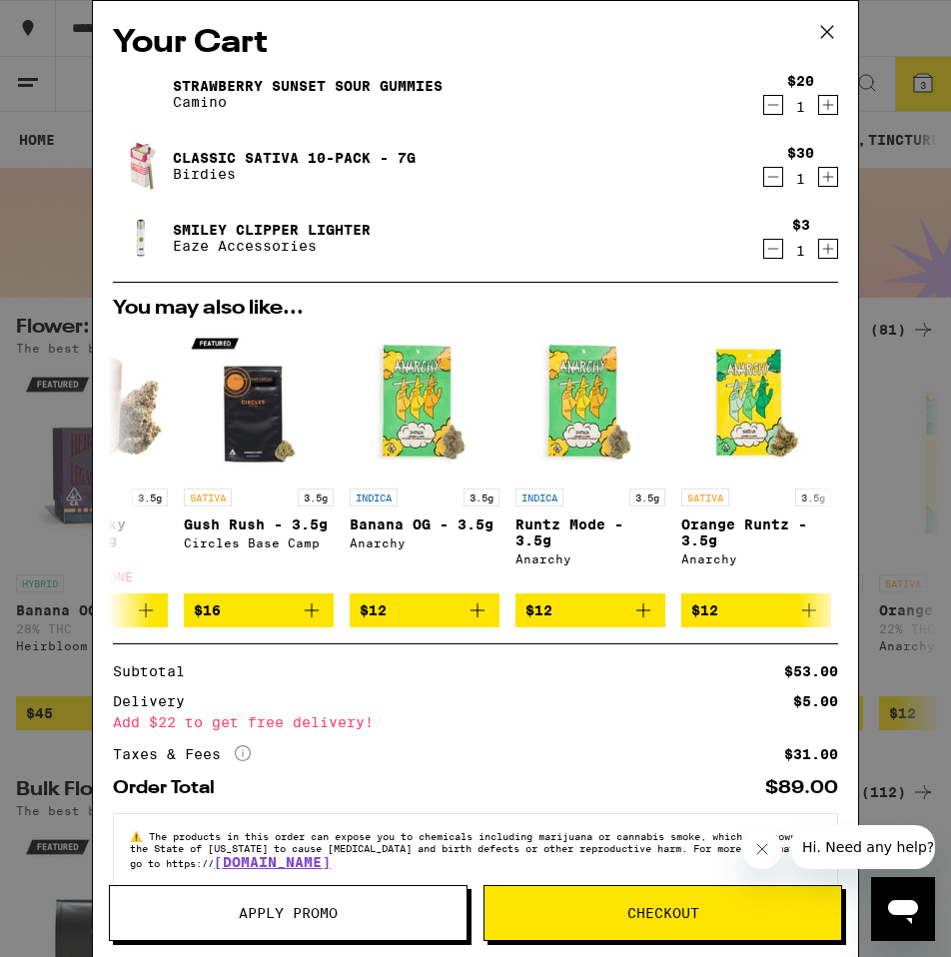
scroll to position [45, 0]
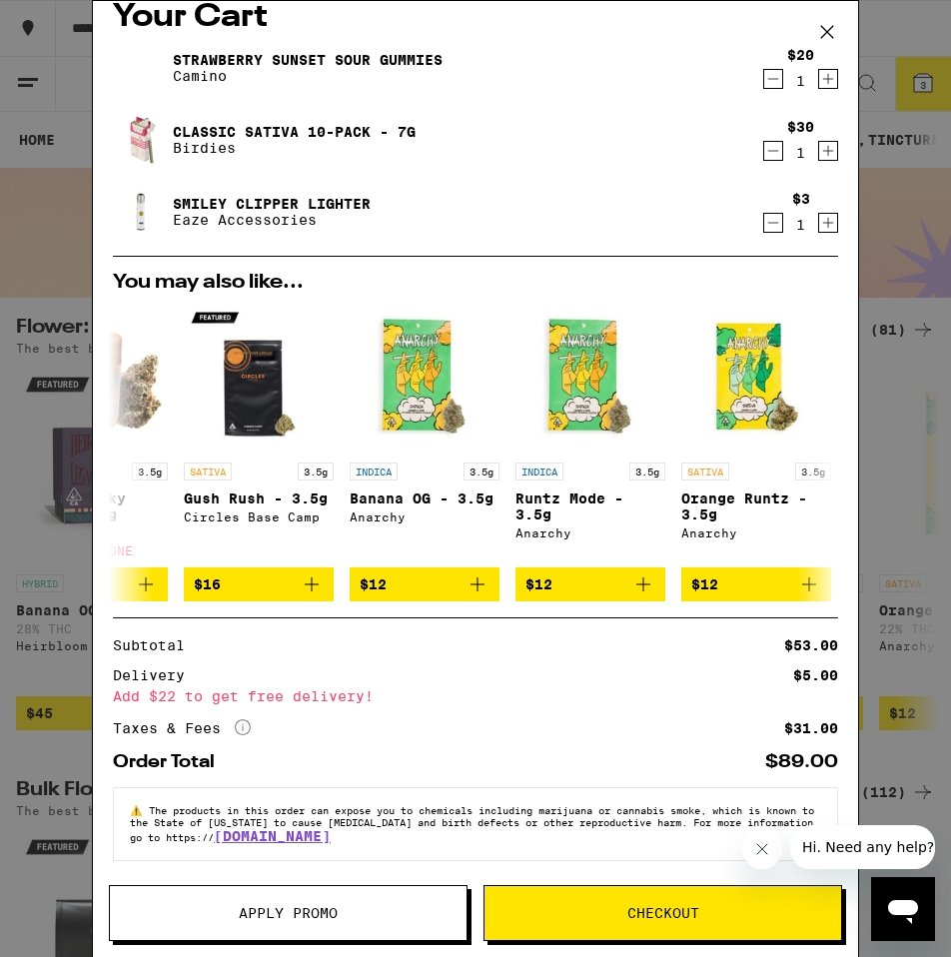
click at [613, 924] on button "Checkout" at bounding box center [663, 913] width 359 height 56
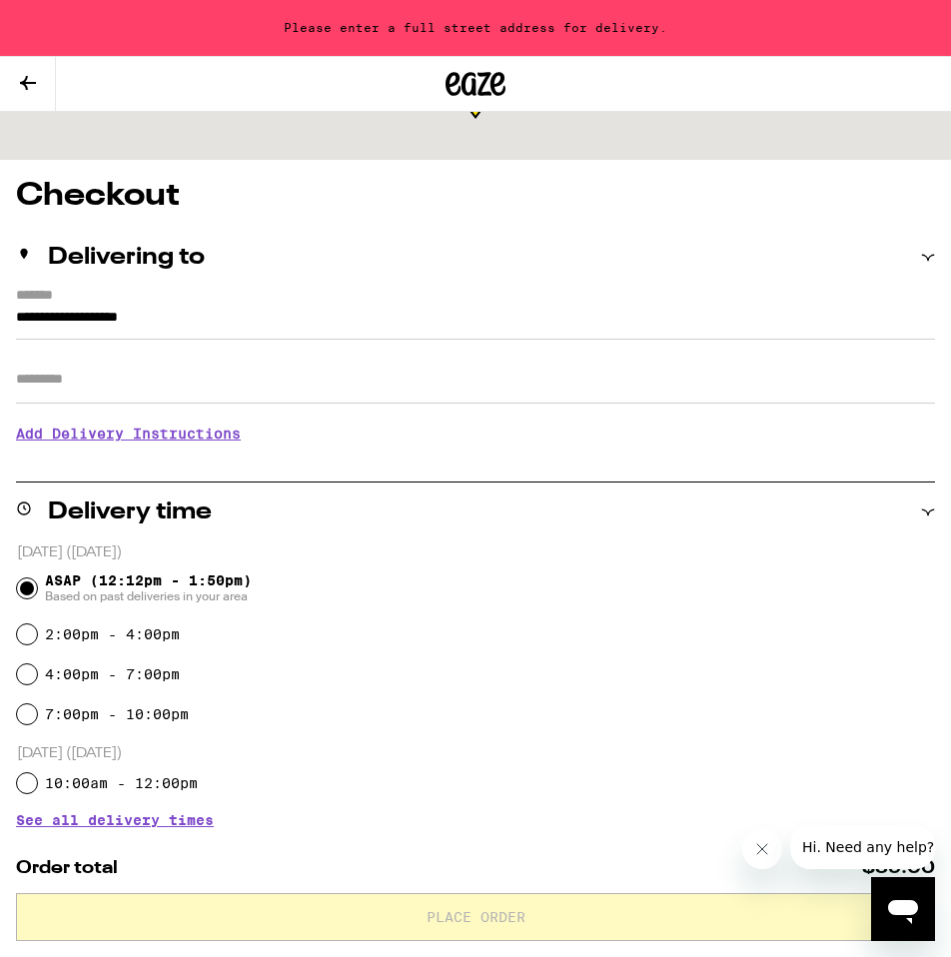
scroll to position [111, 0]
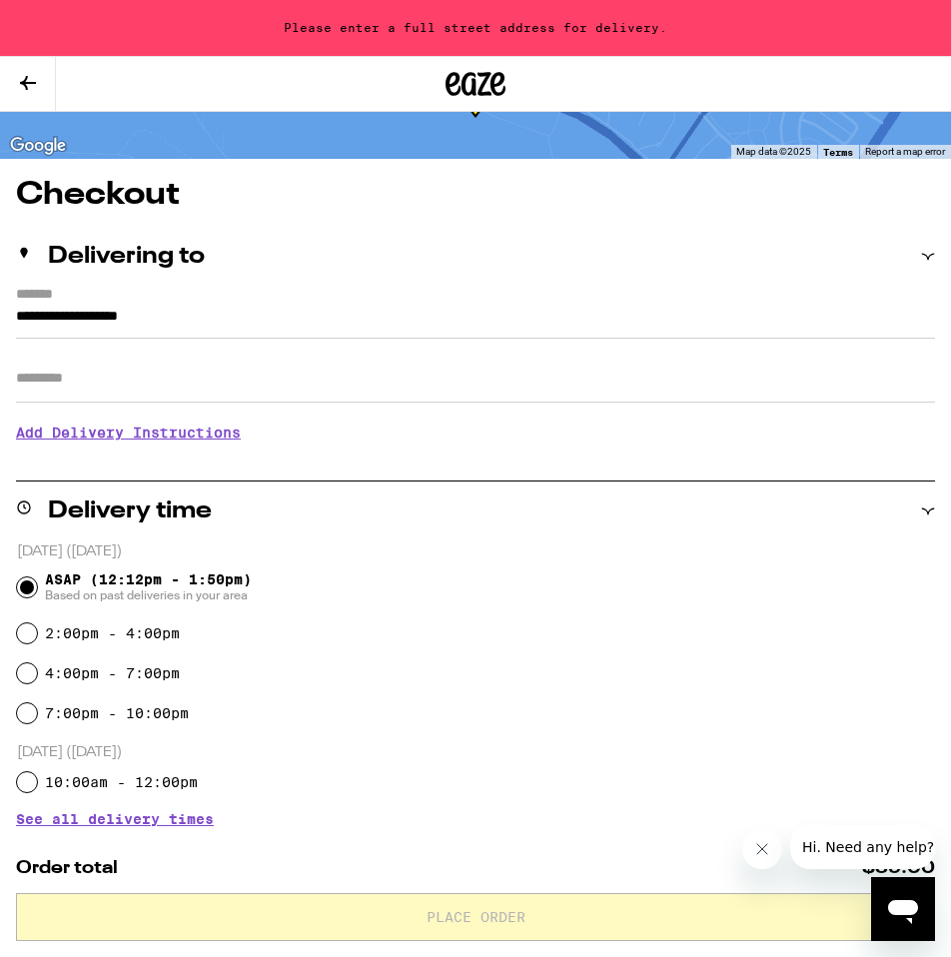
click at [126, 688] on div "4:00pm - 7:00pm" at bounding box center [476, 674] width 918 height 40
click at [30, 674] on input "4:00pm - 7:00pm" at bounding box center [27, 674] width 20 height 20
radio input "true"
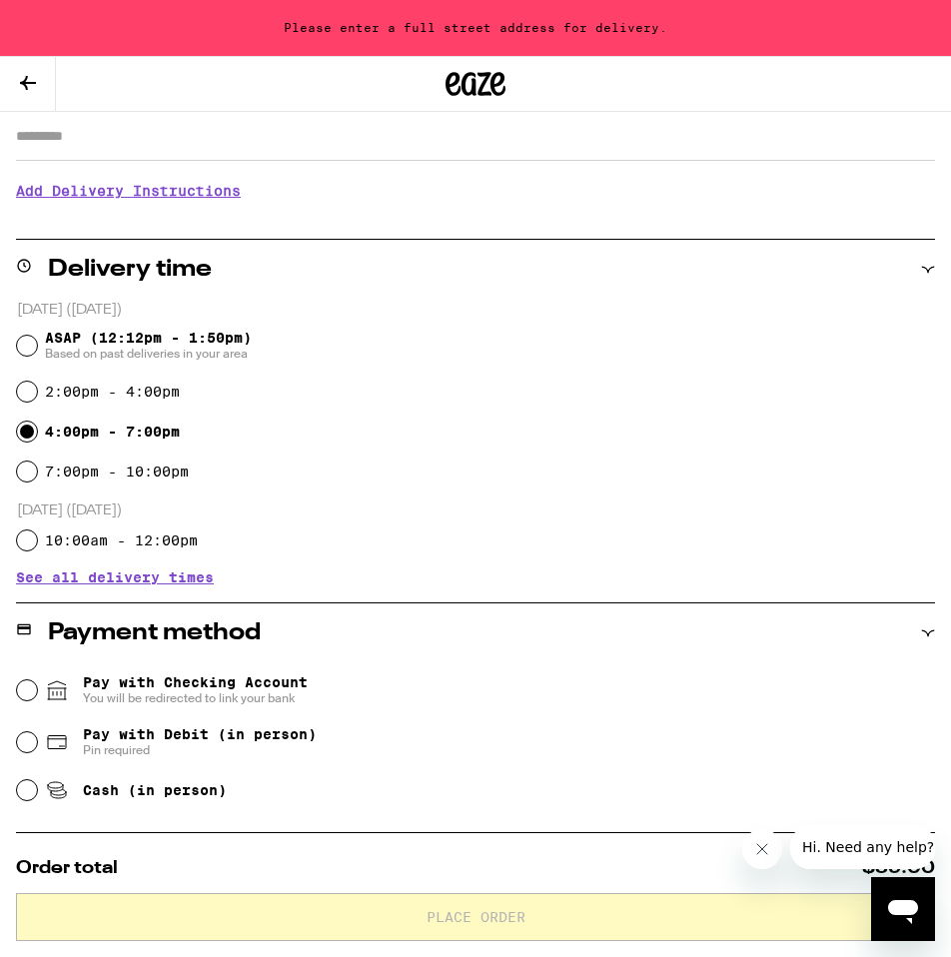
scroll to position [352, 0]
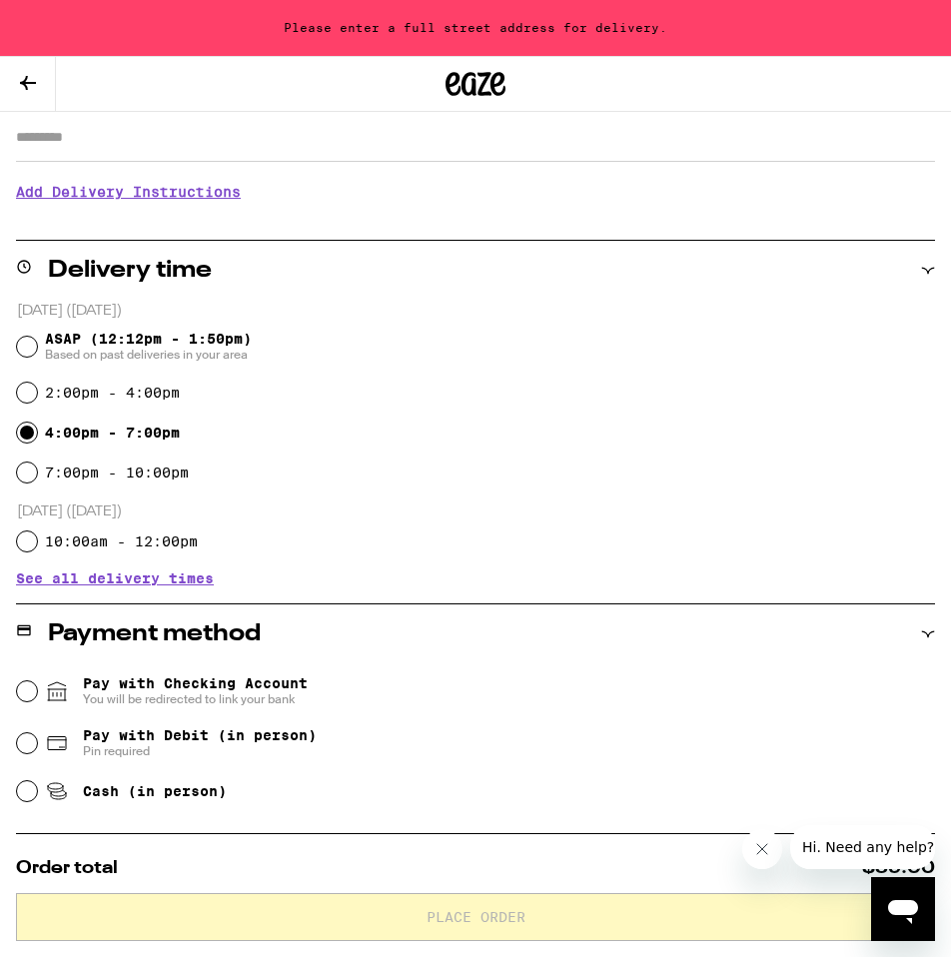
click at [245, 697] on span "You will be redirected to link your bank" at bounding box center [195, 700] width 225 height 16
click at [37, 697] on input "Pay with Checking Account You will be redirected to link your bank" at bounding box center [27, 692] width 20 height 20
